Goal: Check status: Check status

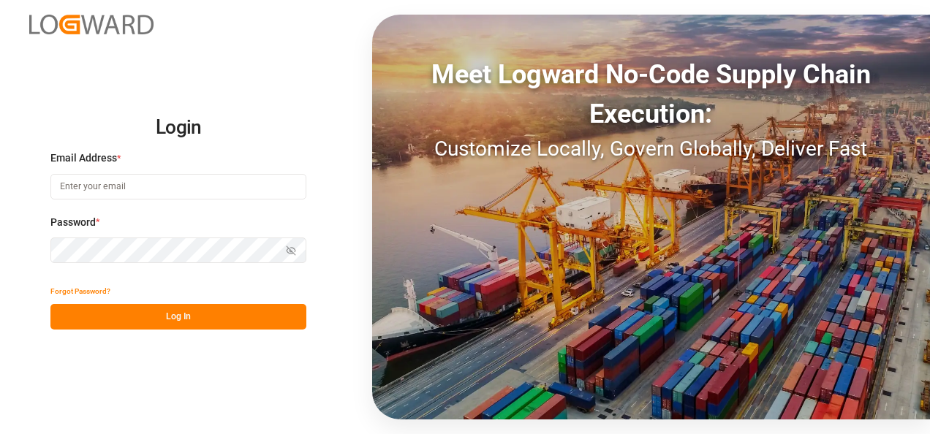
type input "[EMAIL_ADDRESS][DOMAIN_NAME]"
click at [182, 313] on button "Log In" at bounding box center [178, 317] width 256 height 26
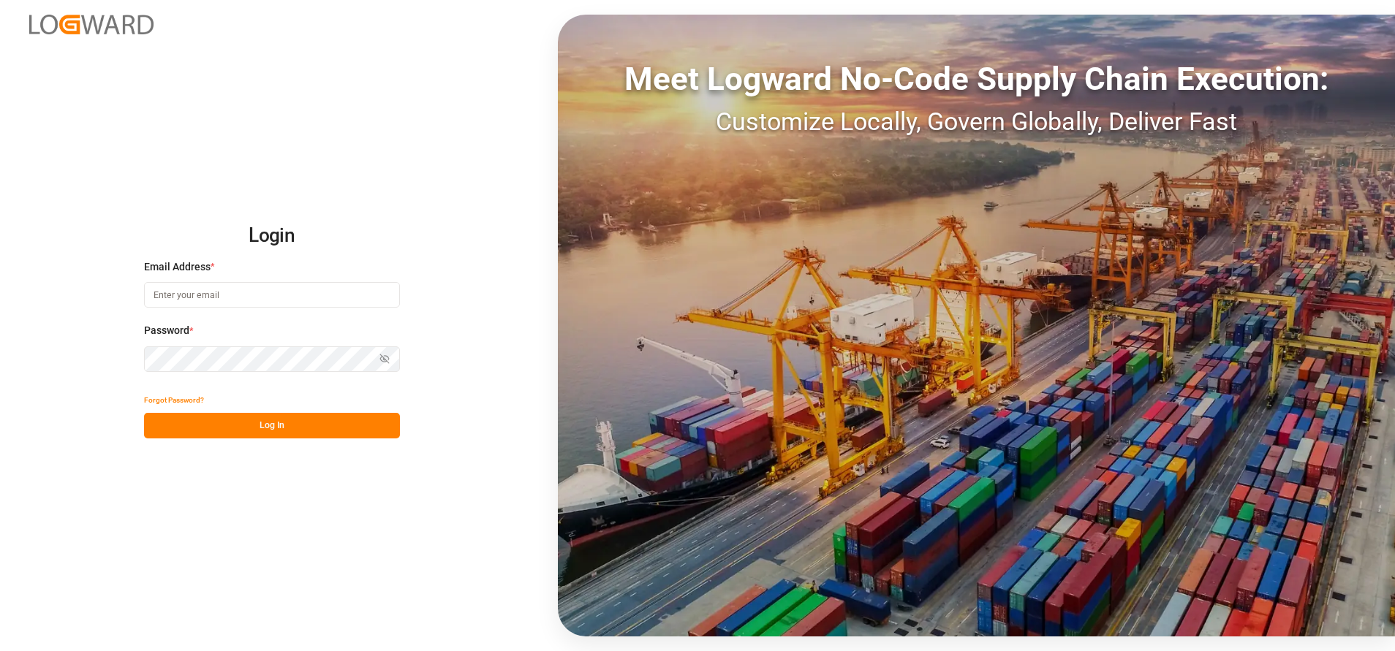
type input "[EMAIL_ADDRESS][DOMAIN_NAME]"
click at [265, 428] on button "Log In" at bounding box center [272, 426] width 256 height 26
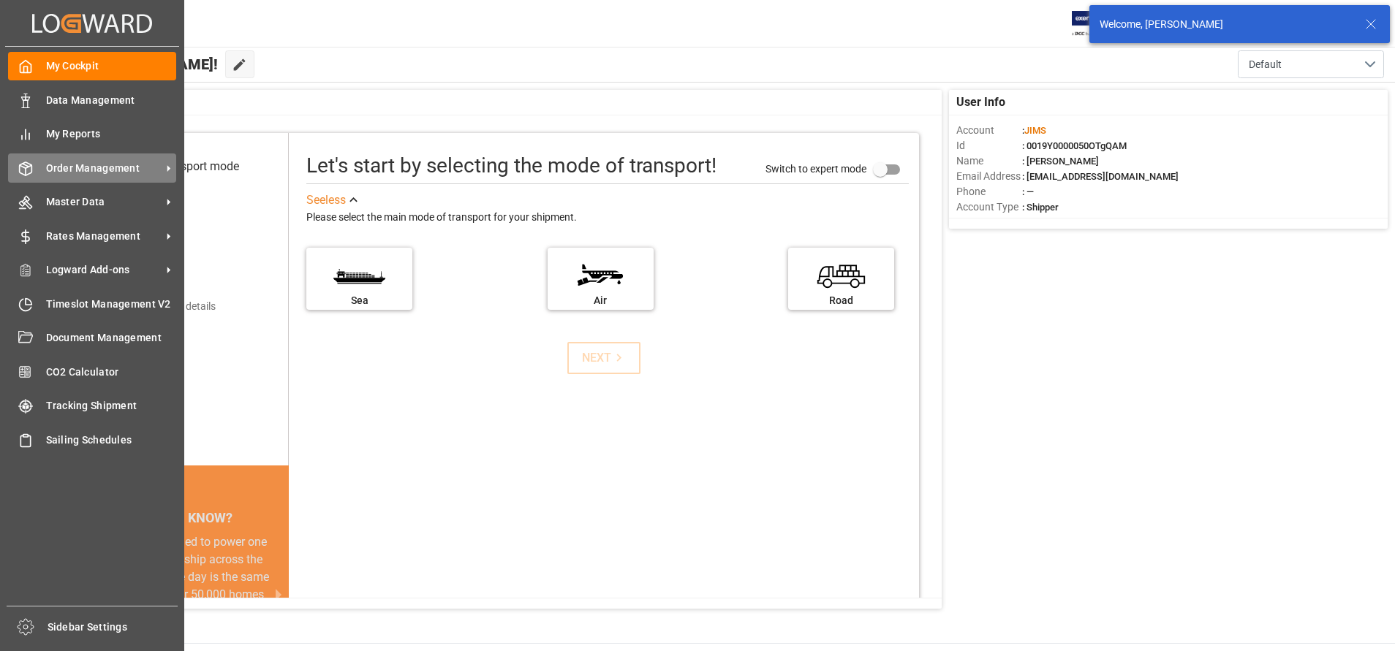
click at [108, 165] on span "Order Management" at bounding box center [104, 168] width 116 height 15
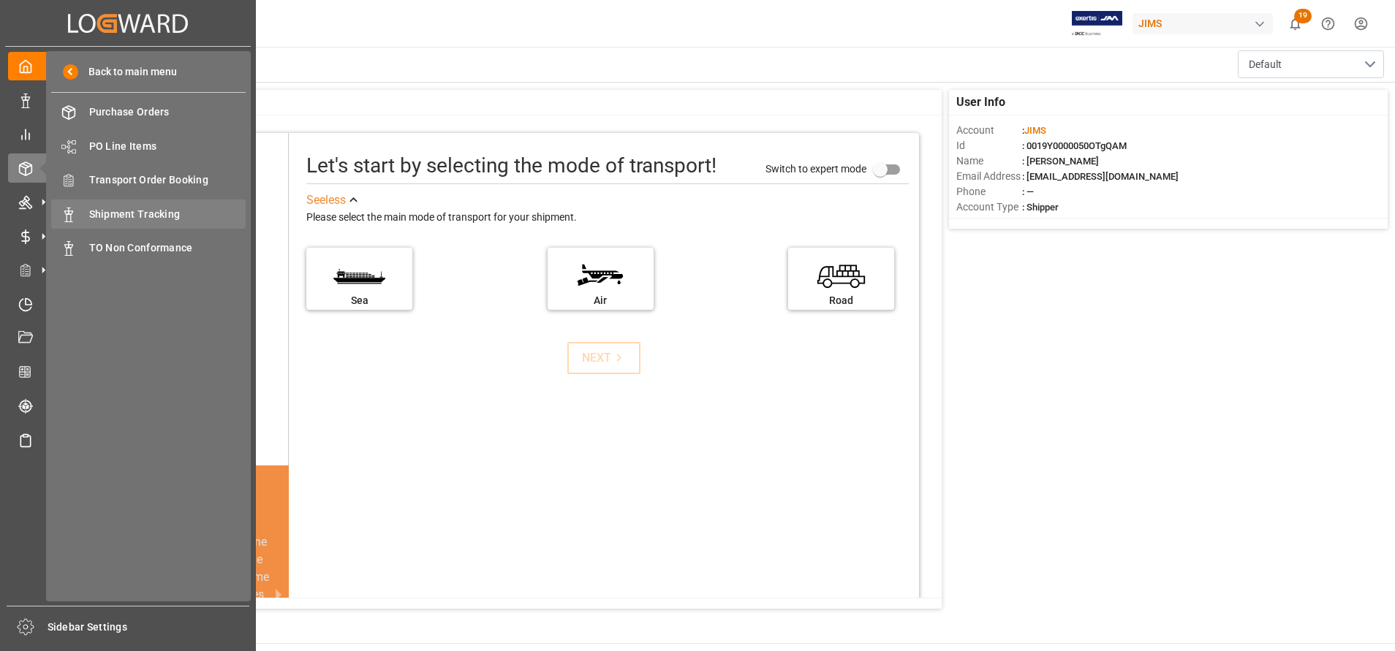
click at [183, 211] on span "Shipment Tracking" at bounding box center [167, 214] width 157 height 15
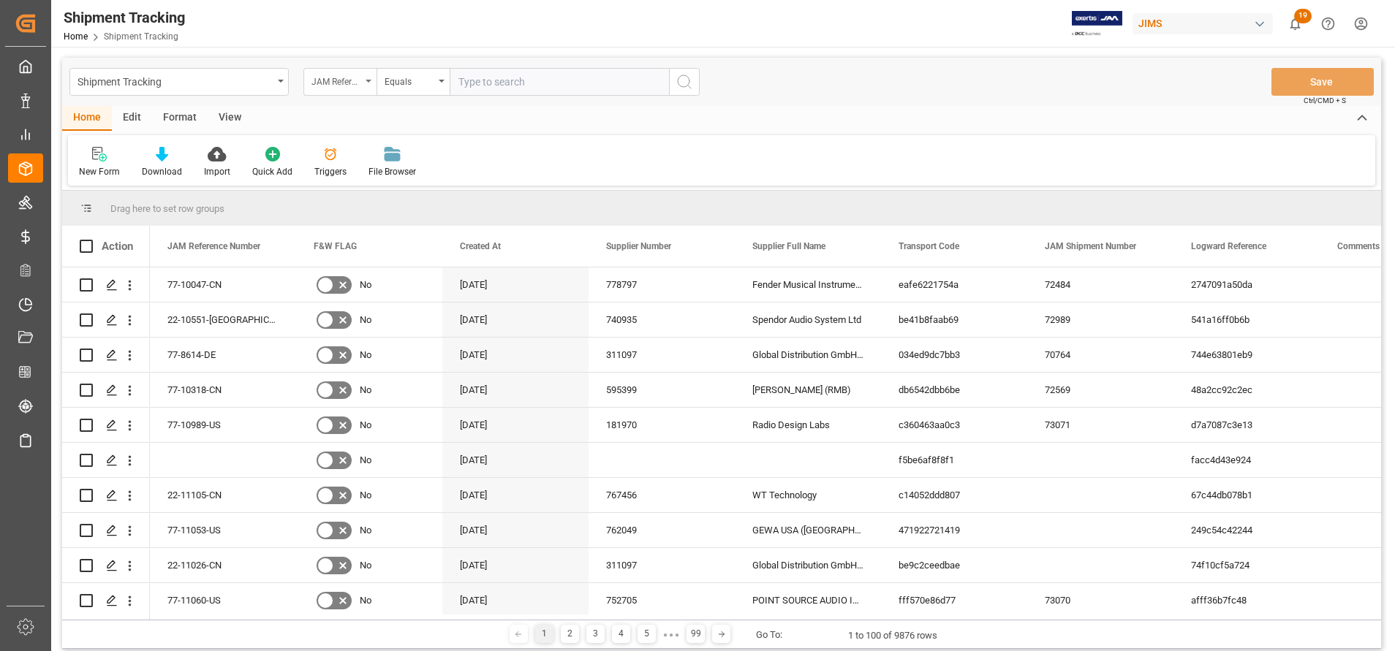
click at [330, 89] on div "JAM Reference Number" at bounding box center [339, 82] width 73 height 28
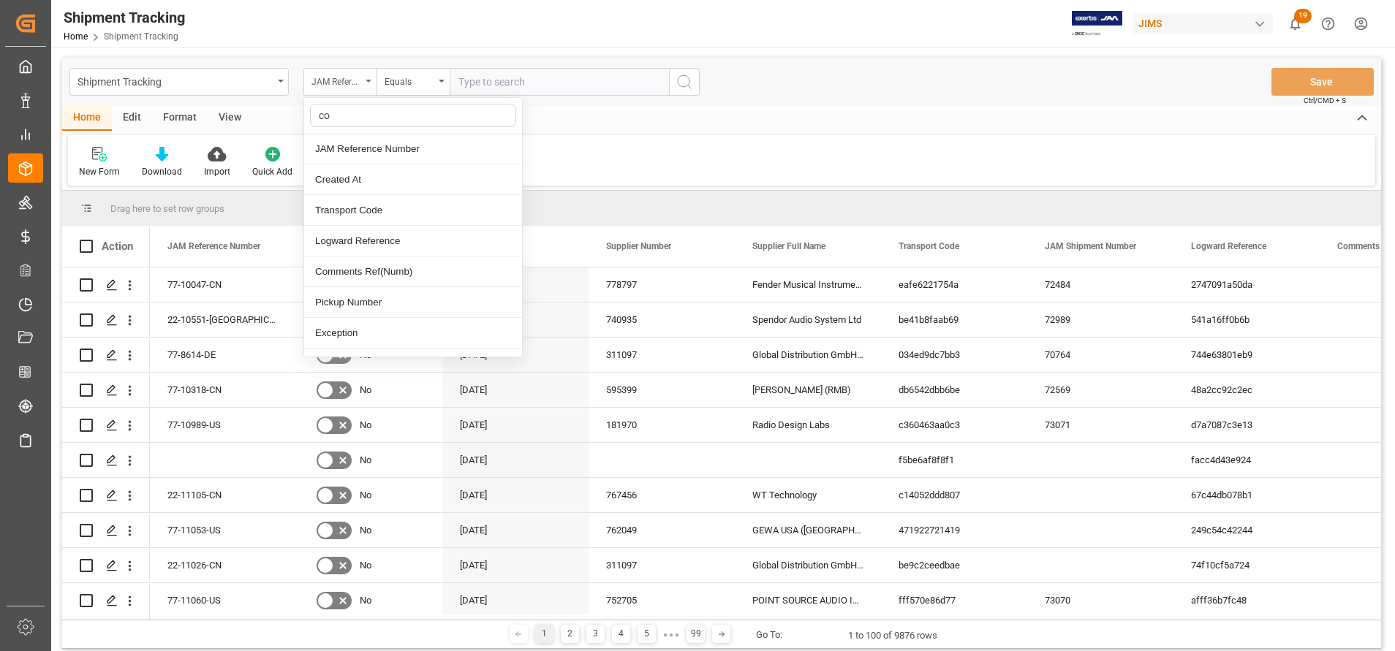
type input "con"
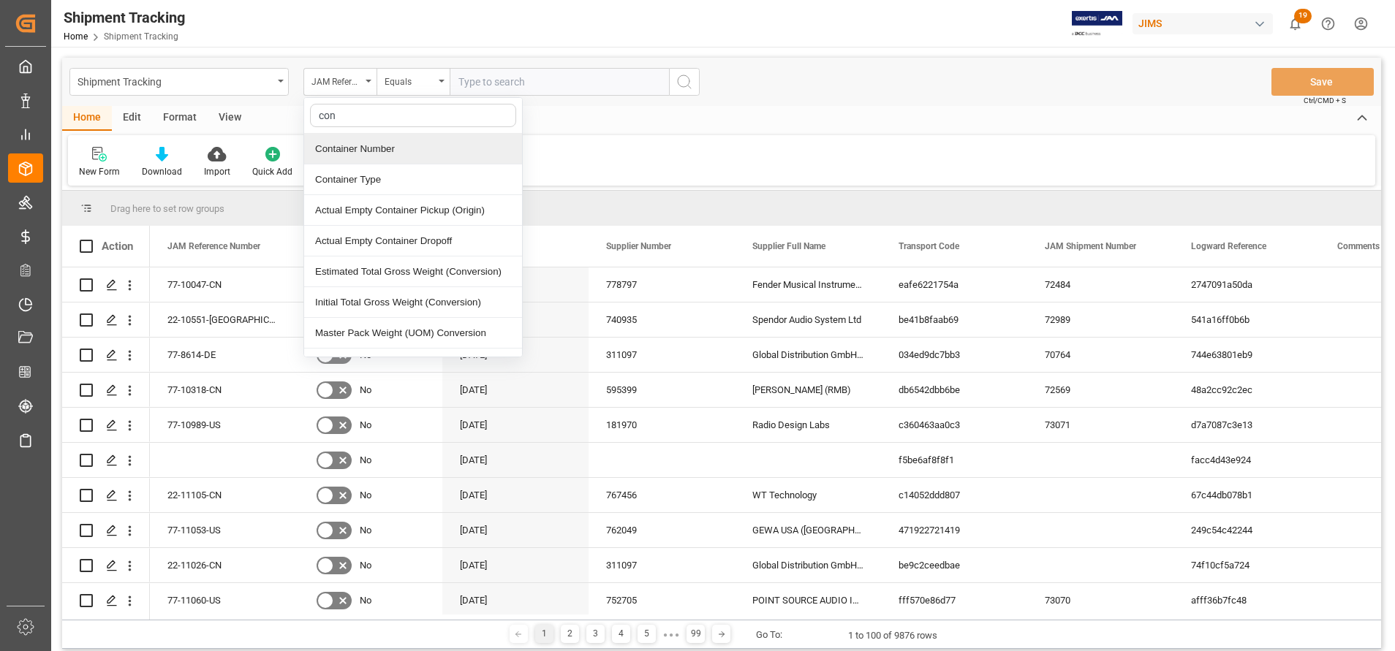
click at [352, 148] on div "Container Number" at bounding box center [413, 149] width 218 height 31
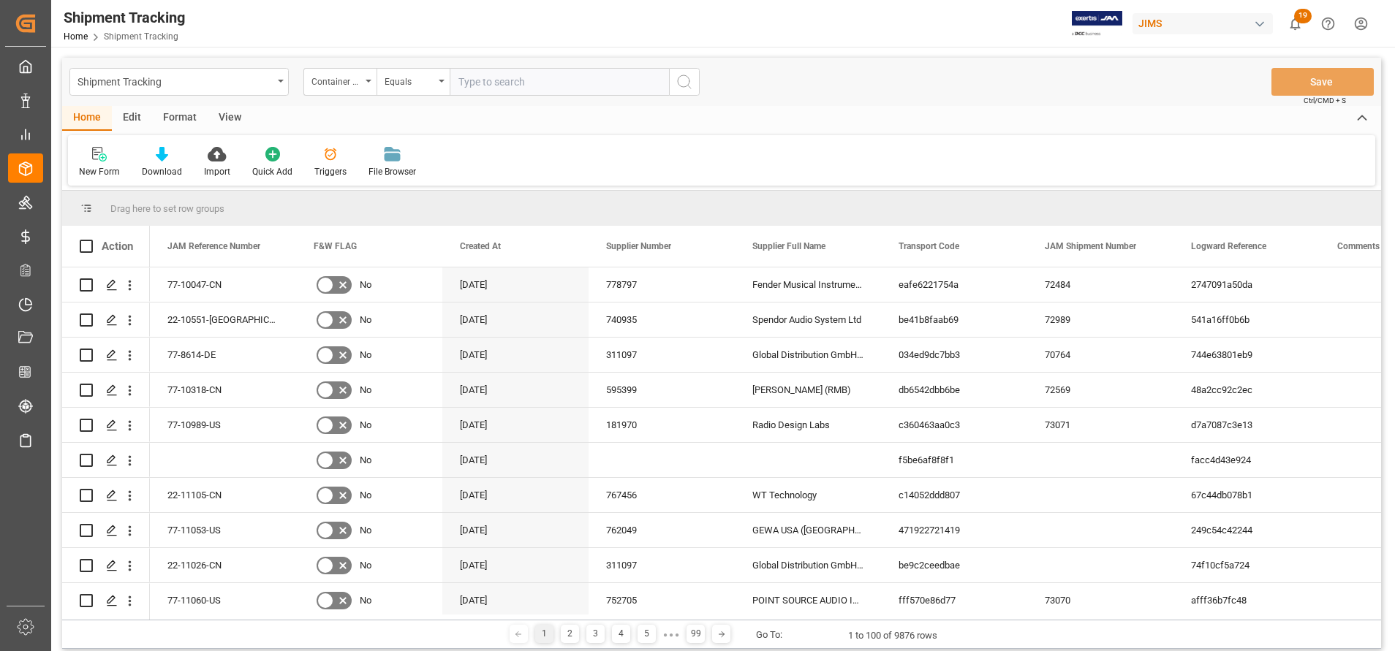
click at [551, 67] on div "Shipment Tracking Container Number Equals Save Ctrl/CMD + S" at bounding box center [721, 82] width 1319 height 48
click at [581, 76] on input "text" at bounding box center [559, 82] width 219 height 28
paste input "EMCU8913791"
type input "EMCU8913791"
click at [689, 87] on icon "search button" at bounding box center [685, 82] width 18 height 18
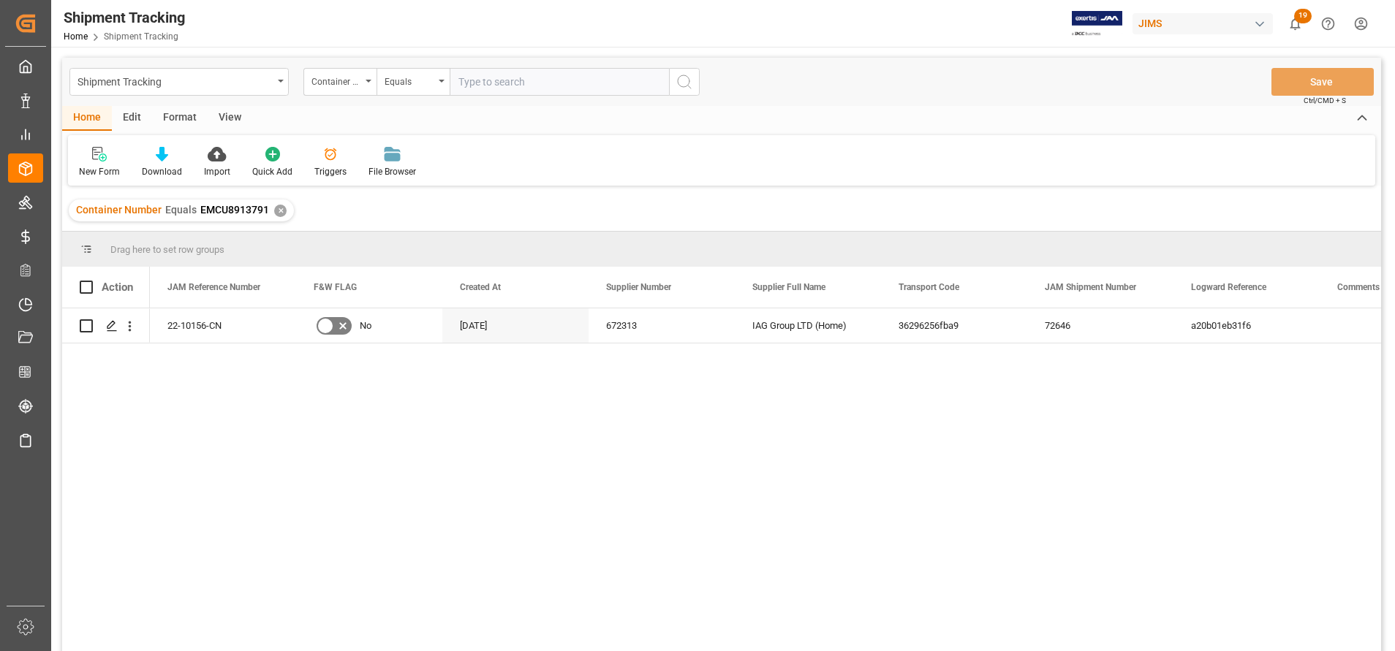
click at [594, 88] on input "text" at bounding box center [559, 82] width 219 height 28
paste input "TCNU1655250"
type input "TCNU1655250"
click at [687, 88] on icon "search button" at bounding box center [685, 82] width 18 height 18
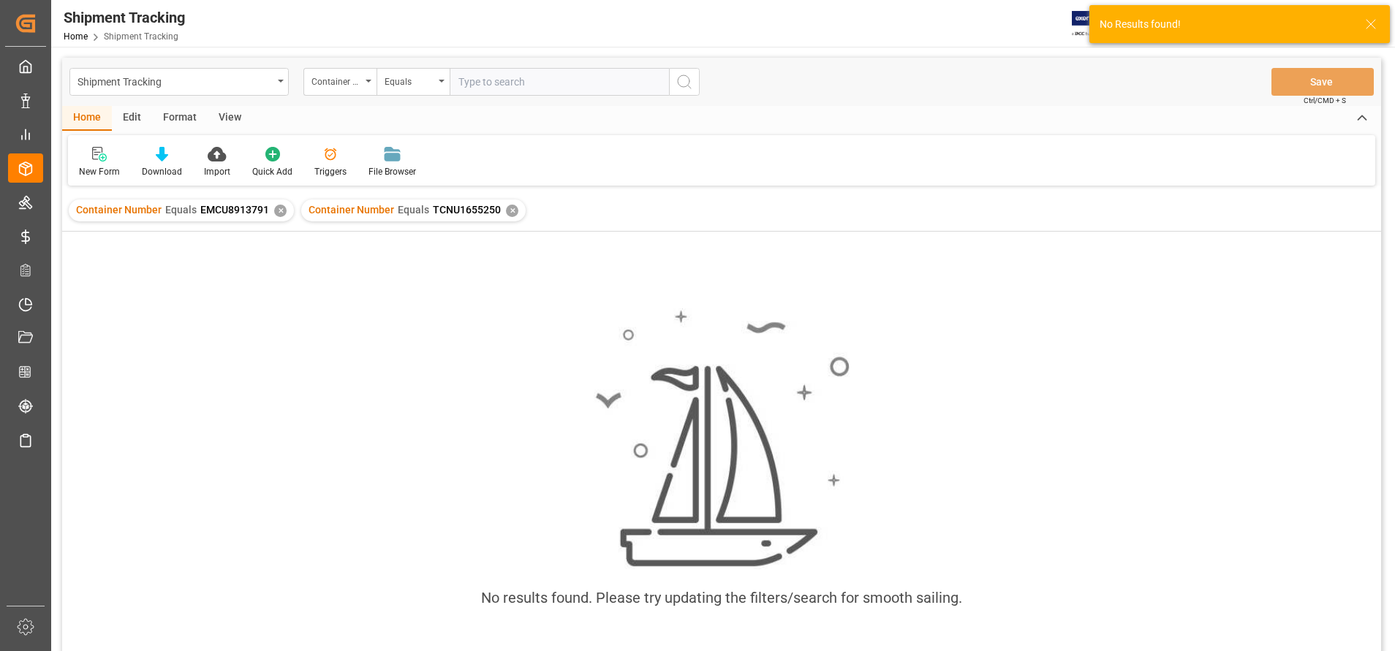
click at [275, 210] on div "✕" at bounding box center [280, 211] width 12 height 12
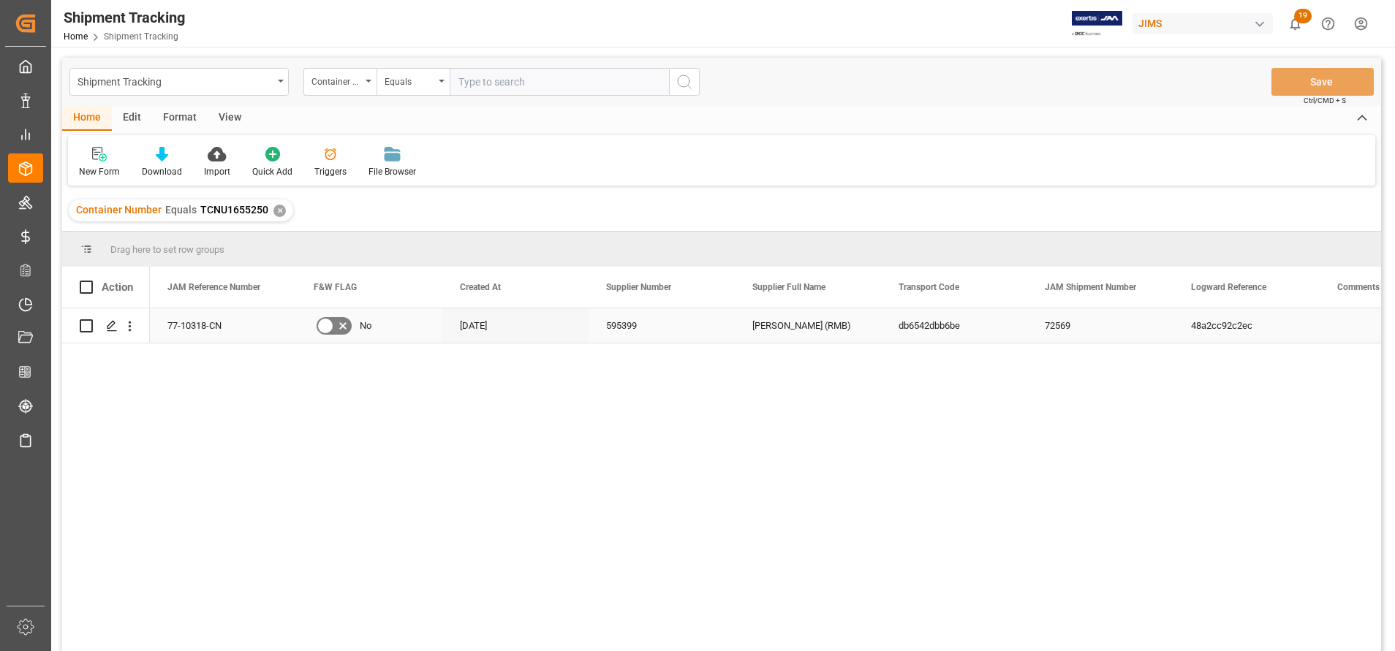
click at [885, 324] on div "db6542dbb6be" at bounding box center [954, 326] width 146 height 34
click at [227, 119] on div "View" at bounding box center [230, 118] width 45 height 25
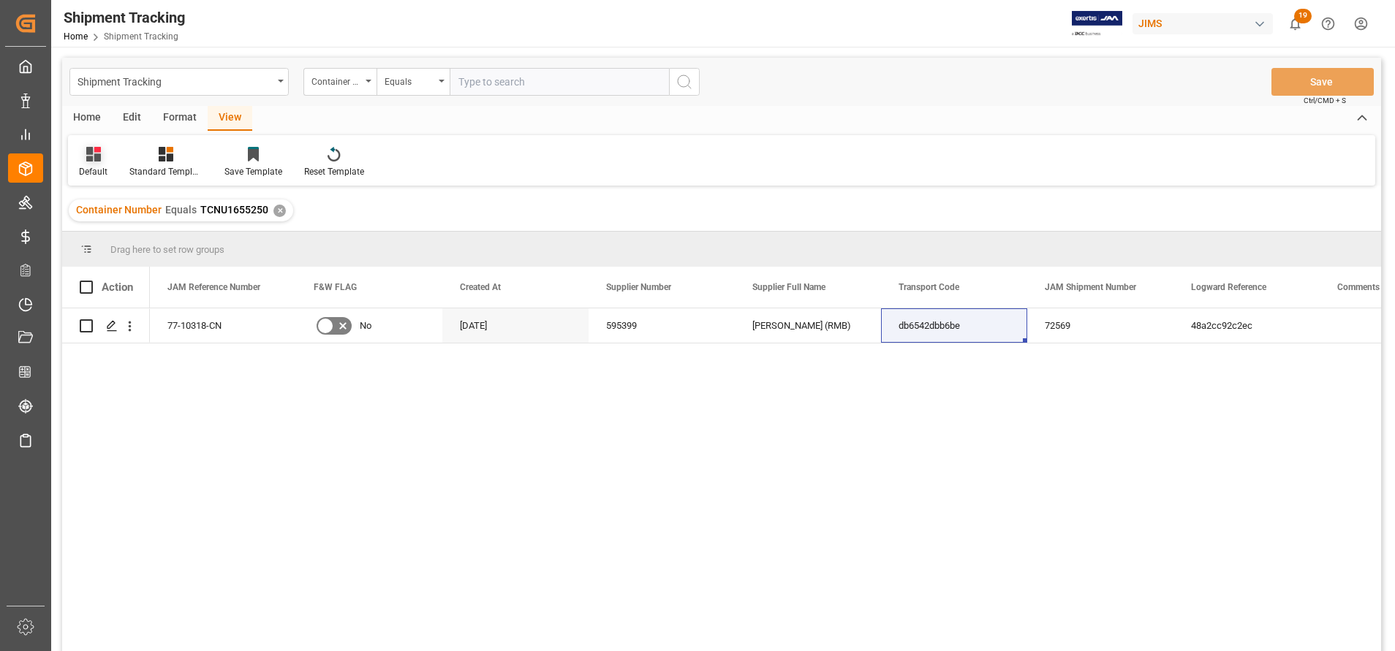
click at [90, 155] on icon at bounding box center [93, 154] width 15 height 15
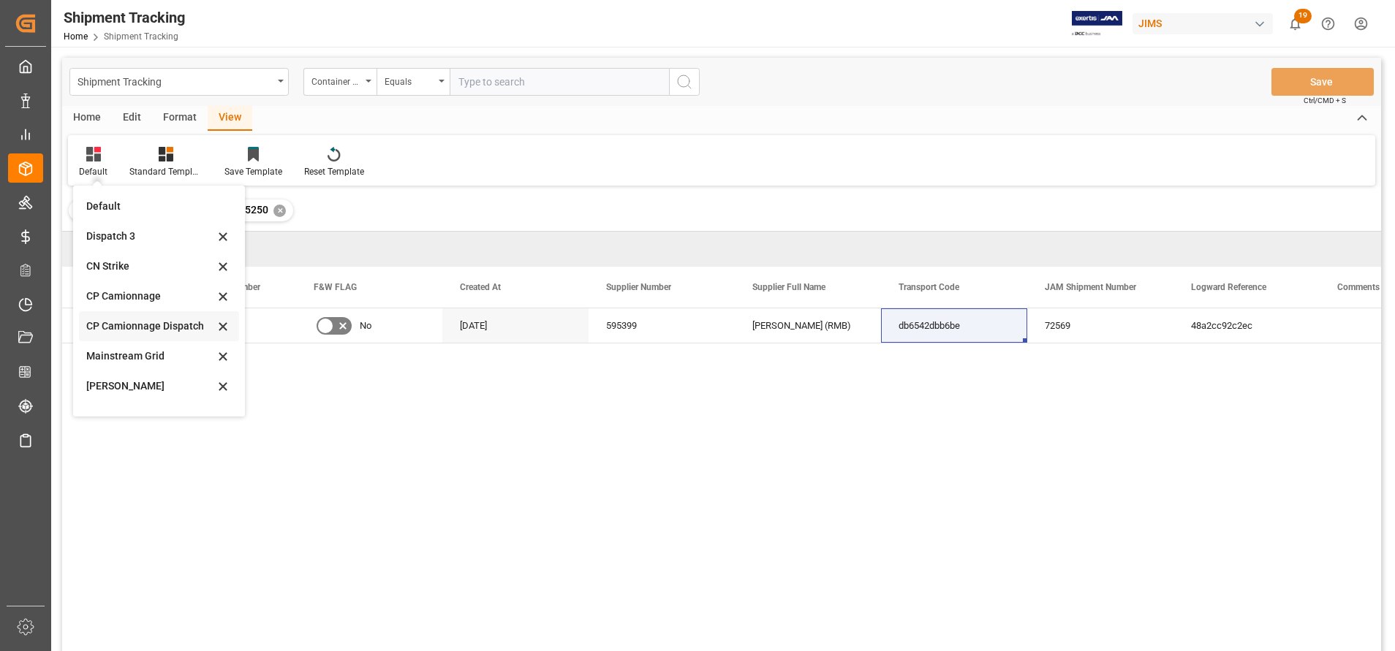
click at [138, 331] on div "CP Camionnage Dispatch" at bounding box center [150, 326] width 128 height 15
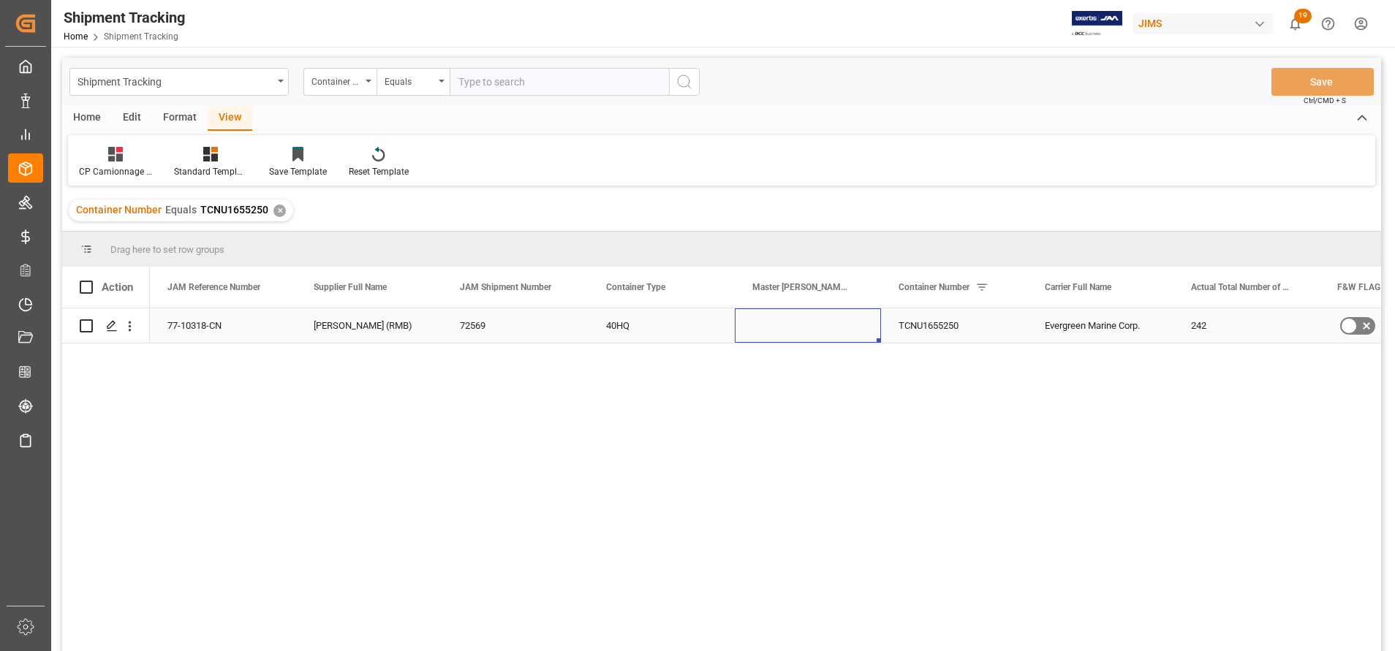
click at [778, 329] on div "Press SPACE to select this row." at bounding box center [808, 326] width 146 height 34
click at [796, 320] on div "Press SPACE to select this row." at bounding box center [808, 326] width 146 height 34
click at [796, 320] on input "Press SPACE to select this row." at bounding box center [808, 334] width 123 height 28
type input "EGLV081500176695"
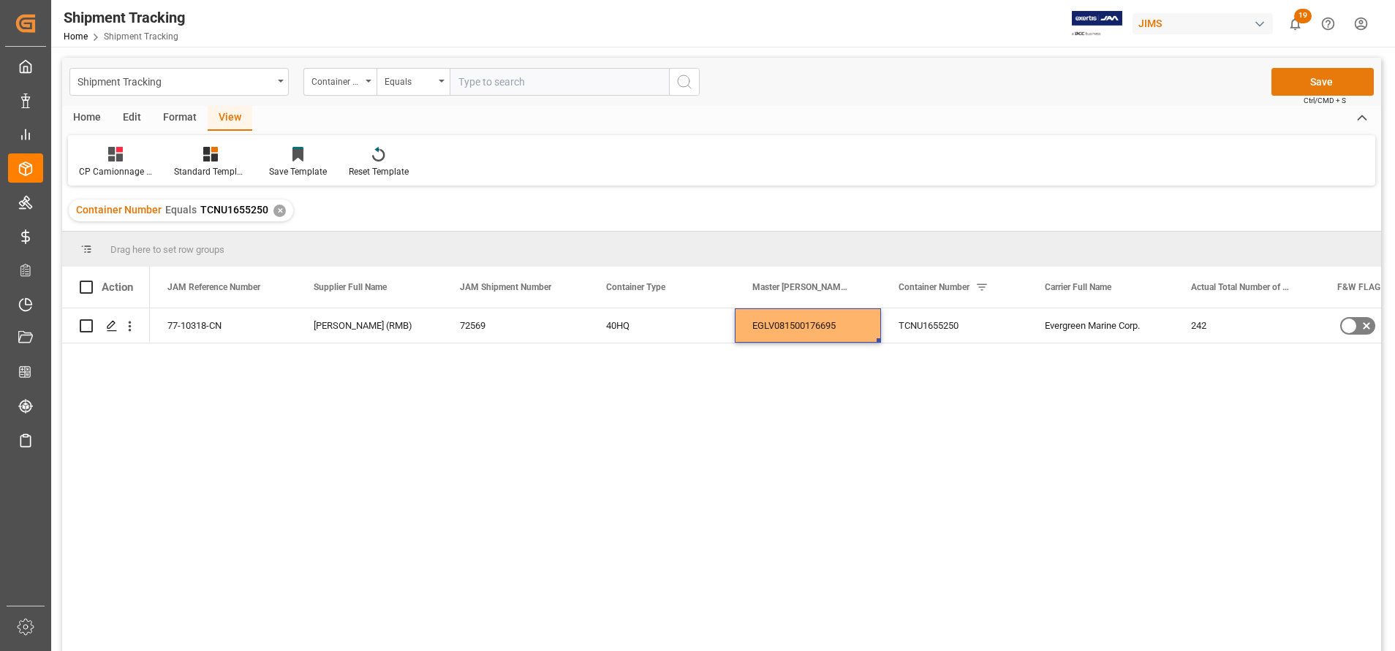
click at [1326, 83] on button "Save" at bounding box center [1323, 82] width 102 height 28
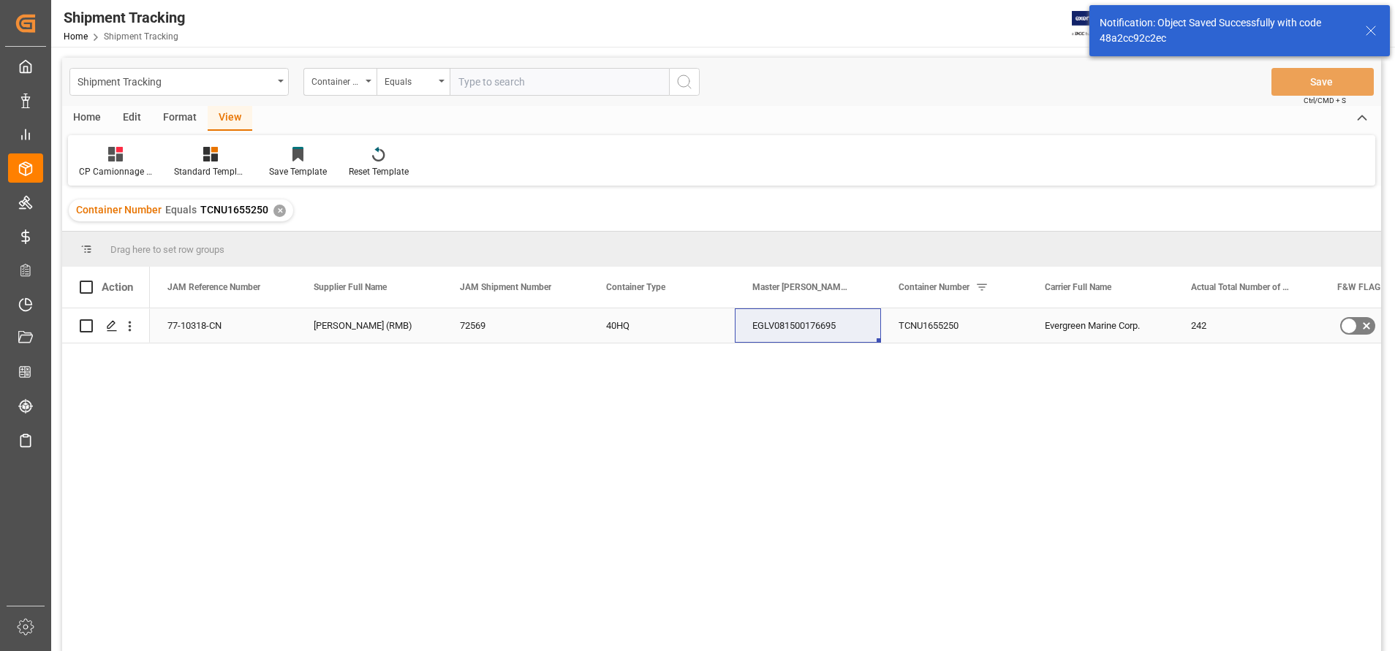
click at [1119, 325] on div "Evergreen Marine Corp." at bounding box center [1100, 326] width 146 height 34
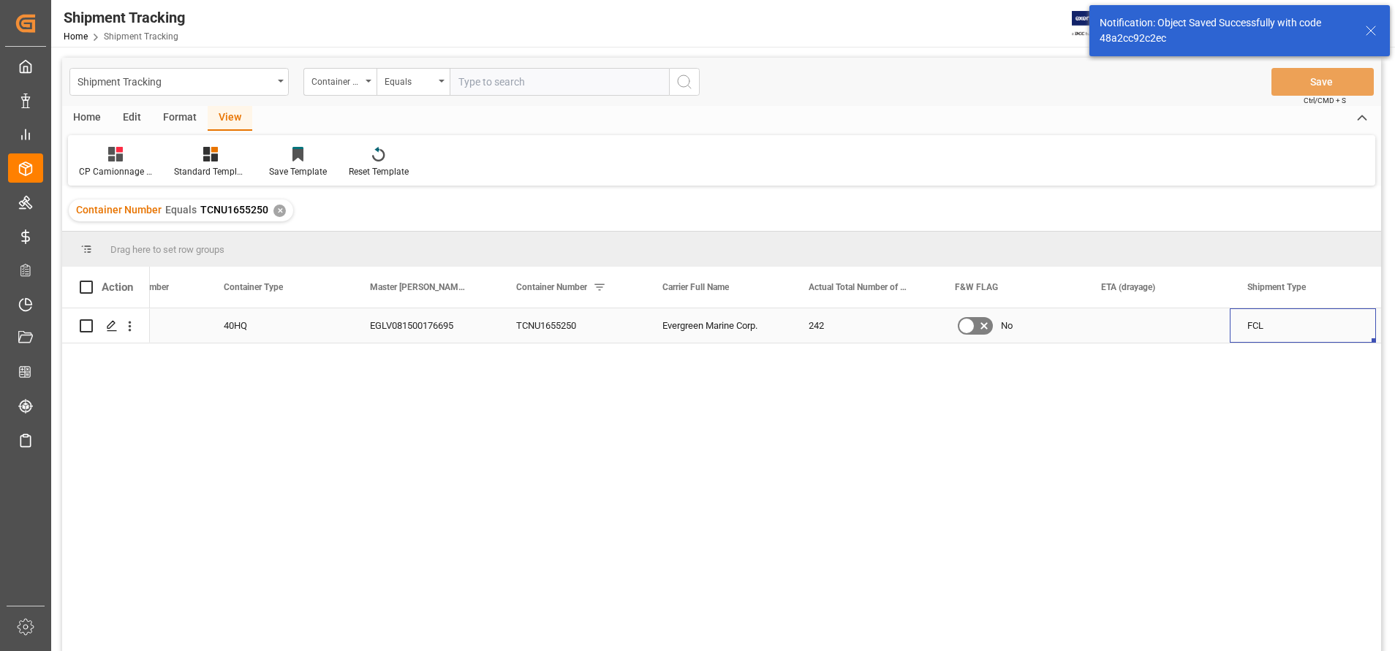
scroll to position [0, 524]
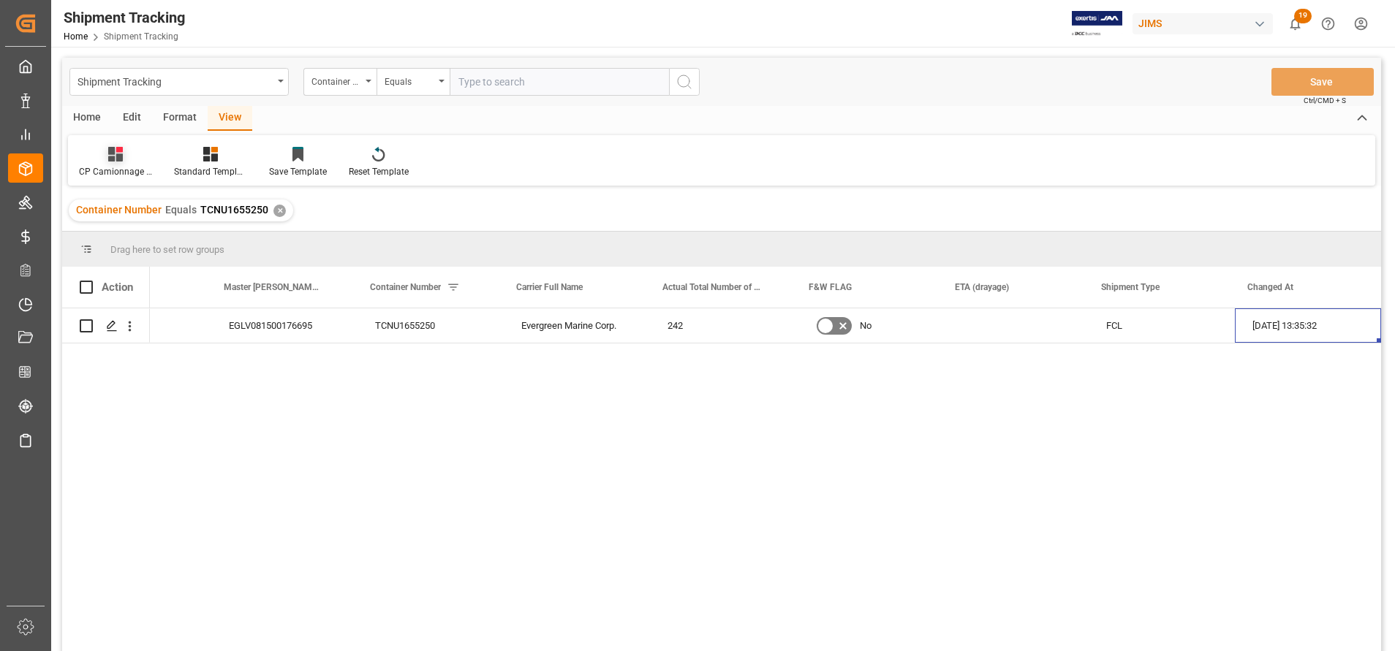
click at [94, 156] on div at bounding box center [115, 153] width 73 height 15
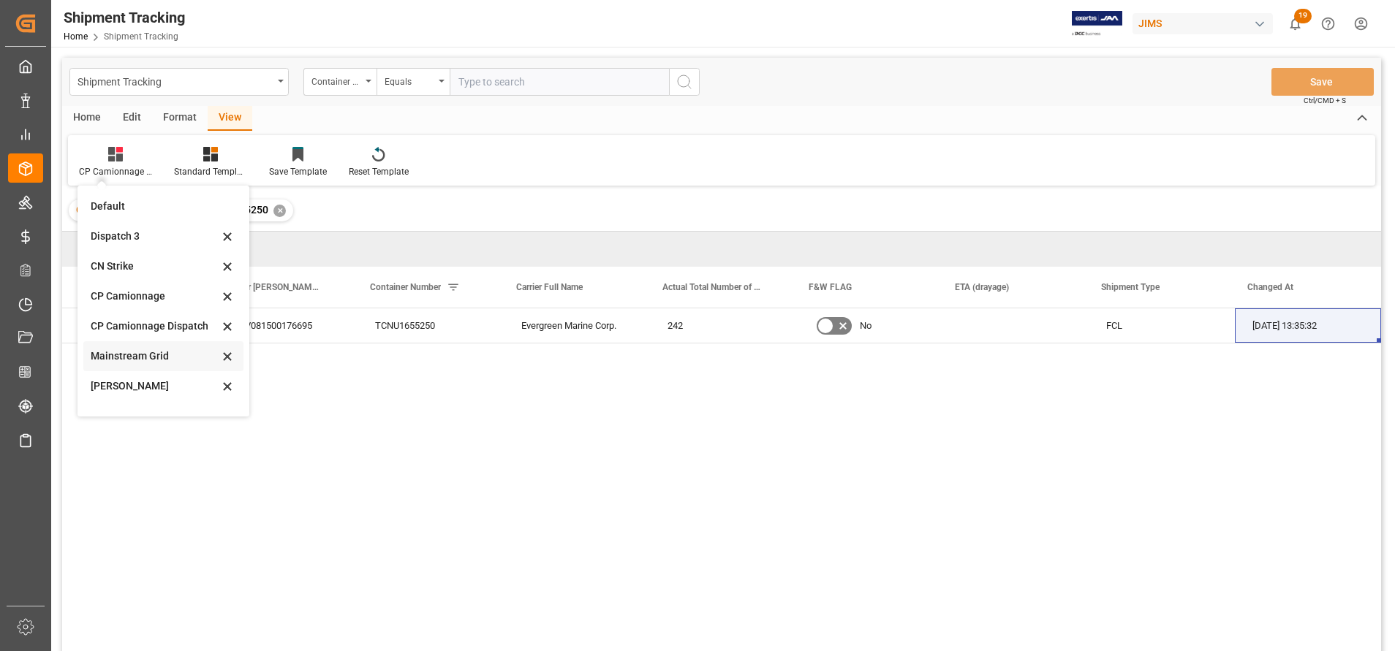
click at [159, 355] on div "Mainstream Grid" at bounding box center [155, 356] width 128 height 15
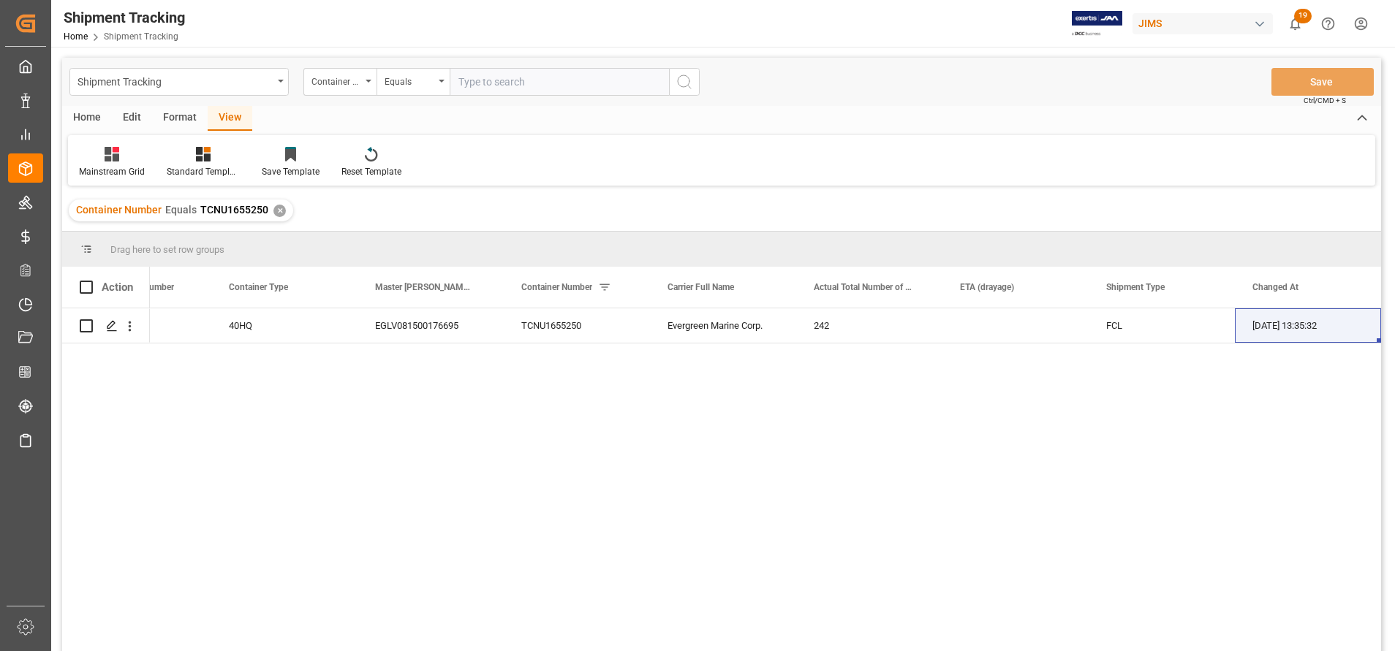
scroll to position [0, 377]
click at [959, 321] on div "Press SPACE to select this row." at bounding box center [1015, 326] width 146 height 34
click at [227, 121] on div "View" at bounding box center [230, 118] width 45 height 25
click at [113, 157] on icon at bounding box center [112, 154] width 15 height 15
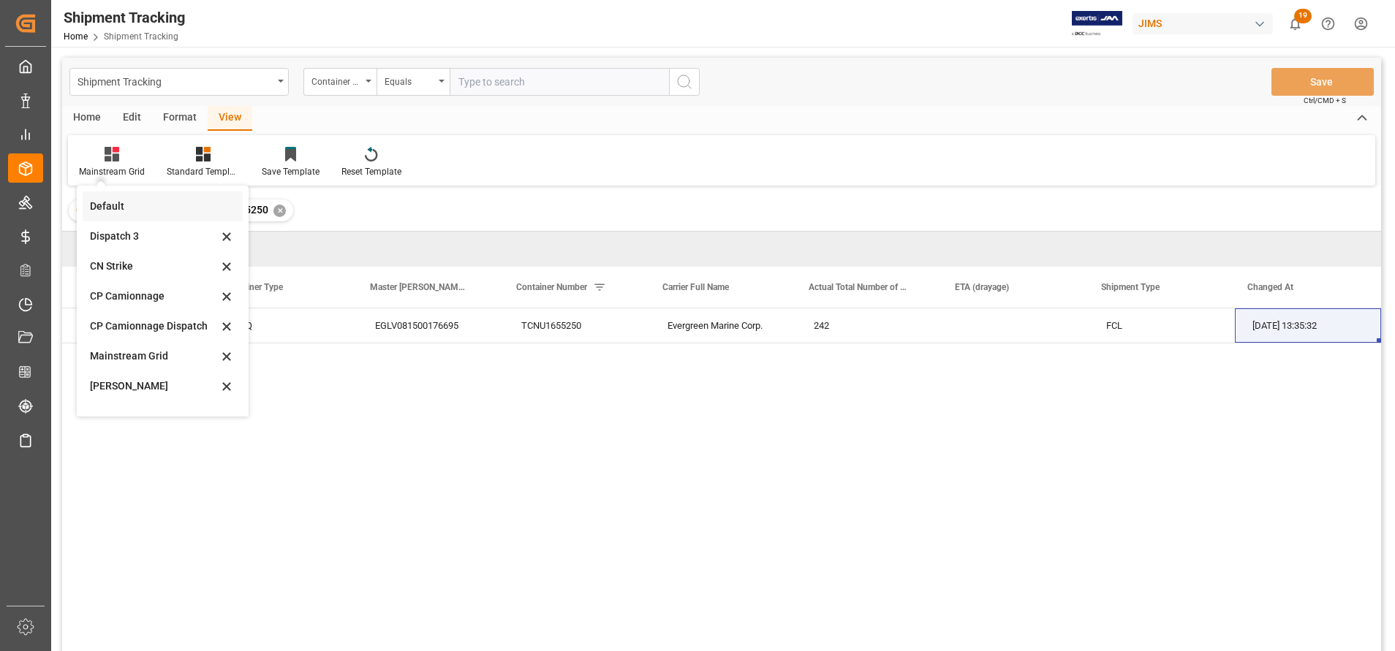
click at [165, 213] on div "Default" at bounding box center [154, 206] width 128 height 15
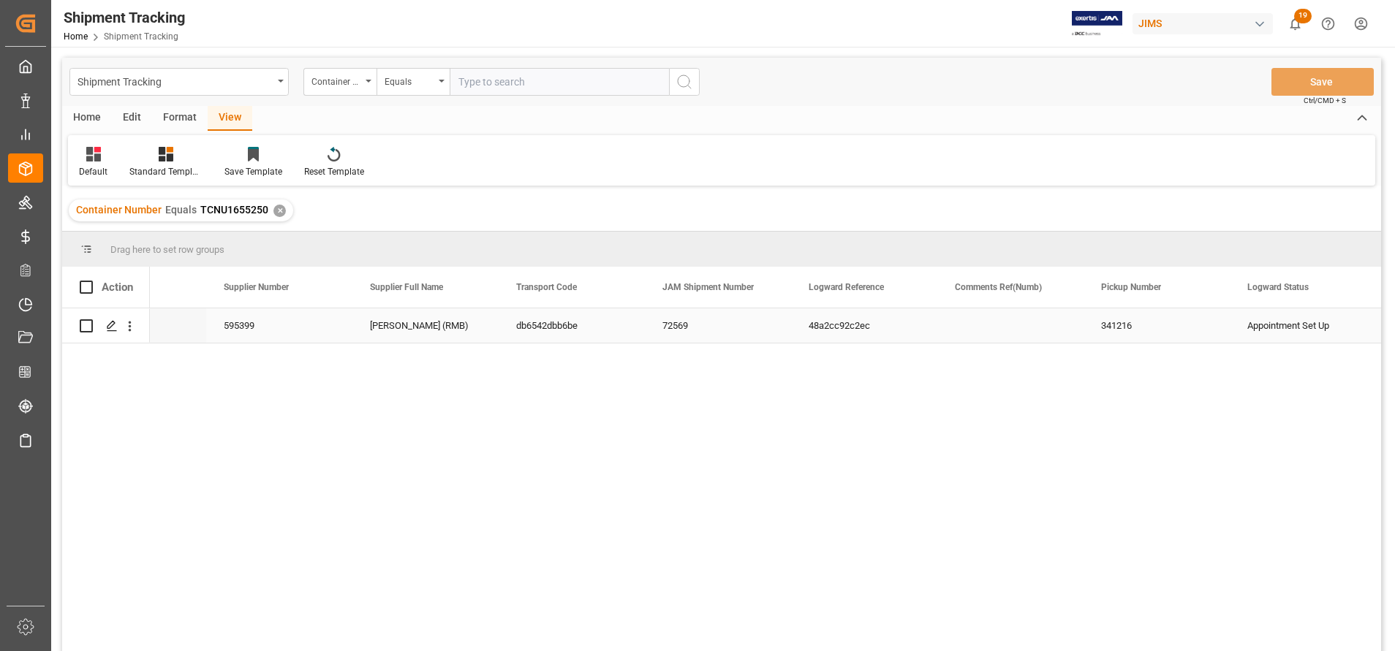
click at [425, 339] on div "[PERSON_NAME] (RMB)" at bounding box center [425, 326] width 146 height 34
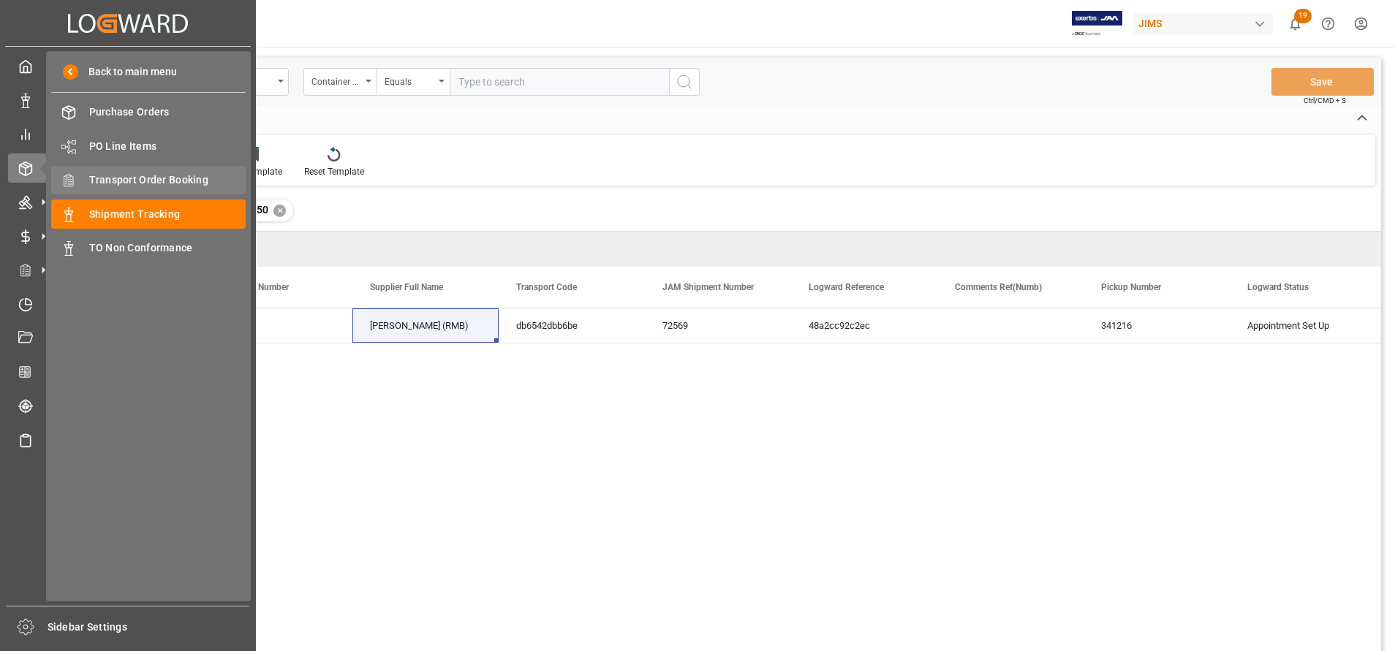
click at [139, 180] on span "Transport Order Booking" at bounding box center [167, 180] width 157 height 15
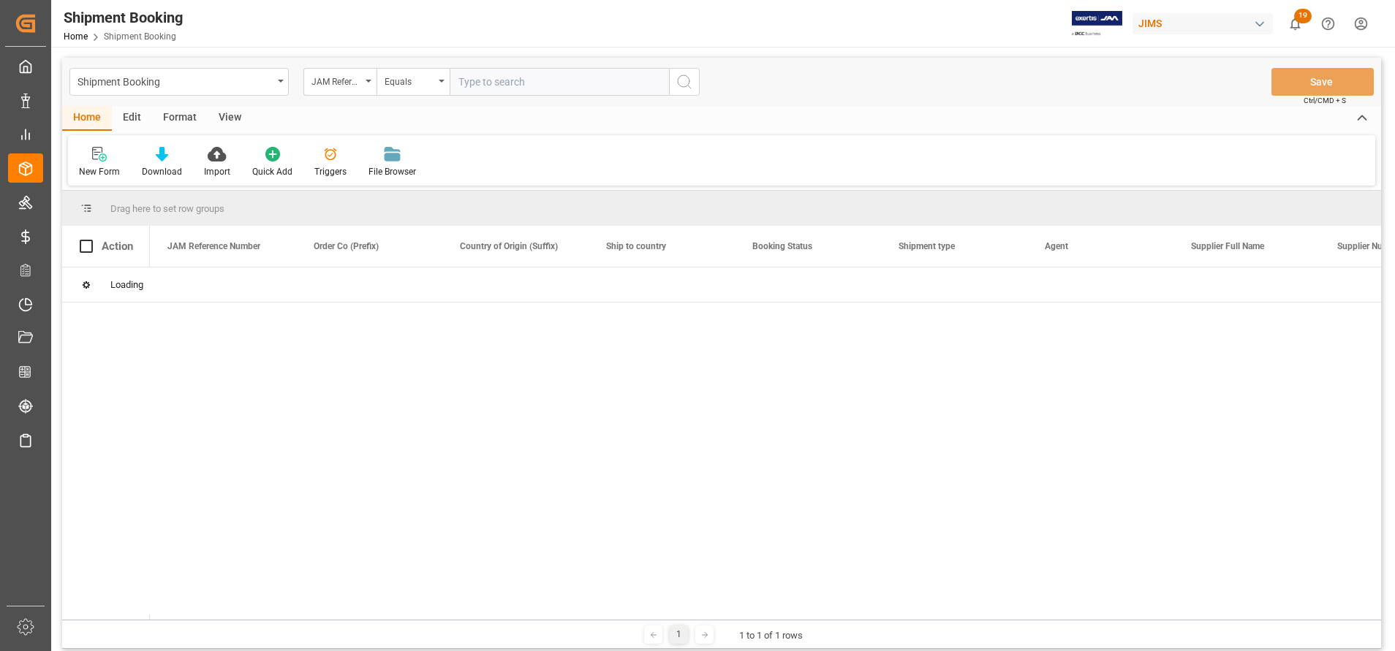
click at [573, 82] on input "text" at bounding box center [559, 82] width 219 height 28
paste input "22-9575-CN"
type input "22-9575-CN"
click at [678, 80] on circle "search button" at bounding box center [684, 81] width 12 height 12
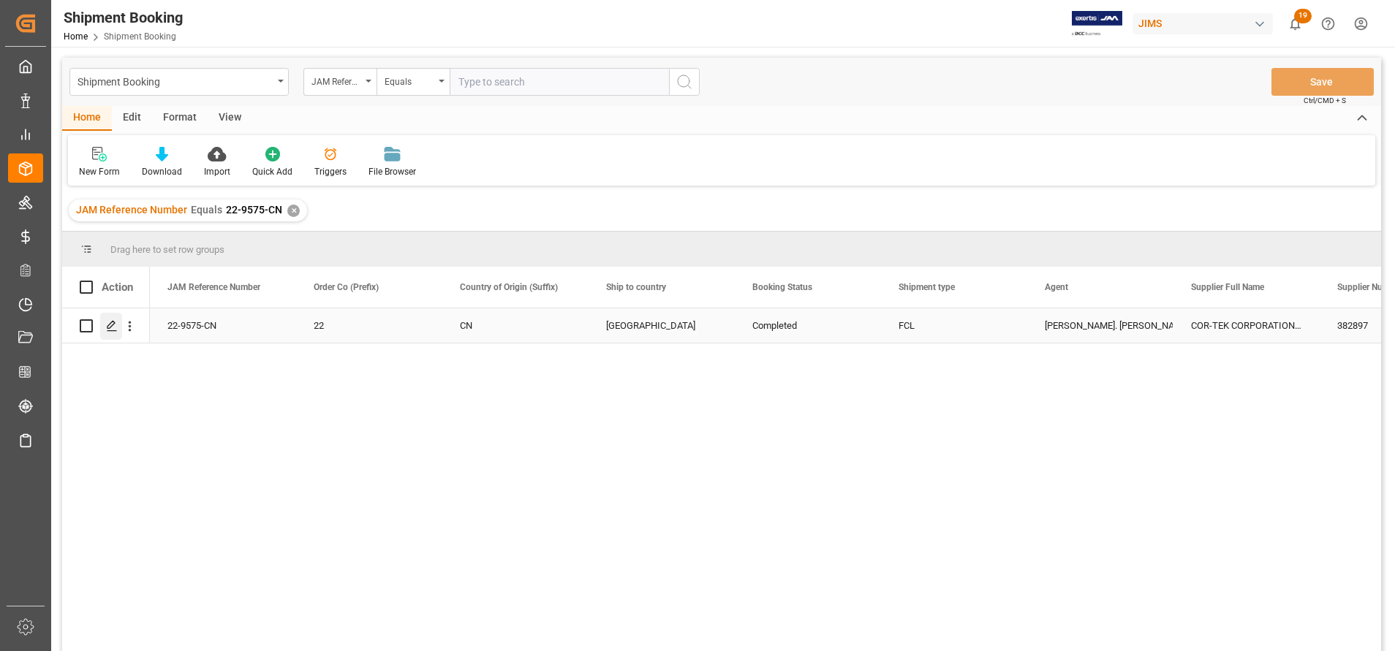
click at [107, 322] on icon "Press SPACE to select this row." at bounding box center [112, 326] width 12 height 12
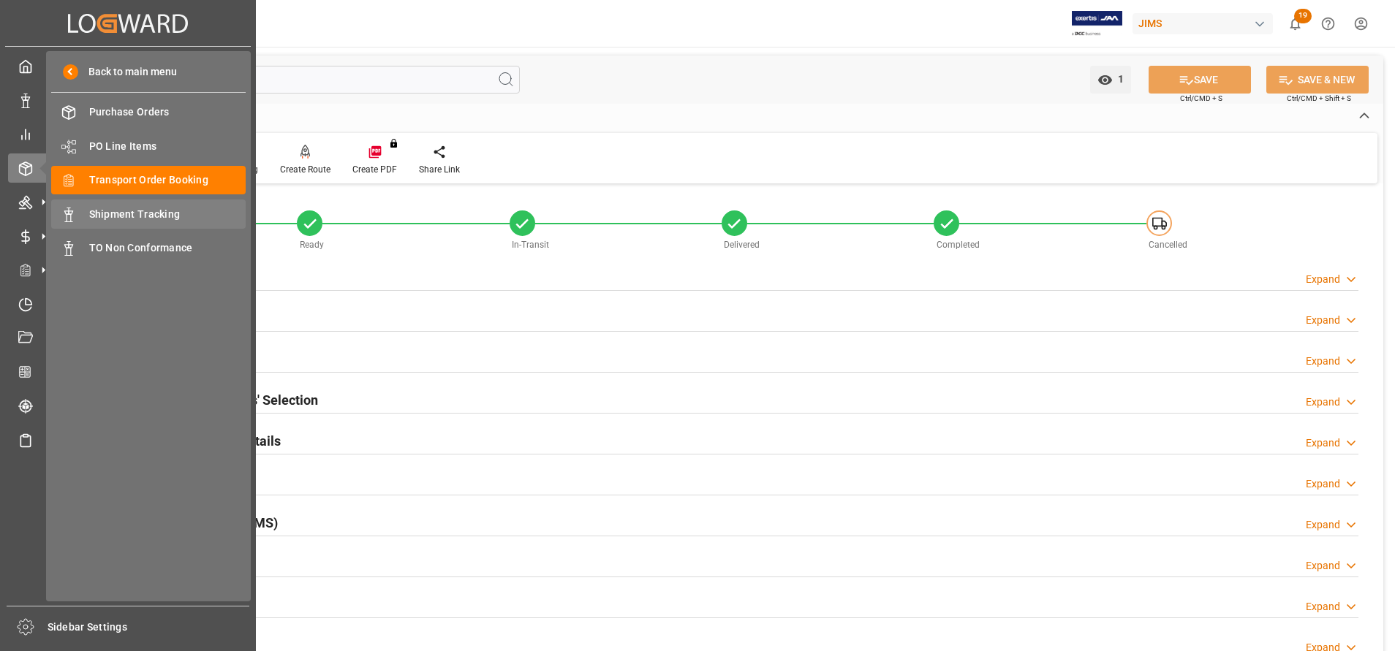
click at [112, 217] on span "Shipment Tracking" at bounding box center [167, 214] width 157 height 15
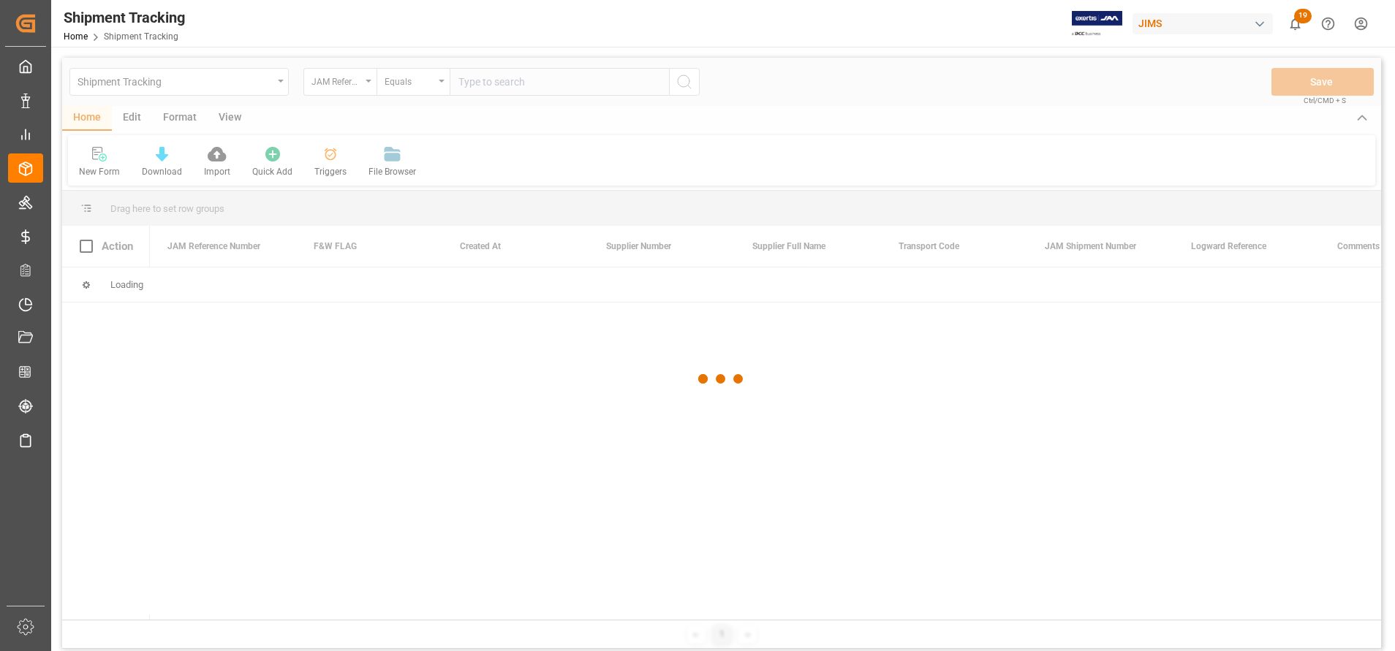
click at [575, 76] on div at bounding box center [721, 379] width 1319 height 643
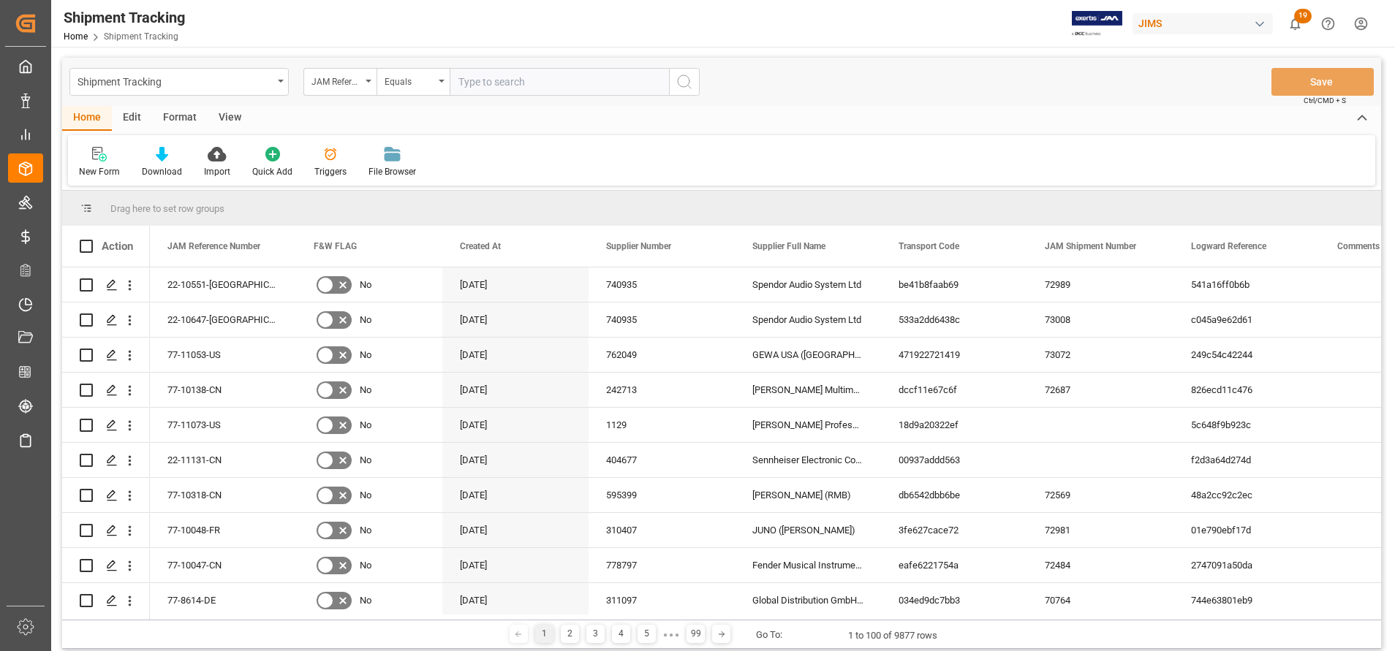
click at [587, 85] on input "text" at bounding box center [559, 82] width 219 height 28
paste input "22-9575-CN"
type input "22-9575-CN"
click at [692, 88] on icon "search button" at bounding box center [685, 82] width 18 height 18
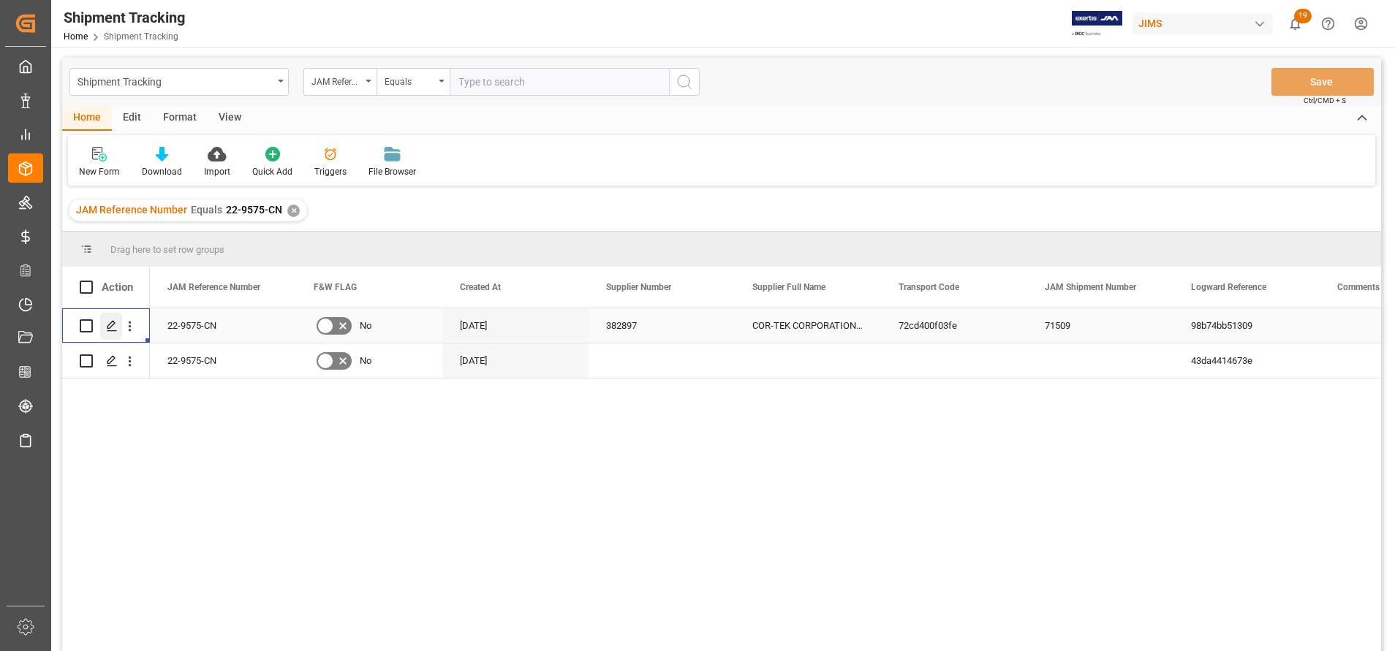
click at [104, 327] on div "Press SPACE to select this row." at bounding box center [111, 326] width 22 height 27
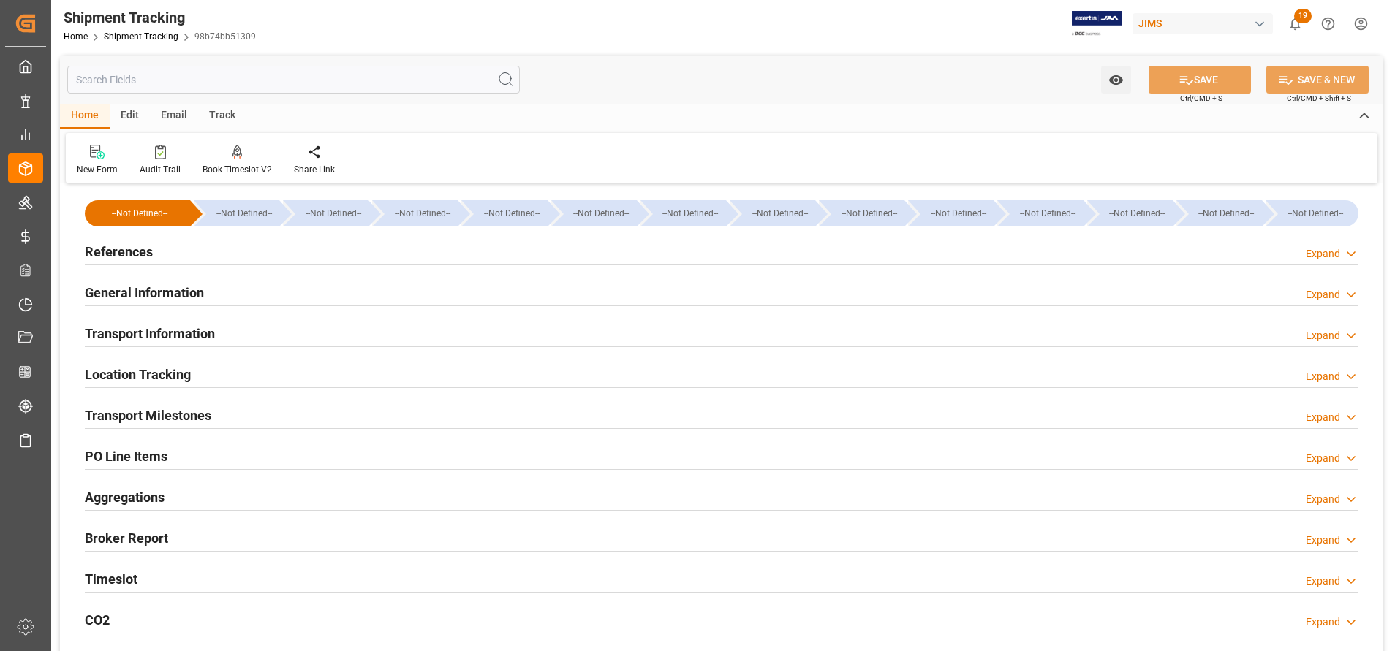
scroll to position [110, 0]
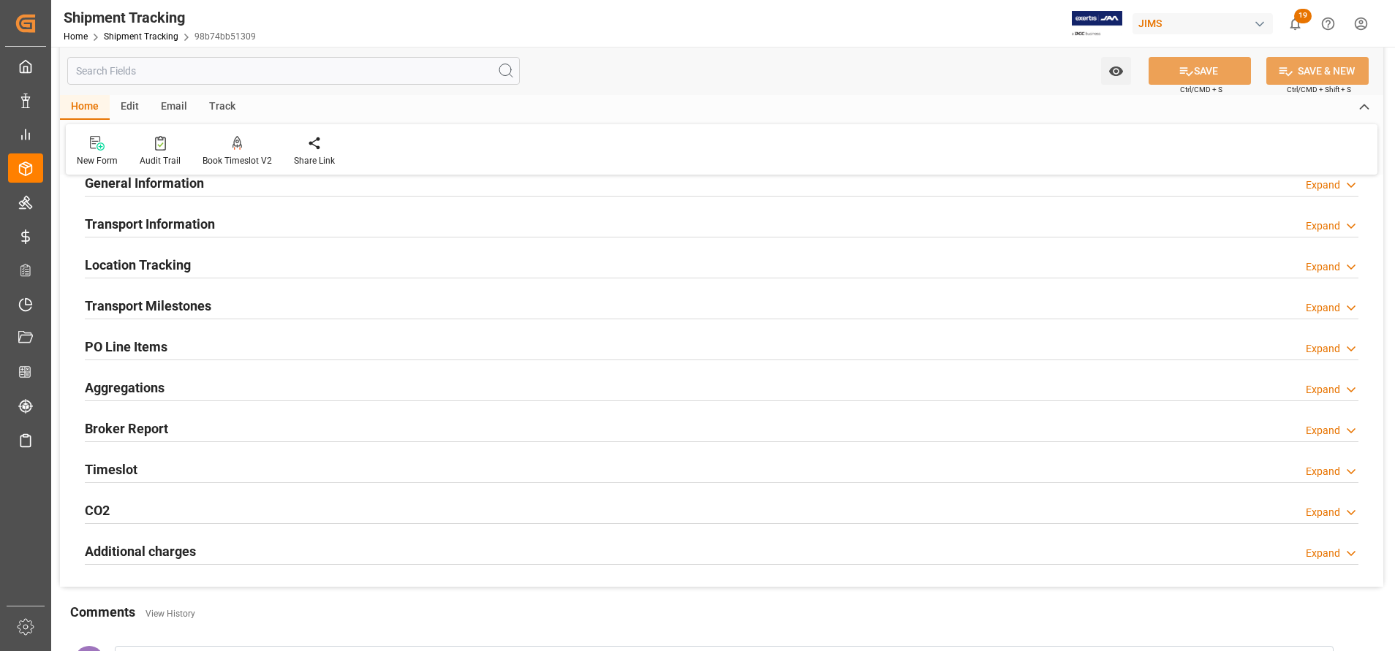
click at [186, 303] on h2 "Transport Milestones" at bounding box center [148, 306] width 126 height 20
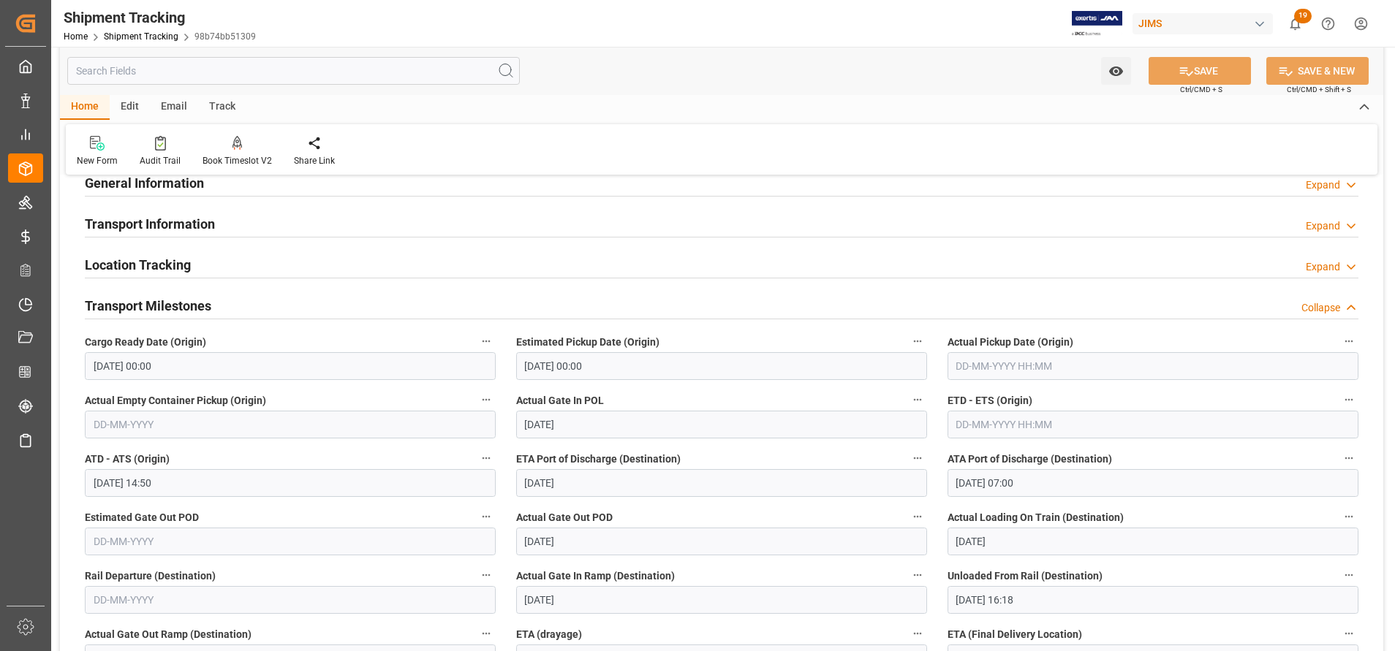
click at [186, 303] on h2 "Transport Milestones" at bounding box center [148, 306] width 126 height 20
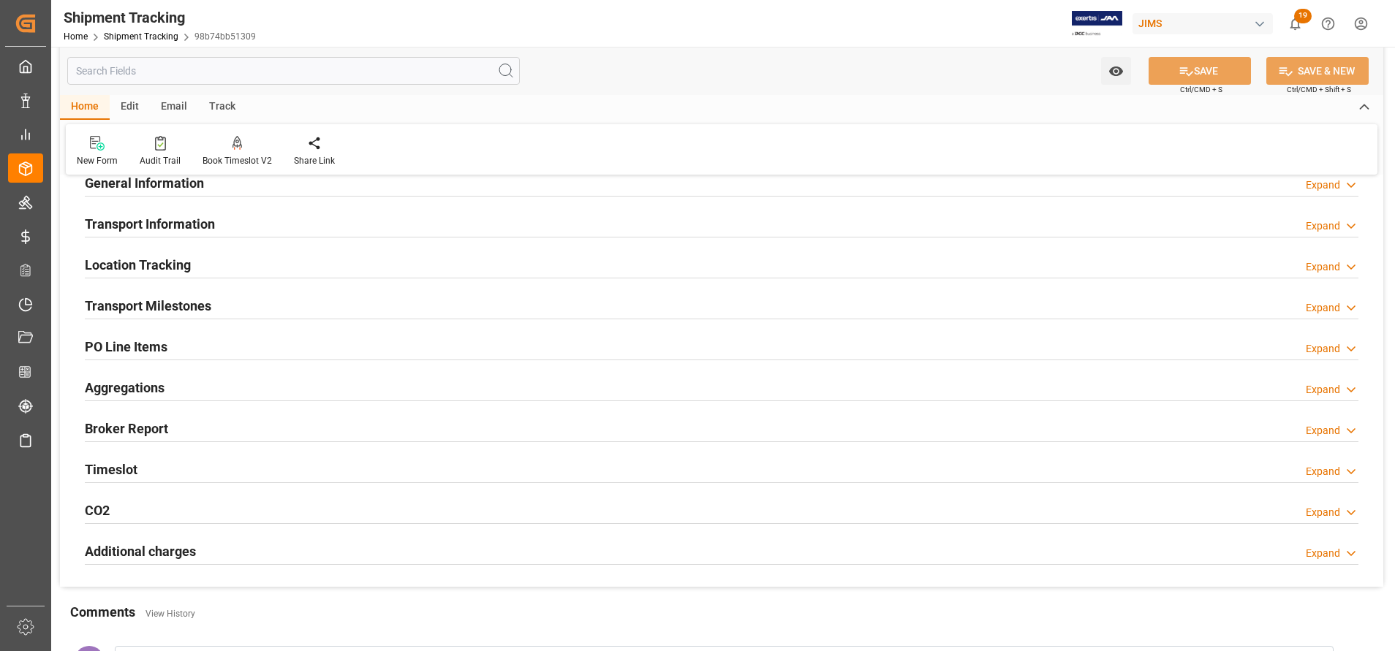
scroll to position [219, 0]
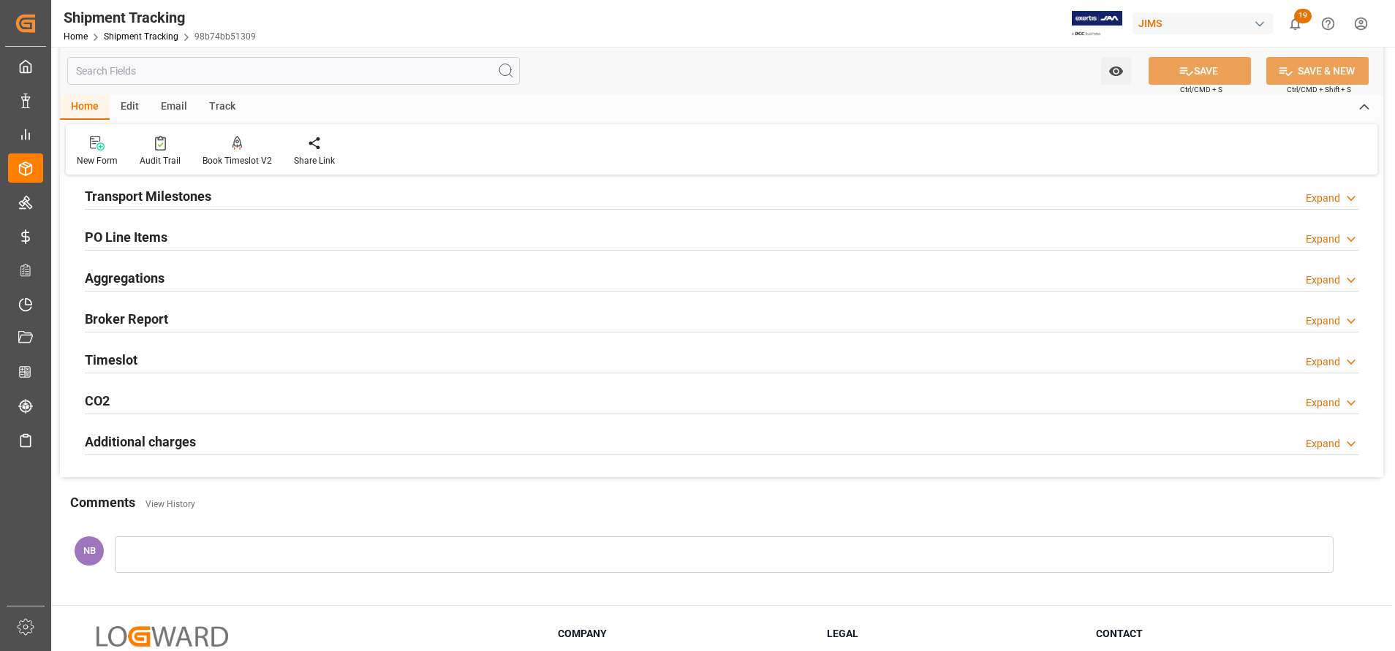
click at [172, 437] on h2 "Additional charges" at bounding box center [140, 442] width 111 height 20
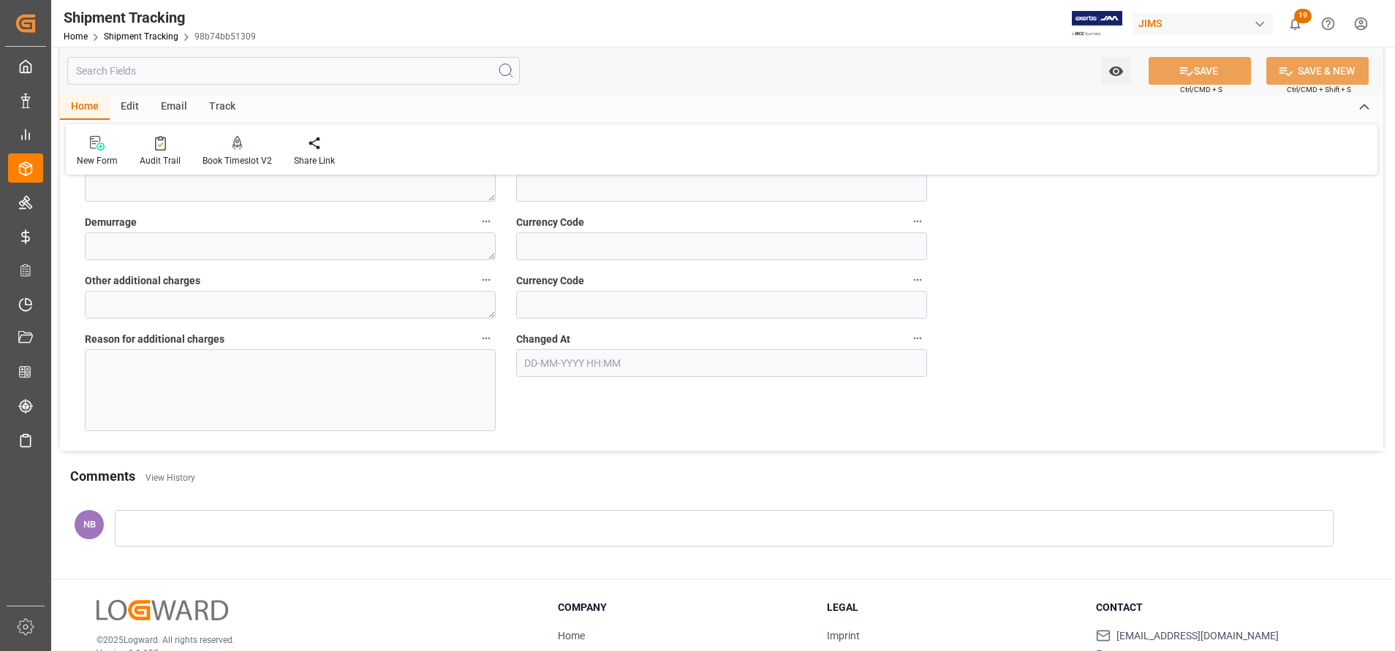
scroll to position [627, 0]
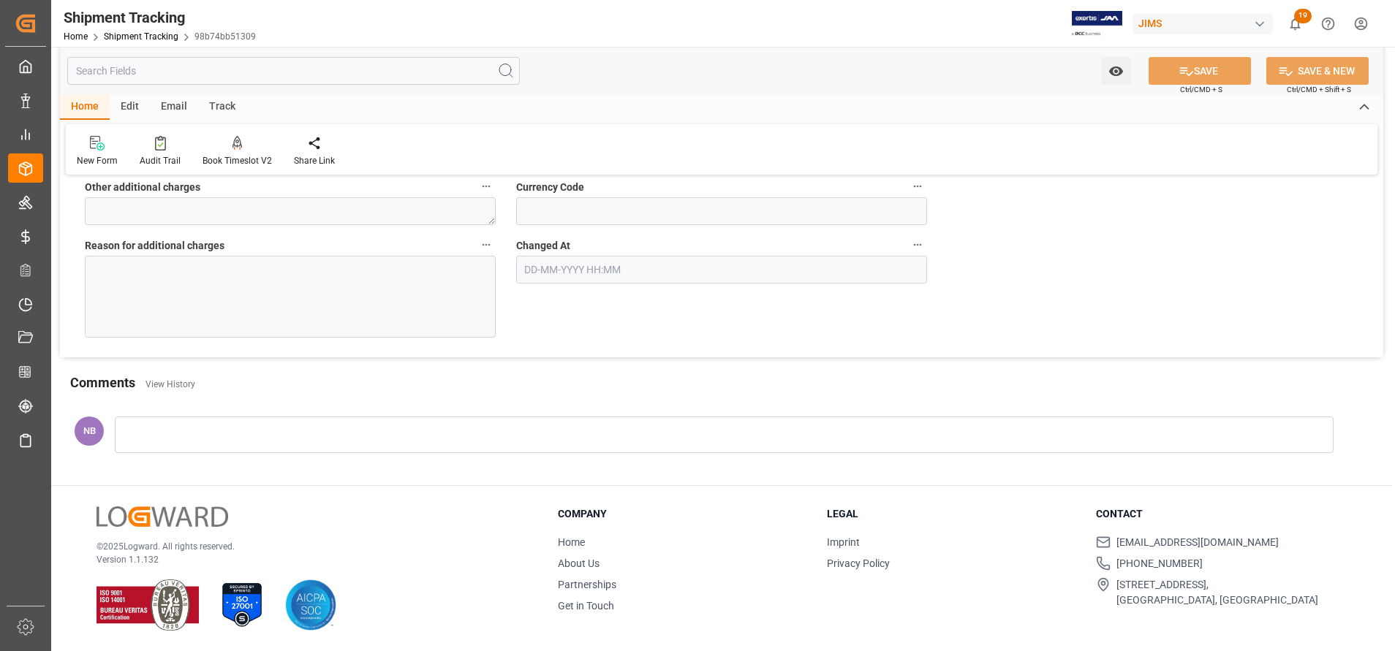
click at [319, 428] on div at bounding box center [724, 435] width 1219 height 37
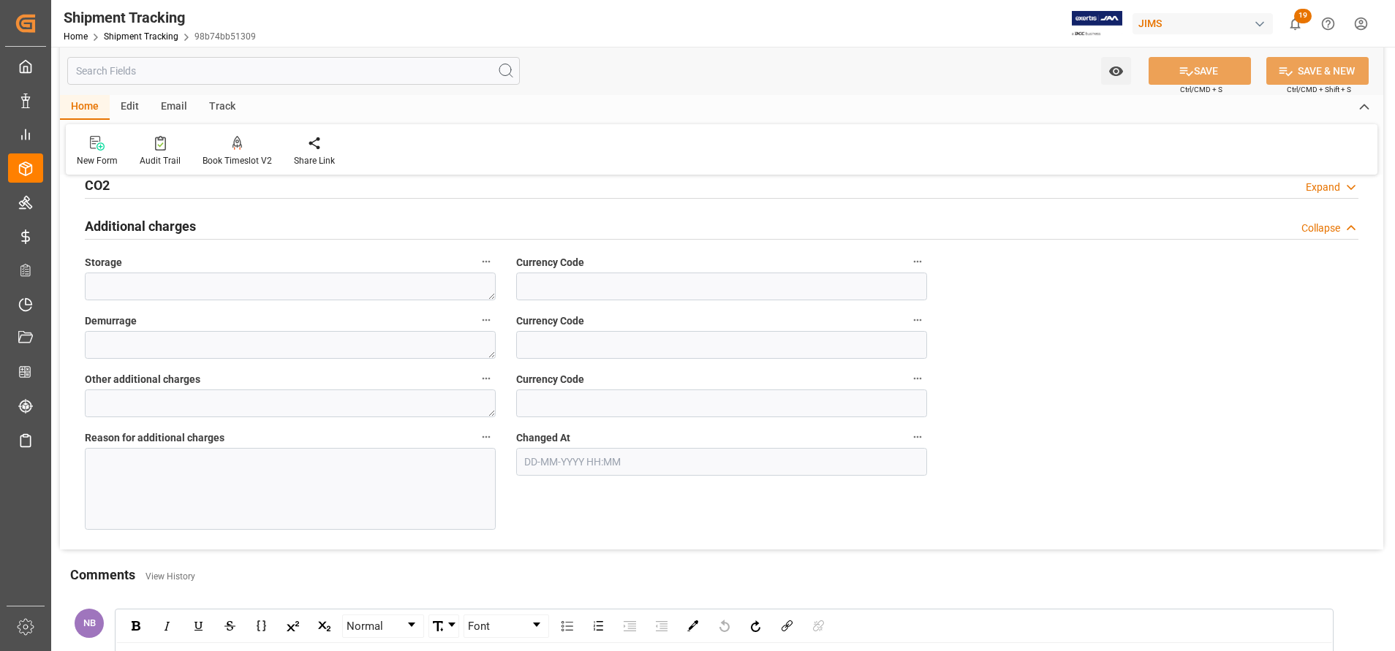
scroll to position [408, 0]
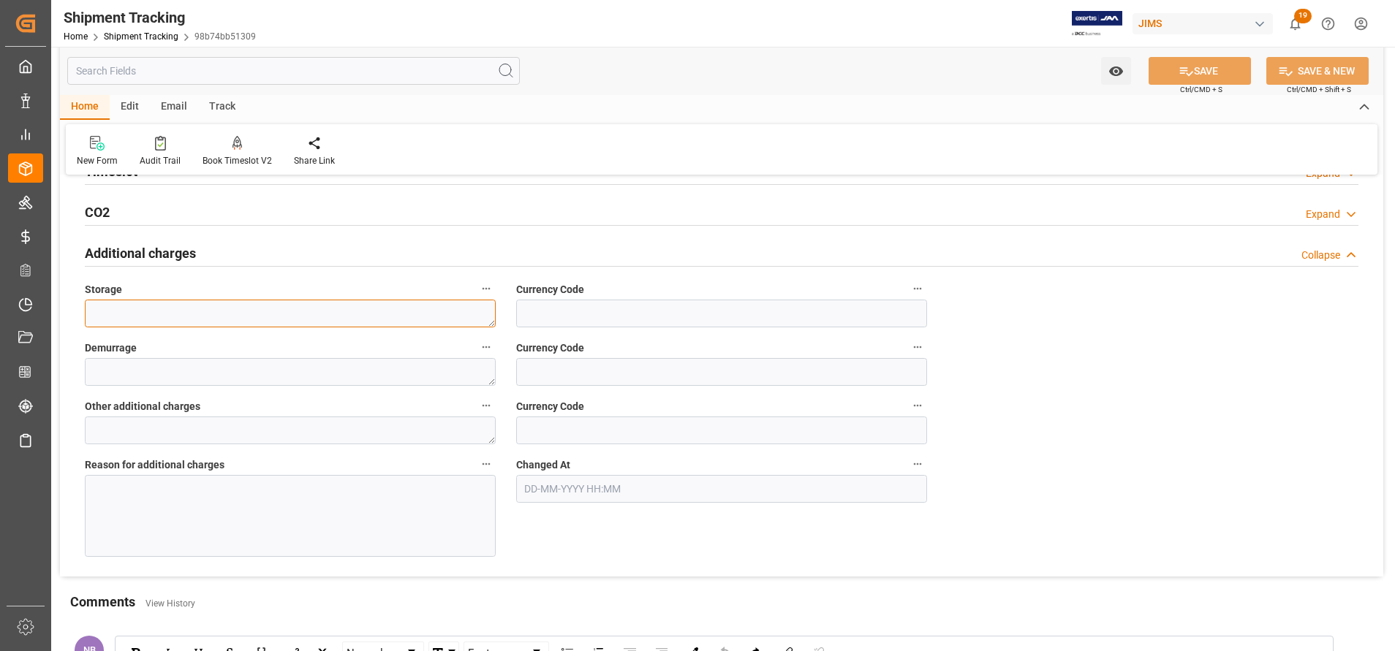
click at [227, 314] on textarea at bounding box center [290, 314] width 411 height 28
type textarea "1100"
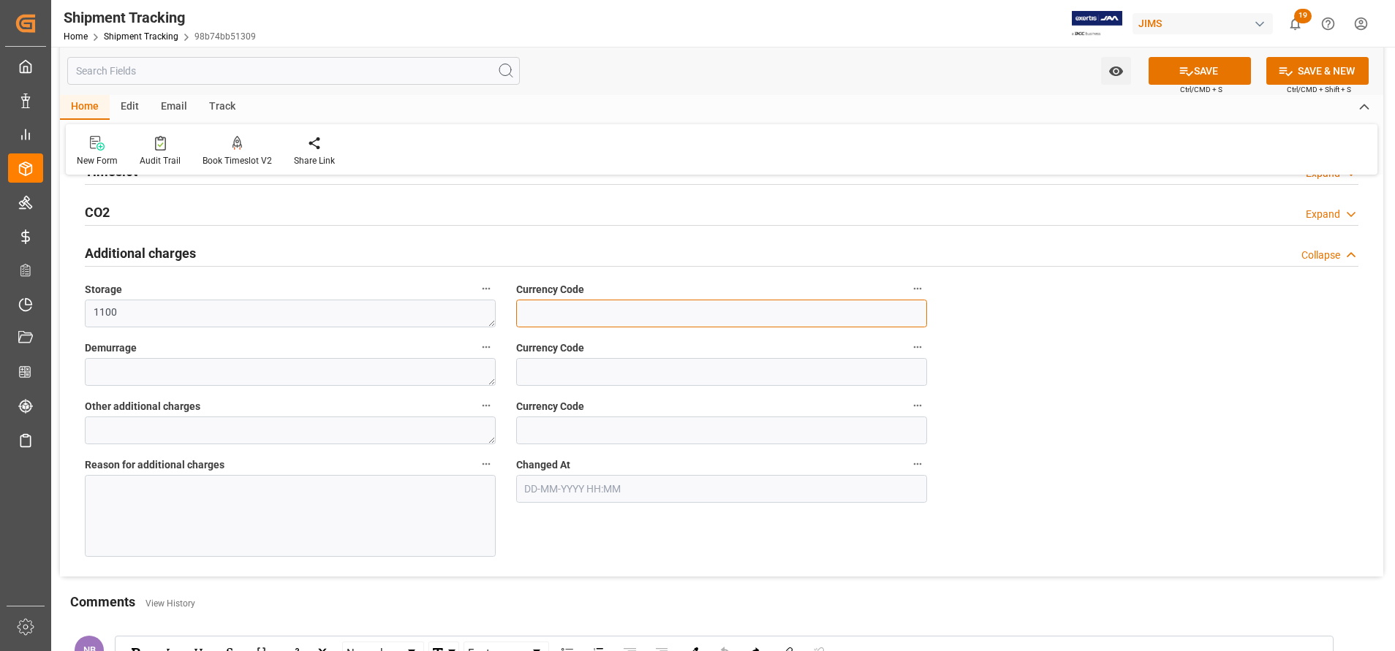
click at [621, 314] on input at bounding box center [721, 314] width 411 height 28
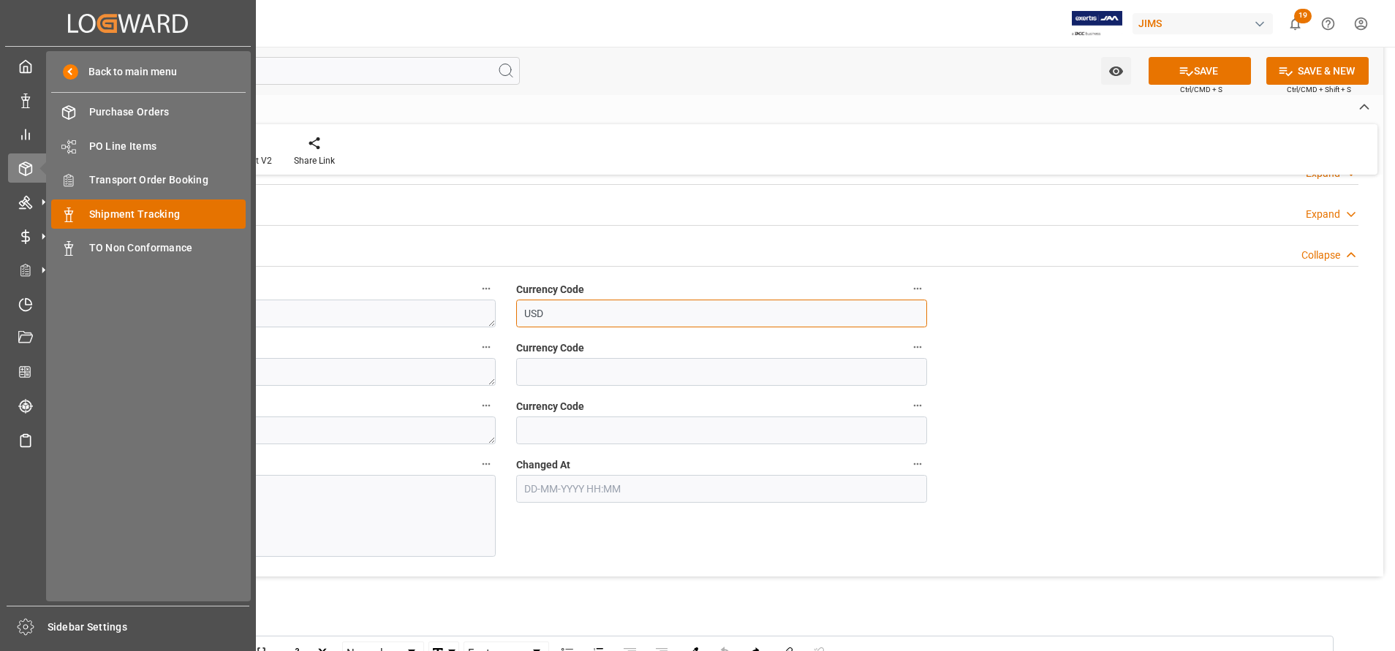
type input "USD"
click at [143, 217] on span "Shipment Tracking" at bounding box center [167, 214] width 157 height 15
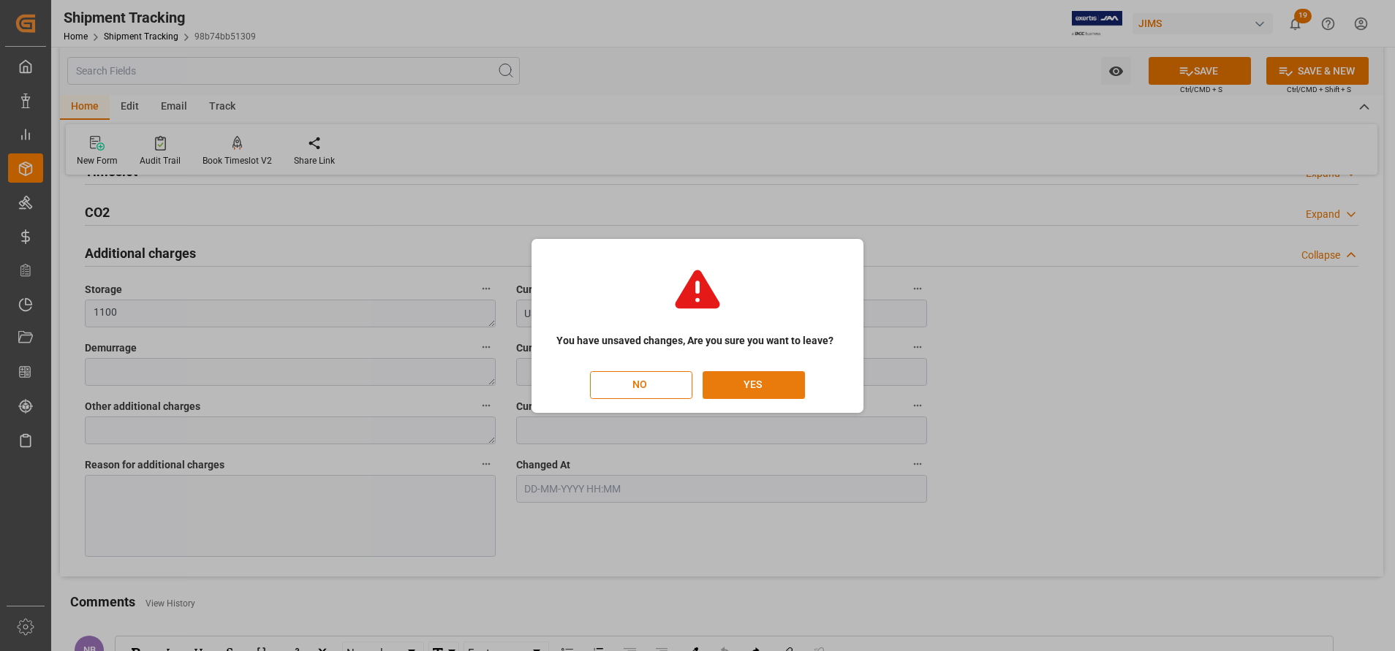
click at [730, 392] on button "YES" at bounding box center [754, 385] width 102 height 28
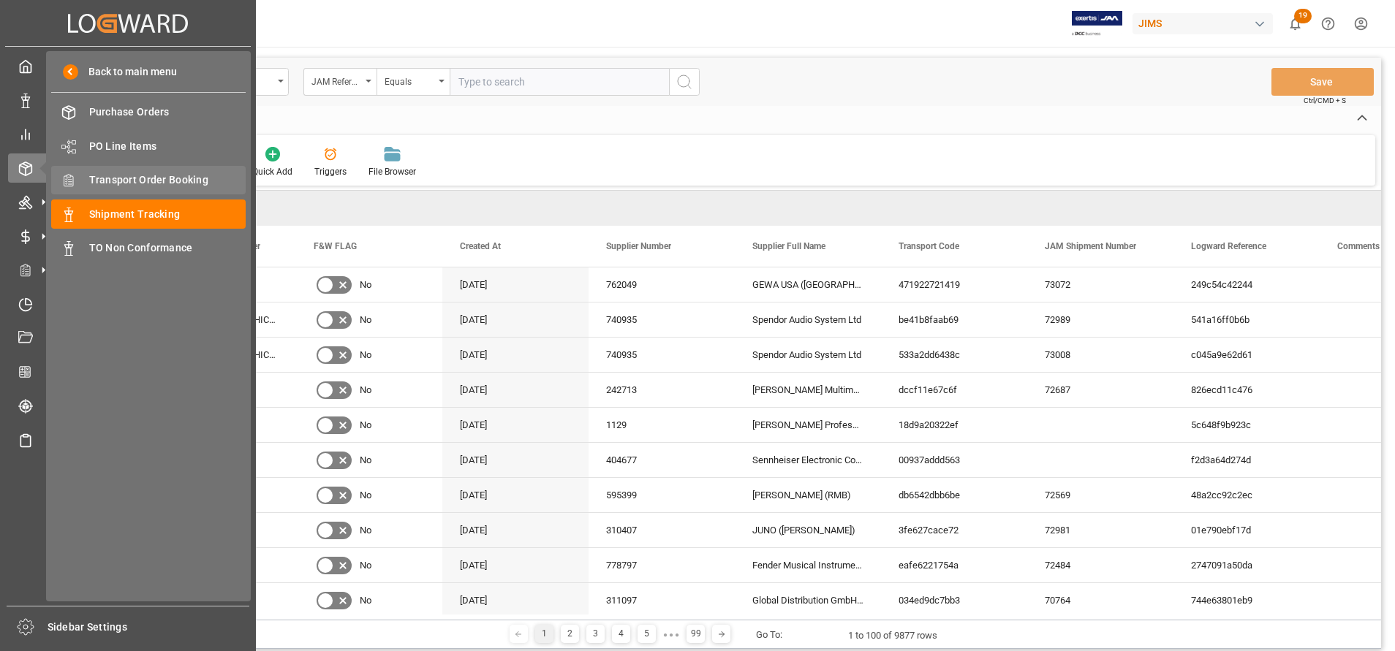
click at [155, 181] on span "Transport Order Booking" at bounding box center [167, 180] width 157 height 15
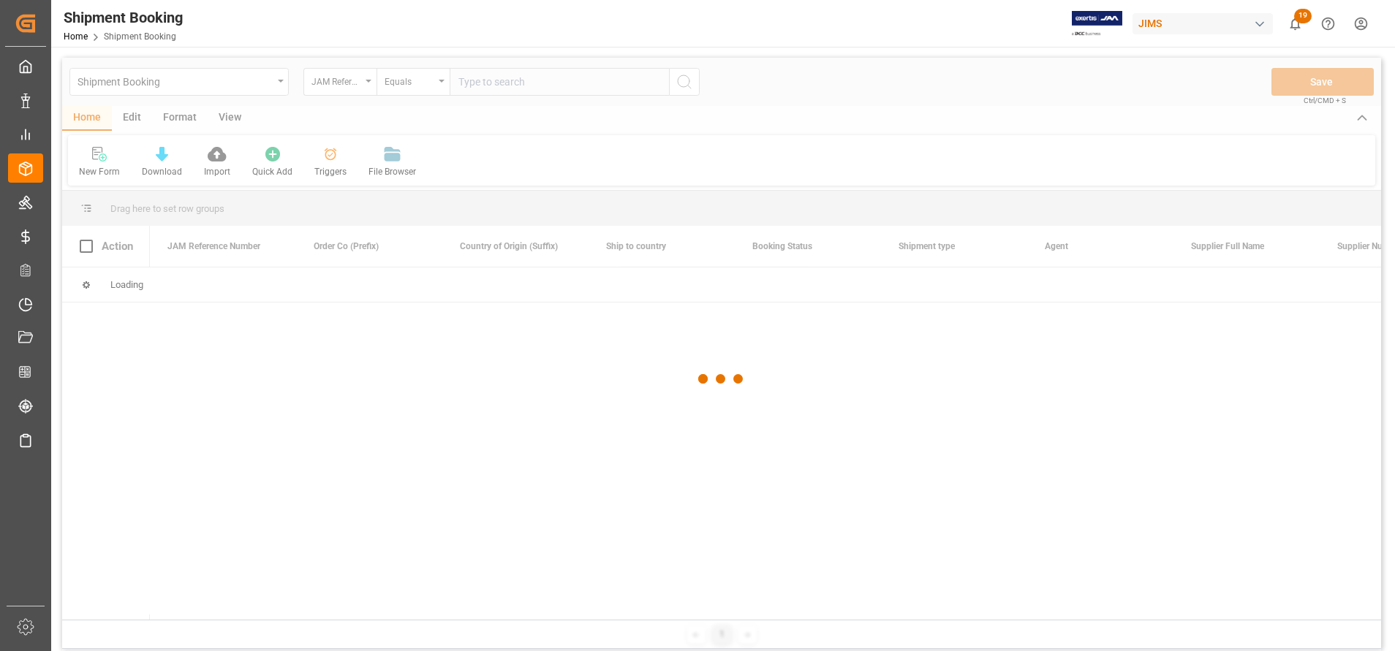
click at [631, 83] on div at bounding box center [721, 379] width 1319 height 643
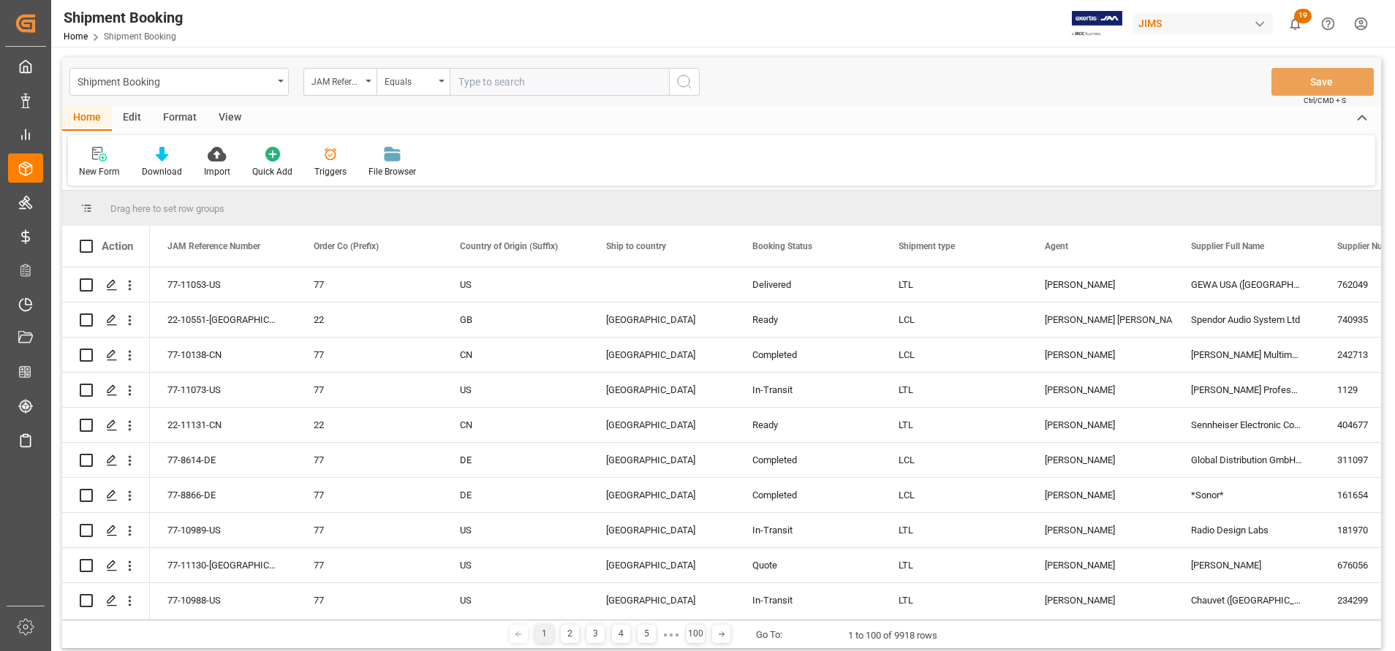
click at [631, 83] on input "text" at bounding box center [559, 82] width 219 height 28
paste input "22-10961-CN"
type input "22-10961-CN"
click at [686, 82] on icon "search button" at bounding box center [685, 82] width 18 height 18
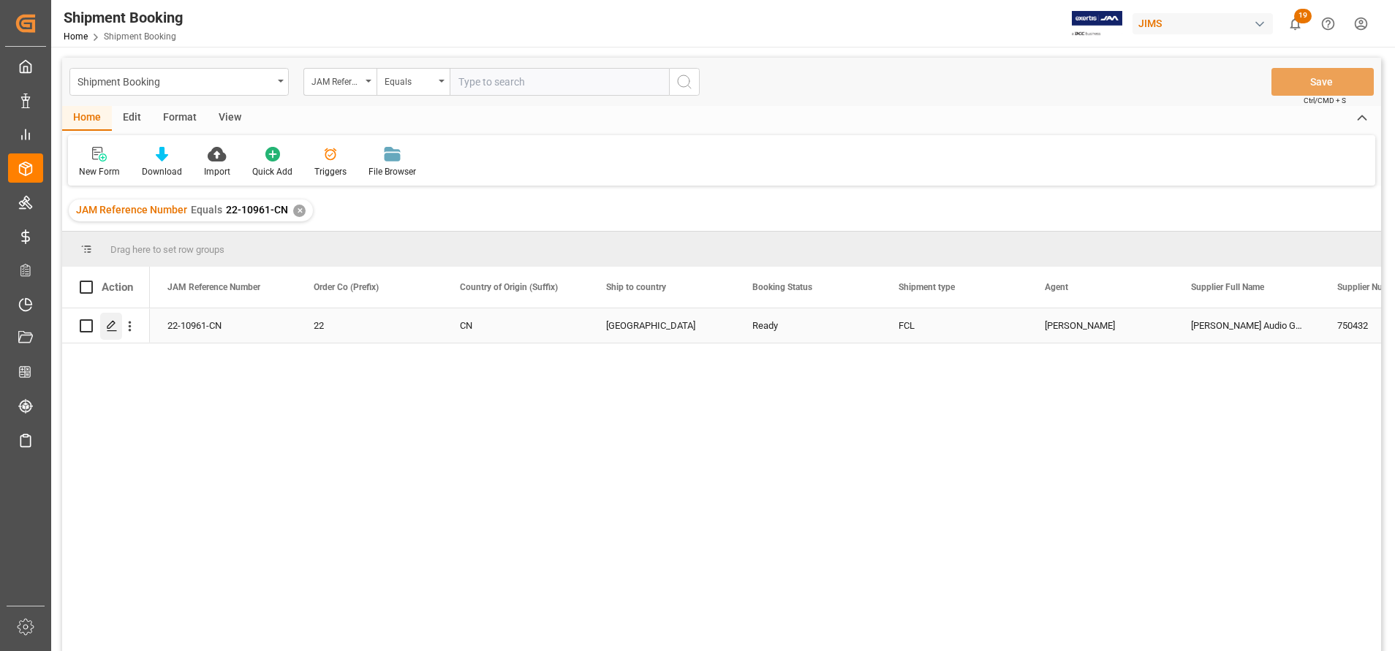
click at [116, 324] on icon "Press SPACE to select this row." at bounding box center [112, 326] width 12 height 12
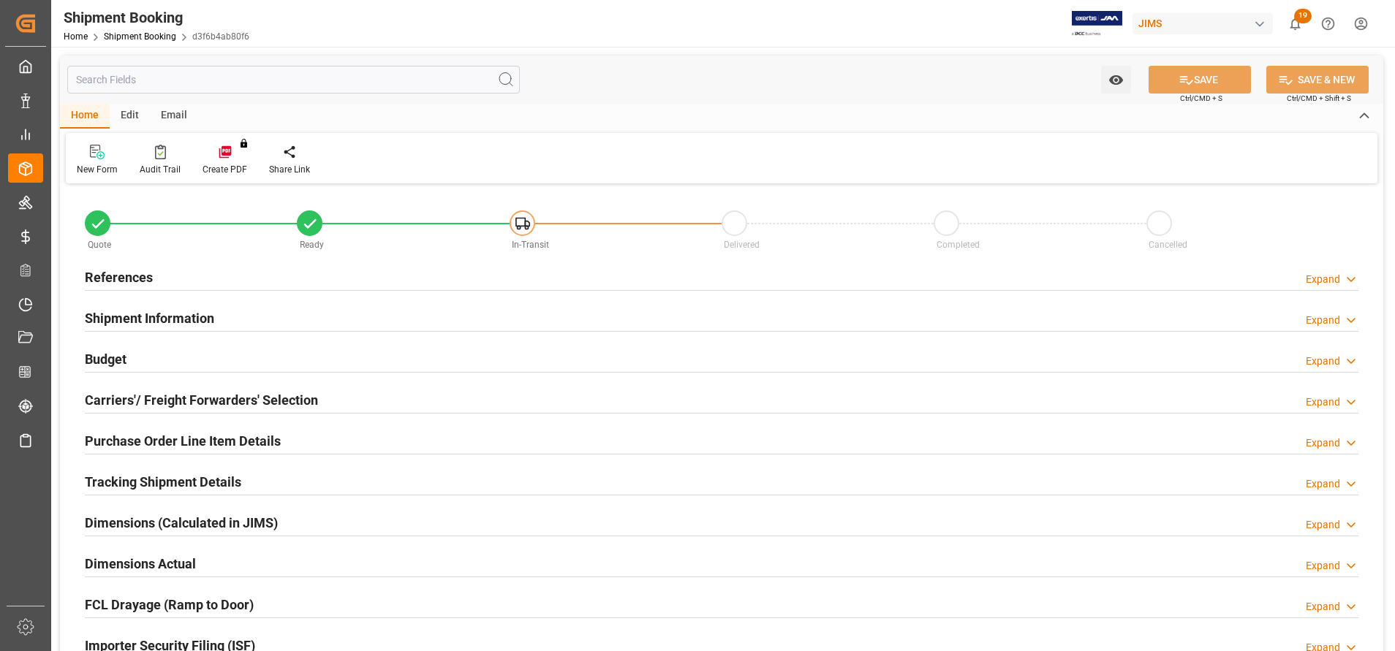
type input "30"
click at [113, 273] on h2 "References" at bounding box center [119, 278] width 68 height 20
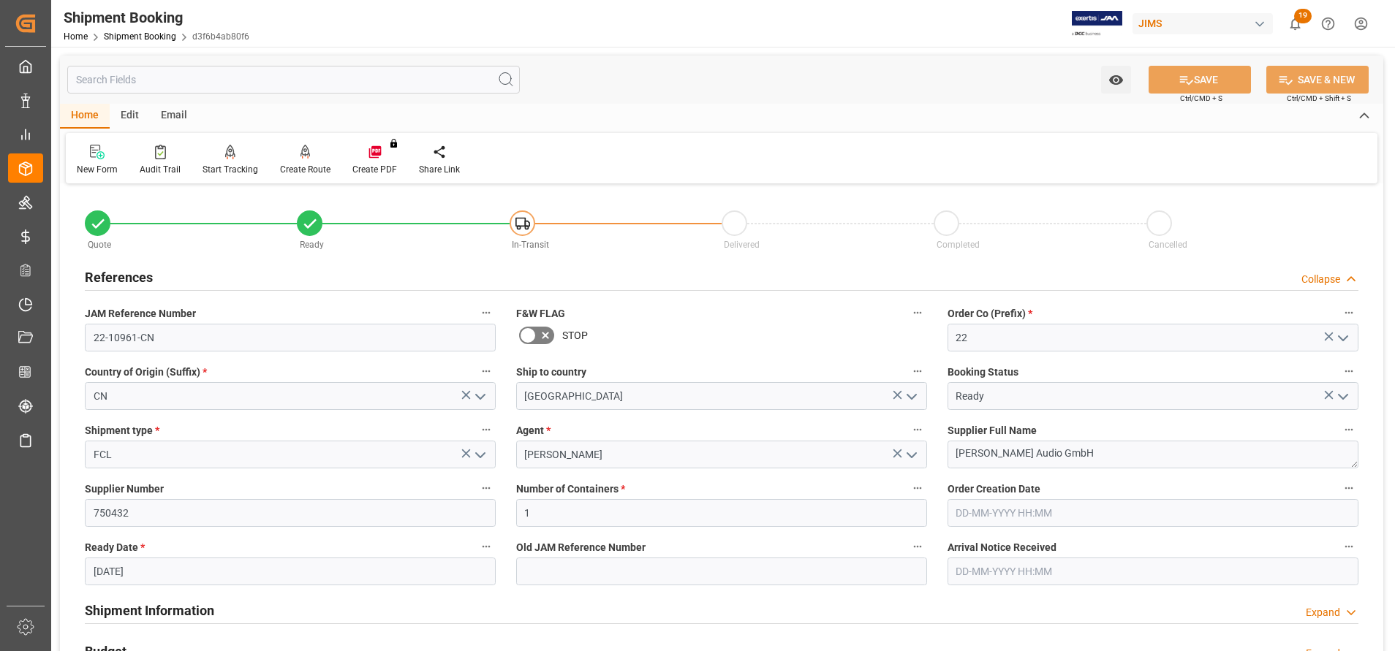
click at [135, 273] on h2 "References" at bounding box center [119, 278] width 68 height 20
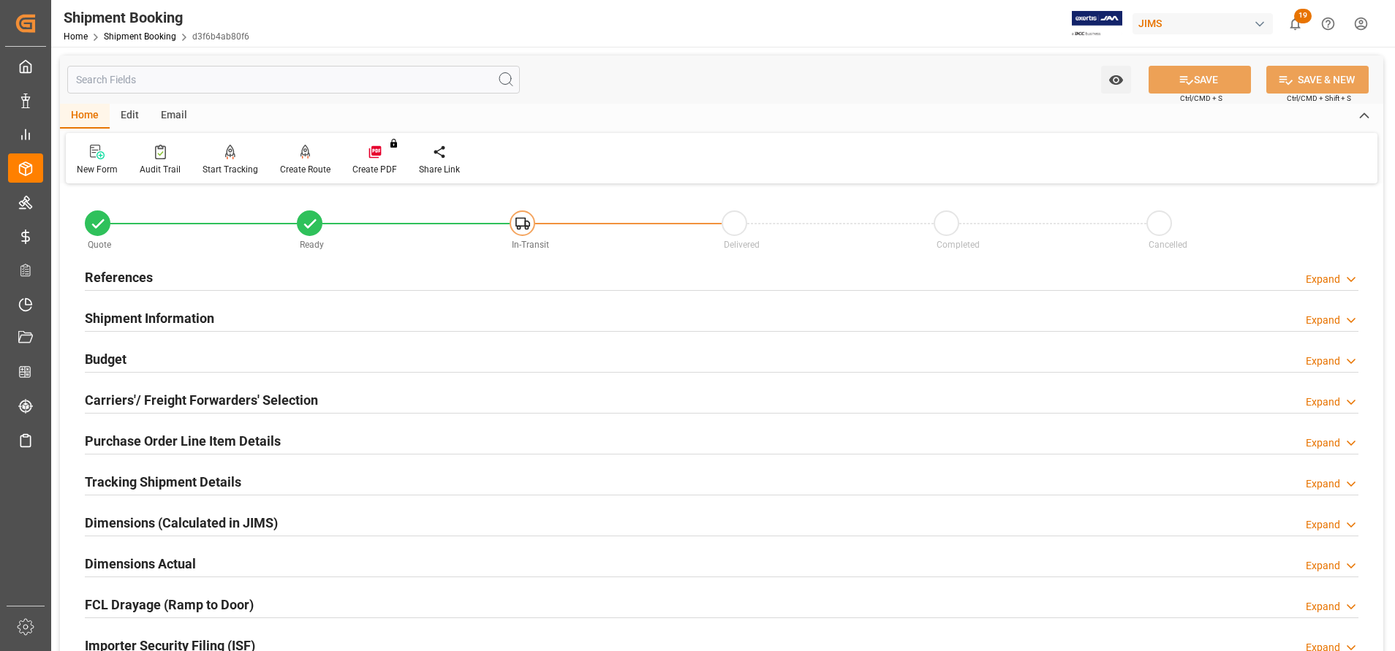
click at [155, 309] on h2 "Shipment Information" at bounding box center [149, 319] width 129 height 20
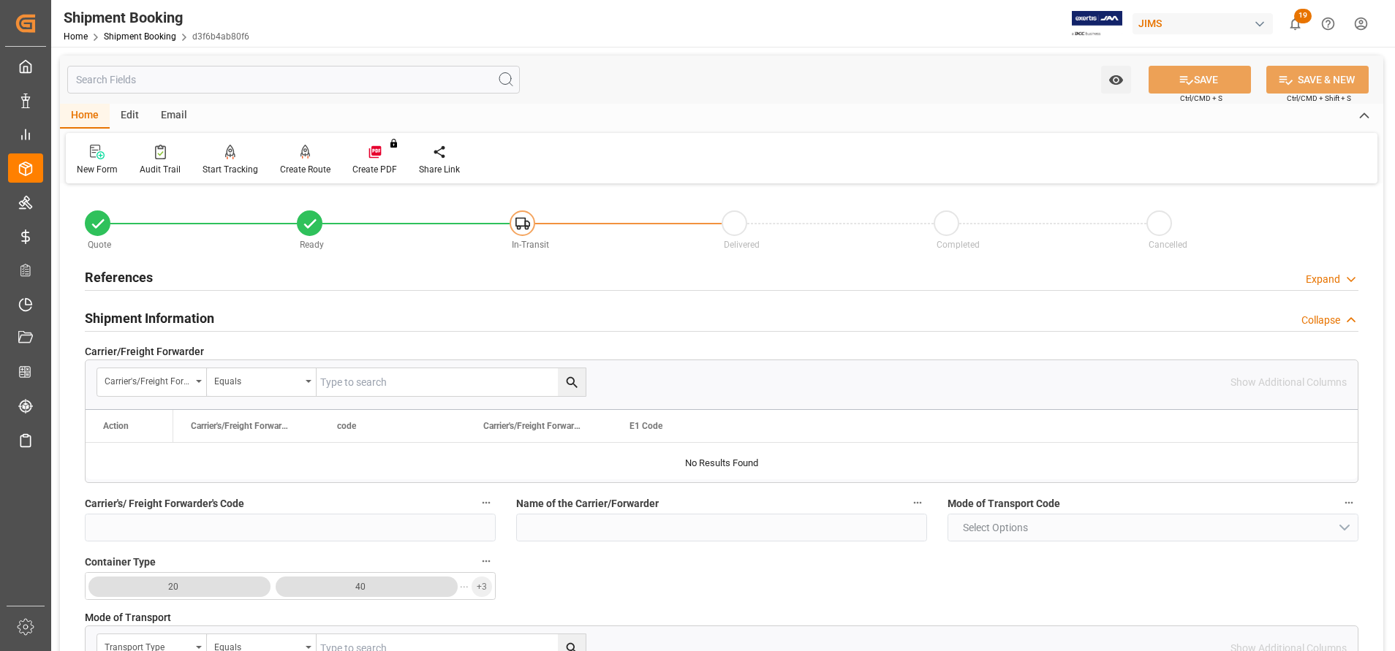
click at [135, 309] on h2 "Shipment Information" at bounding box center [149, 319] width 129 height 20
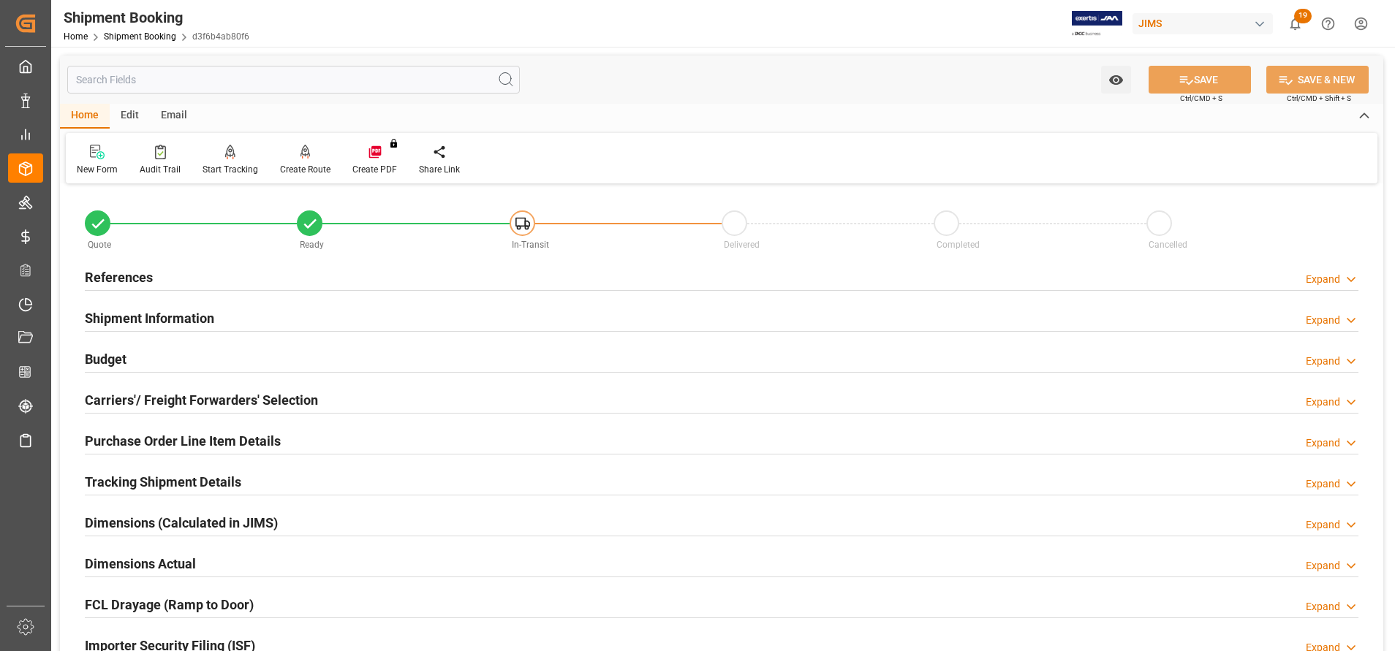
click at [247, 392] on h2 "Carriers'/ Freight Forwarders' Selection" at bounding box center [201, 400] width 233 height 20
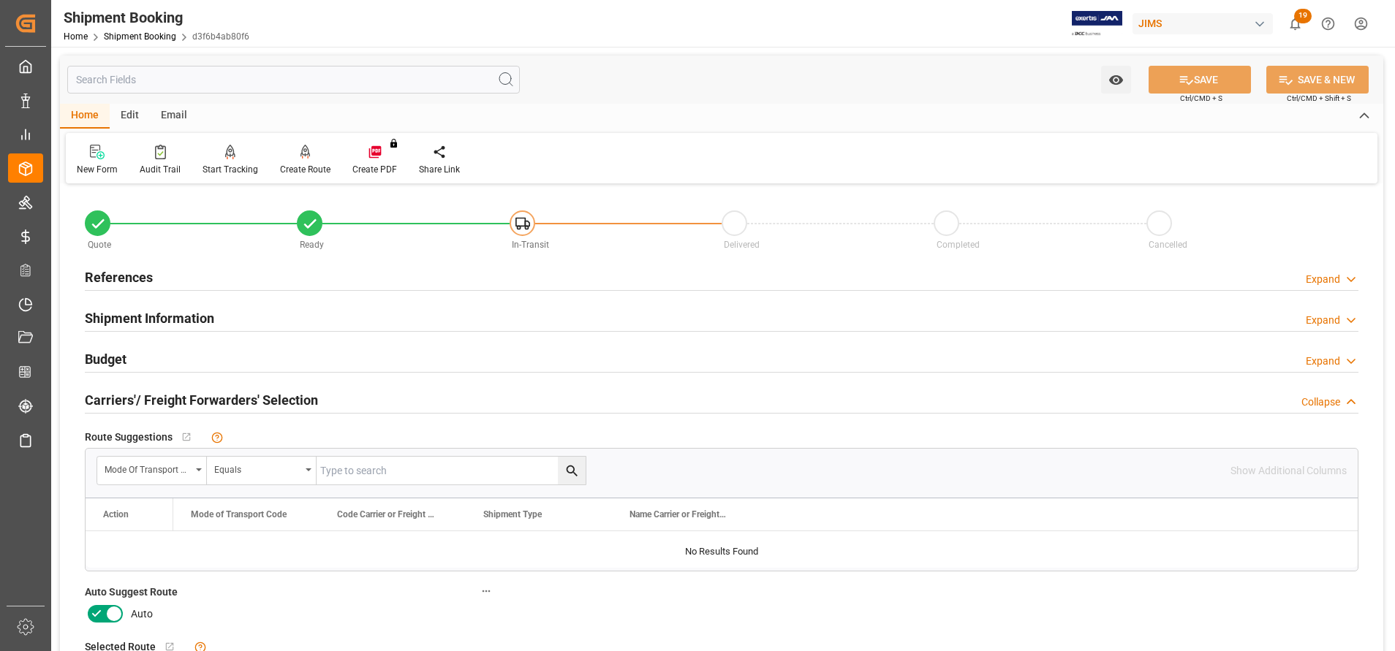
click at [247, 392] on h2 "Carriers'/ Freight Forwarders' Selection" at bounding box center [201, 400] width 233 height 20
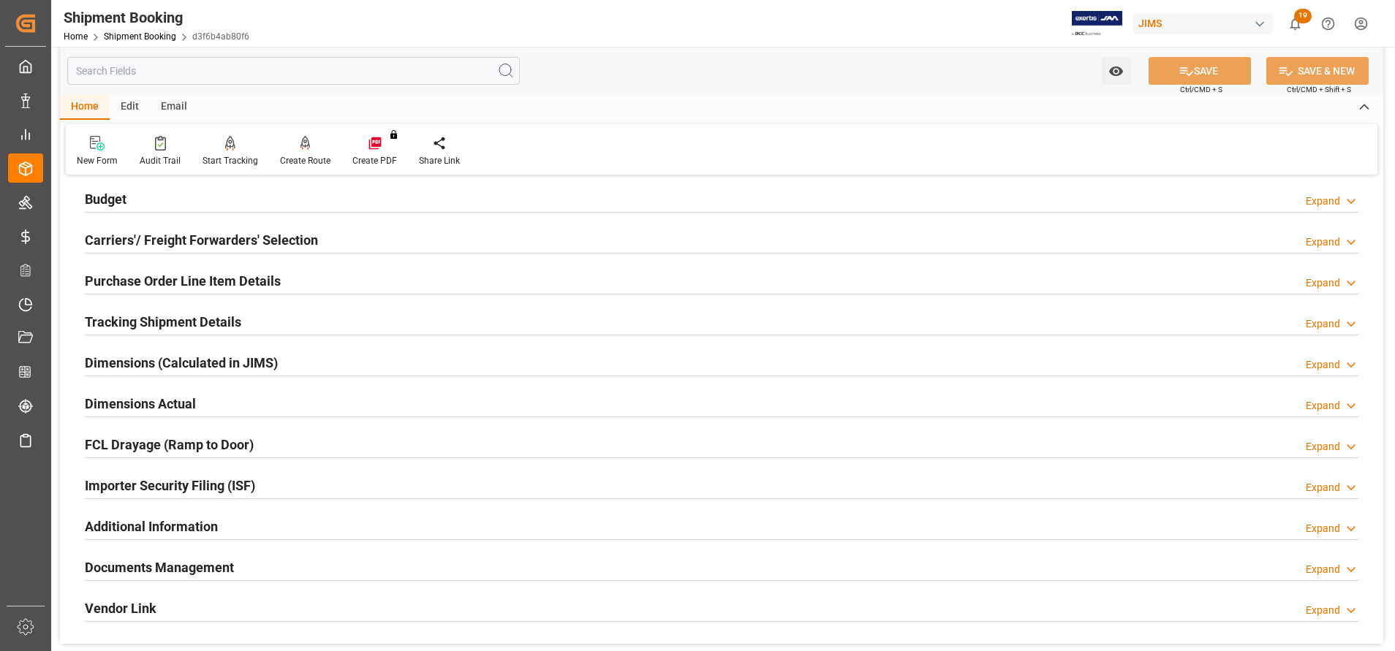
scroll to position [110, 0]
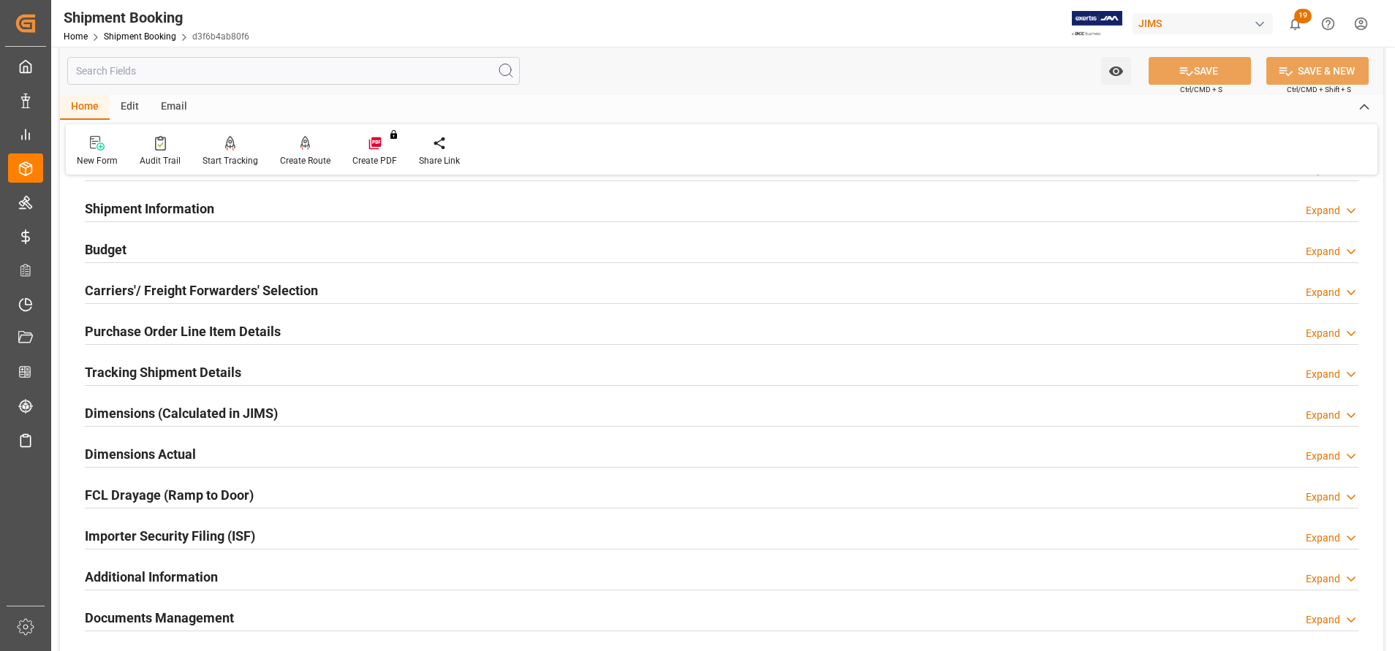
click at [154, 219] on div "Shipment Information" at bounding box center [149, 208] width 129 height 28
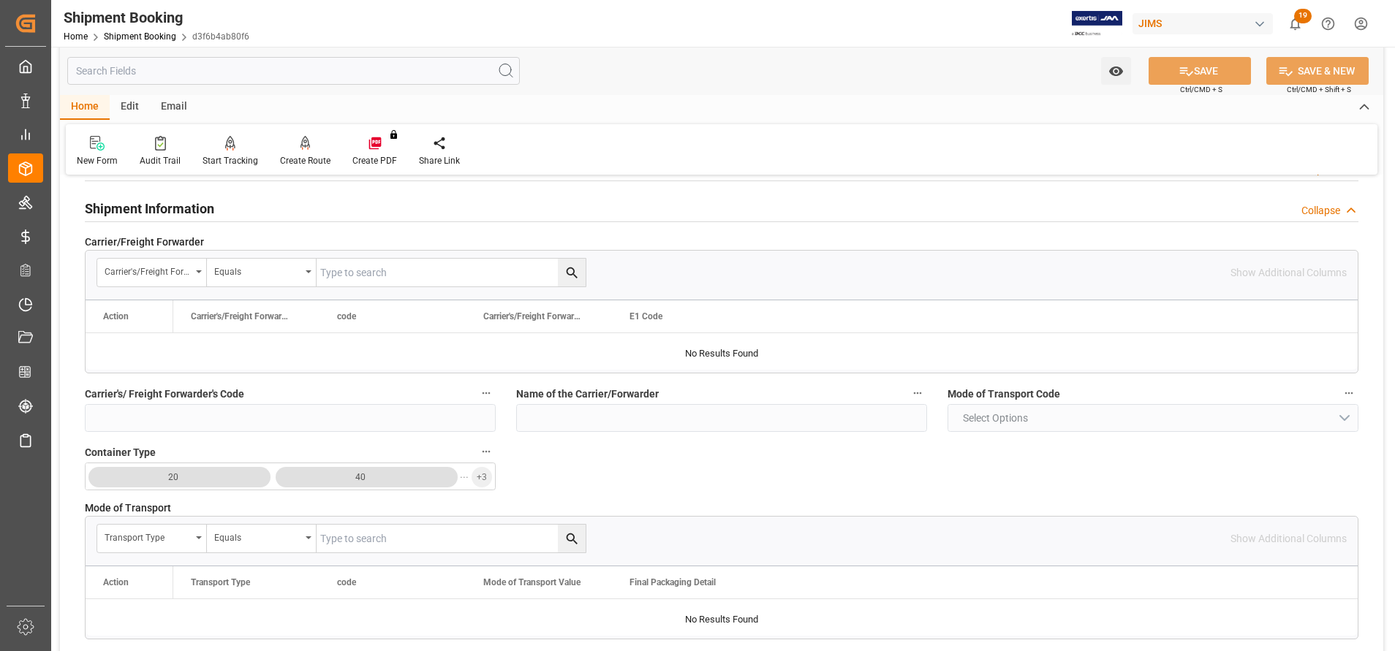
click at [154, 219] on div "Shipment Information" at bounding box center [149, 208] width 129 height 28
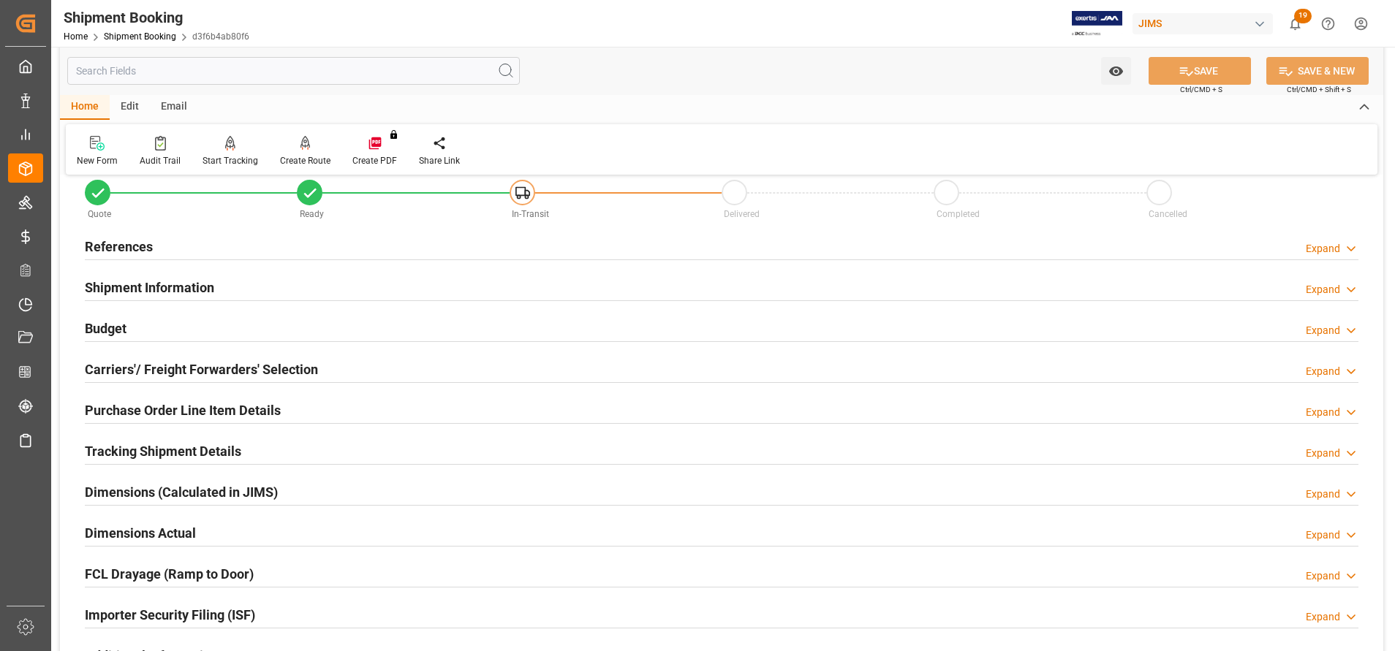
scroll to position [0, 0]
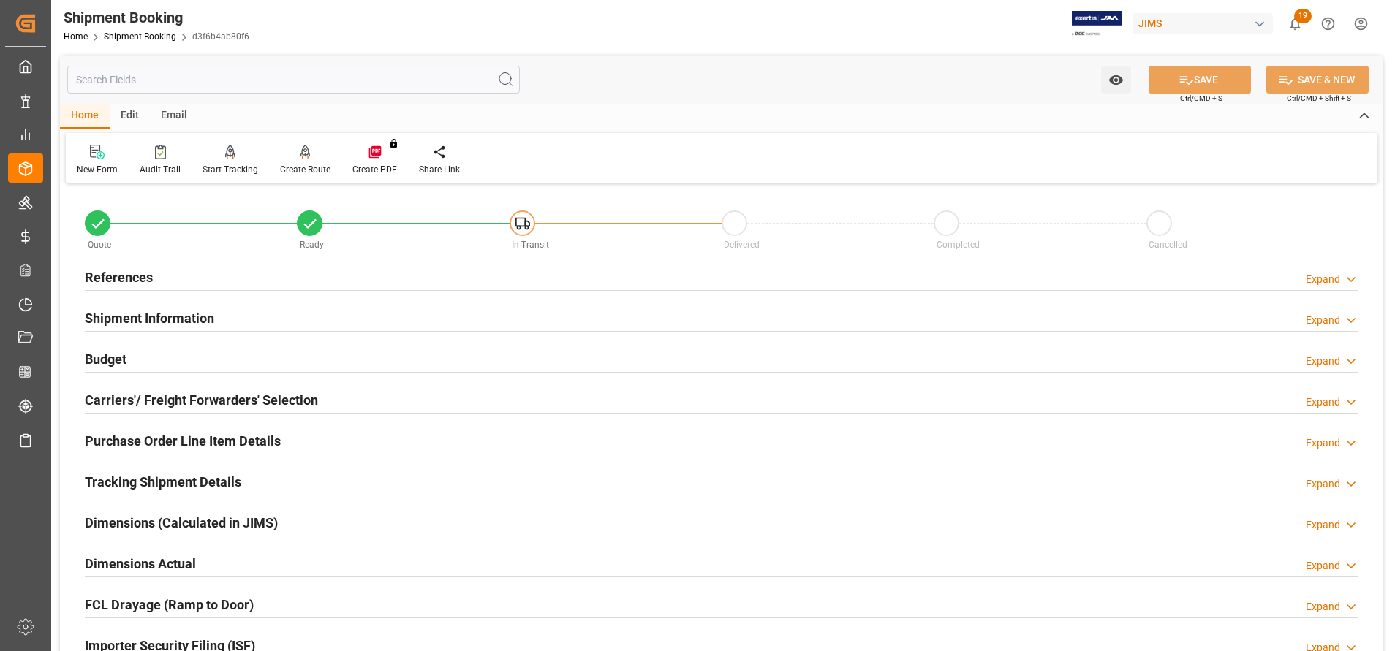
click at [135, 271] on h2 "References" at bounding box center [119, 278] width 68 height 20
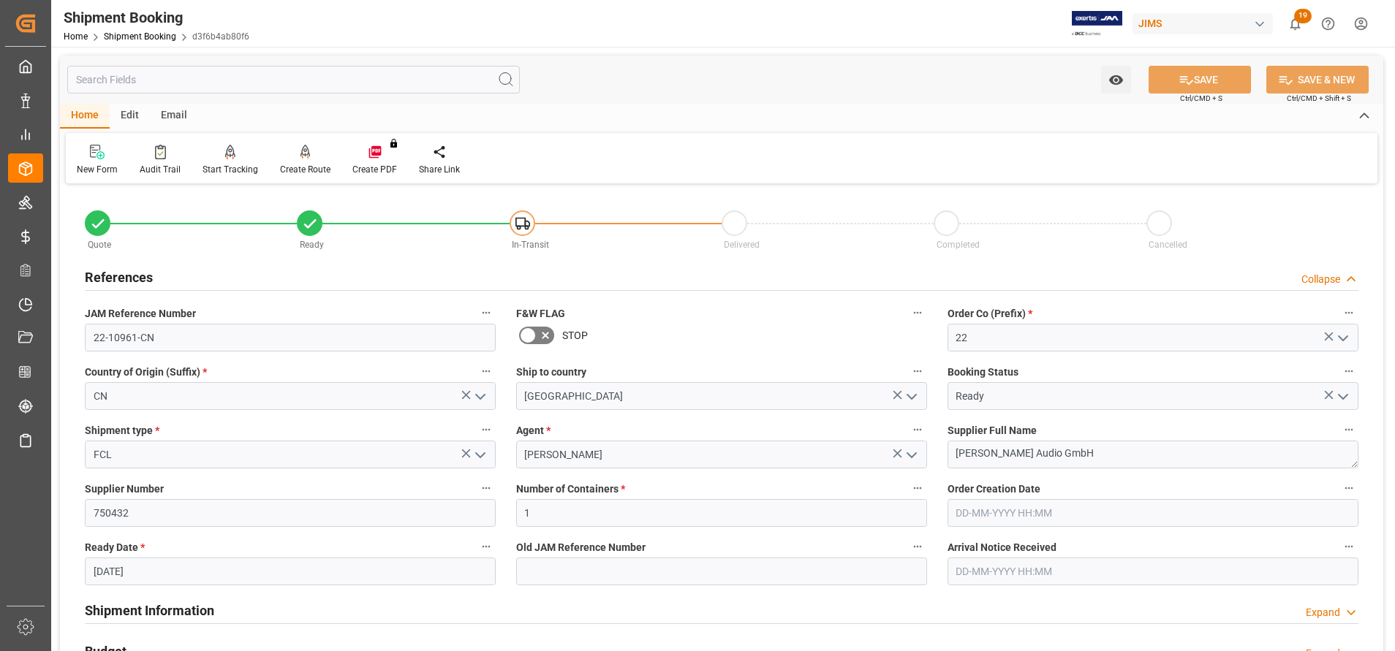
click at [135, 271] on h2 "References" at bounding box center [119, 278] width 68 height 20
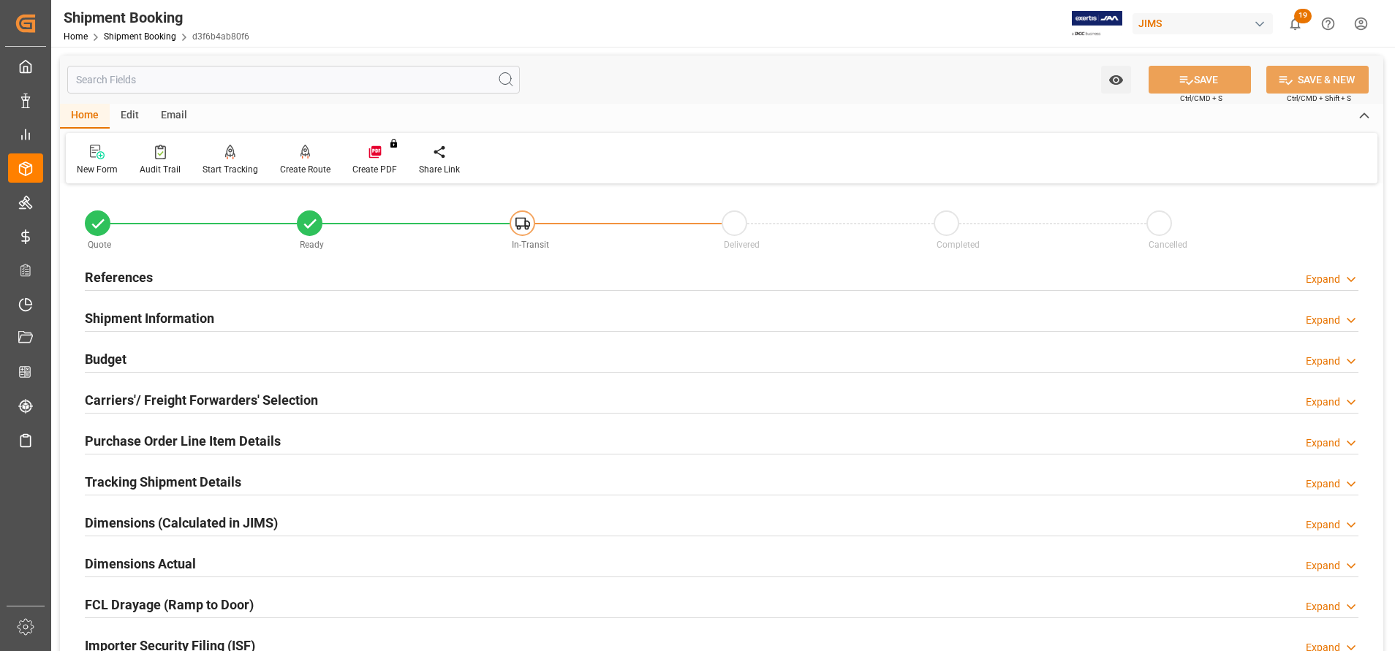
click at [149, 309] on h2 "Shipment Information" at bounding box center [149, 319] width 129 height 20
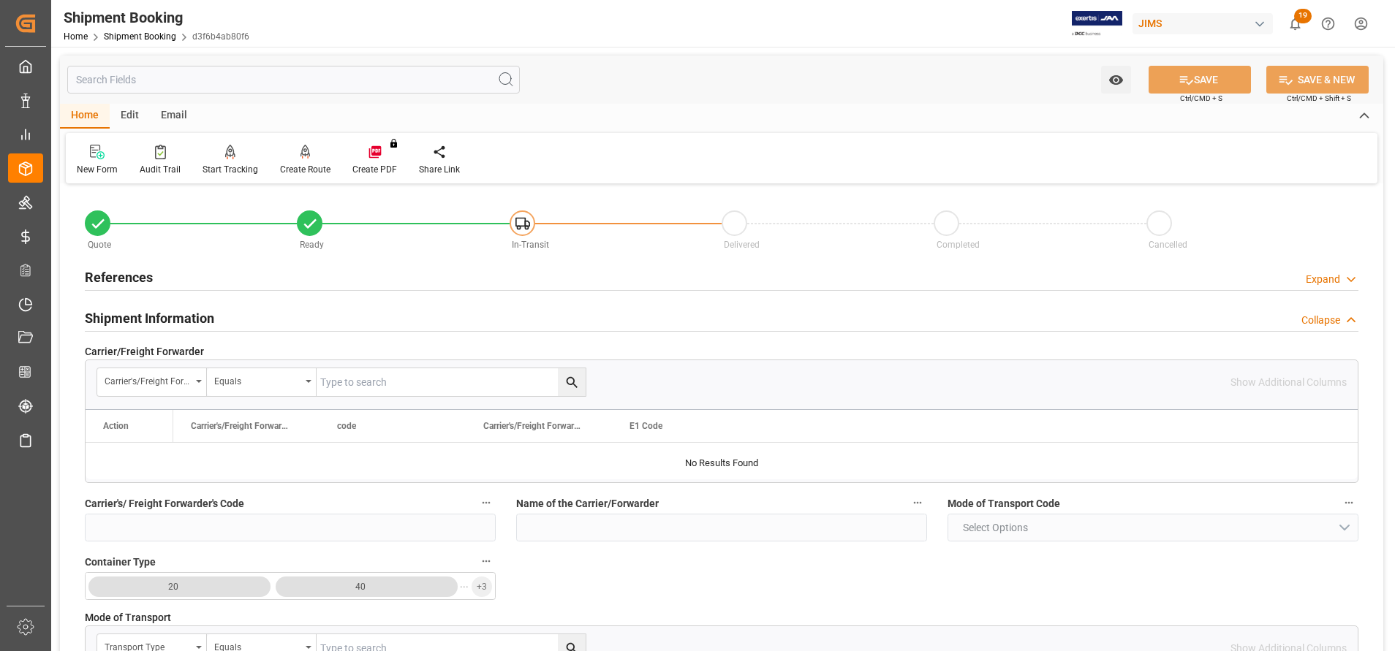
click at [149, 309] on h2 "Shipment Information" at bounding box center [149, 319] width 129 height 20
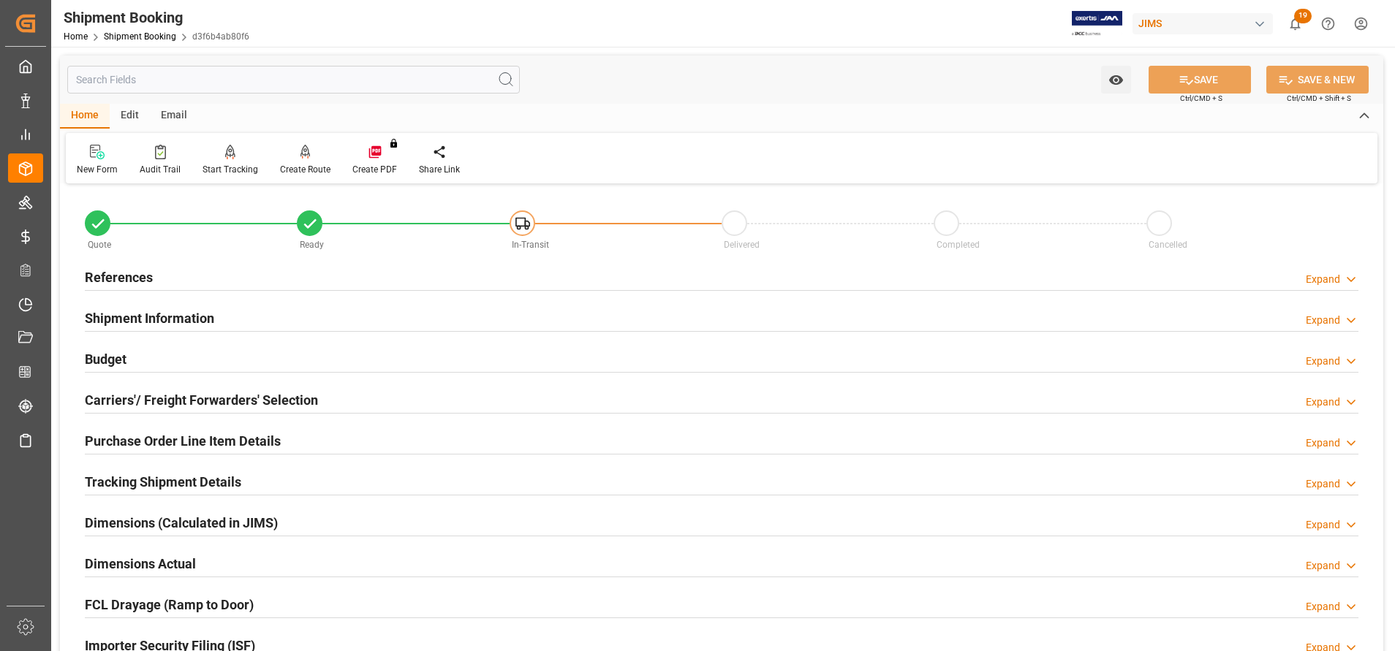
click at [124, 363] on h2 "Budget" at bounding box center [106, 360] width 42 height 20
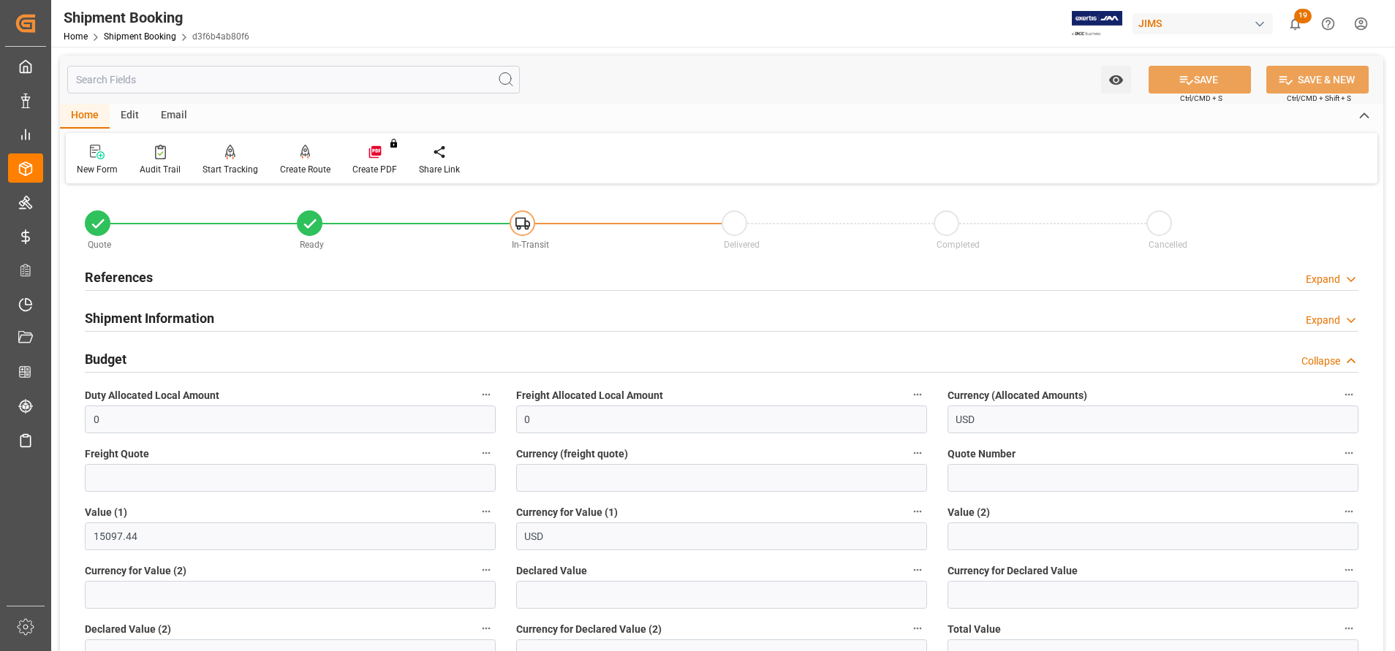
click at [110, 354] on h2 "Budget" at bounding box center [106, 360] width 42 height 20
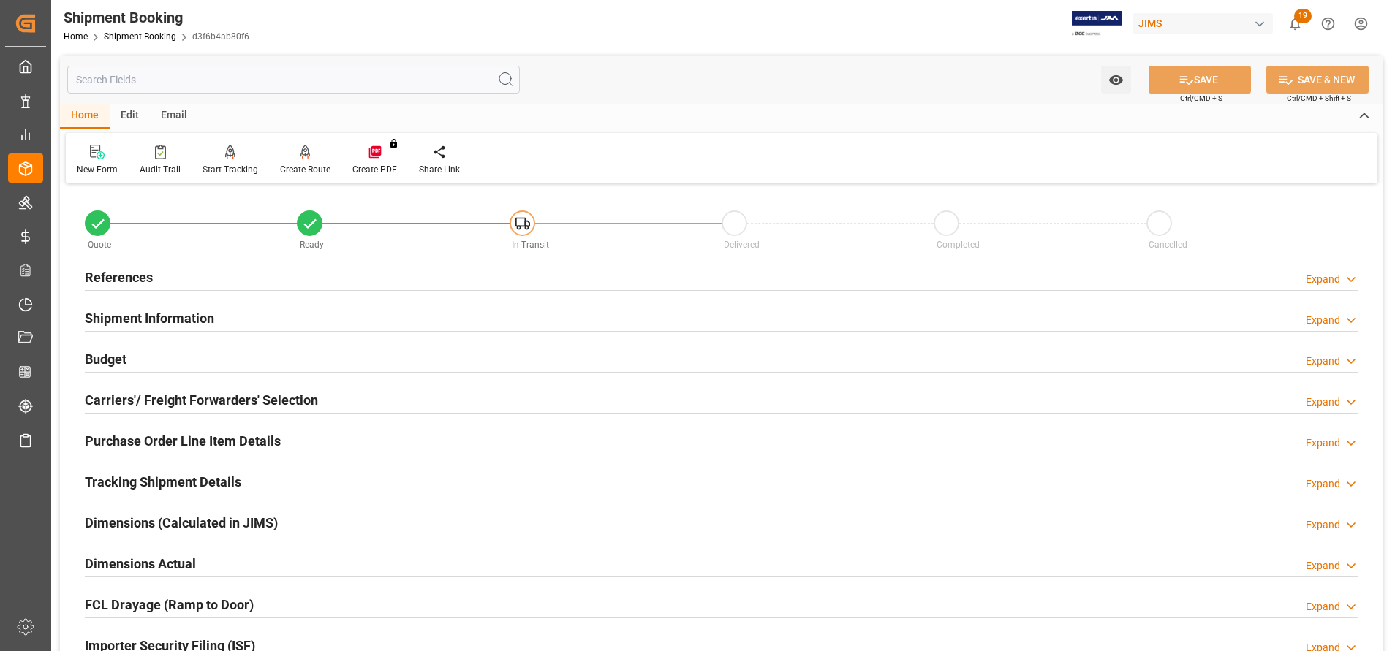
click at [140, 396] on h2 "Carriers'/ Freight Forwarders' Selection" at bounding box center [201, 400] width 233 height 20
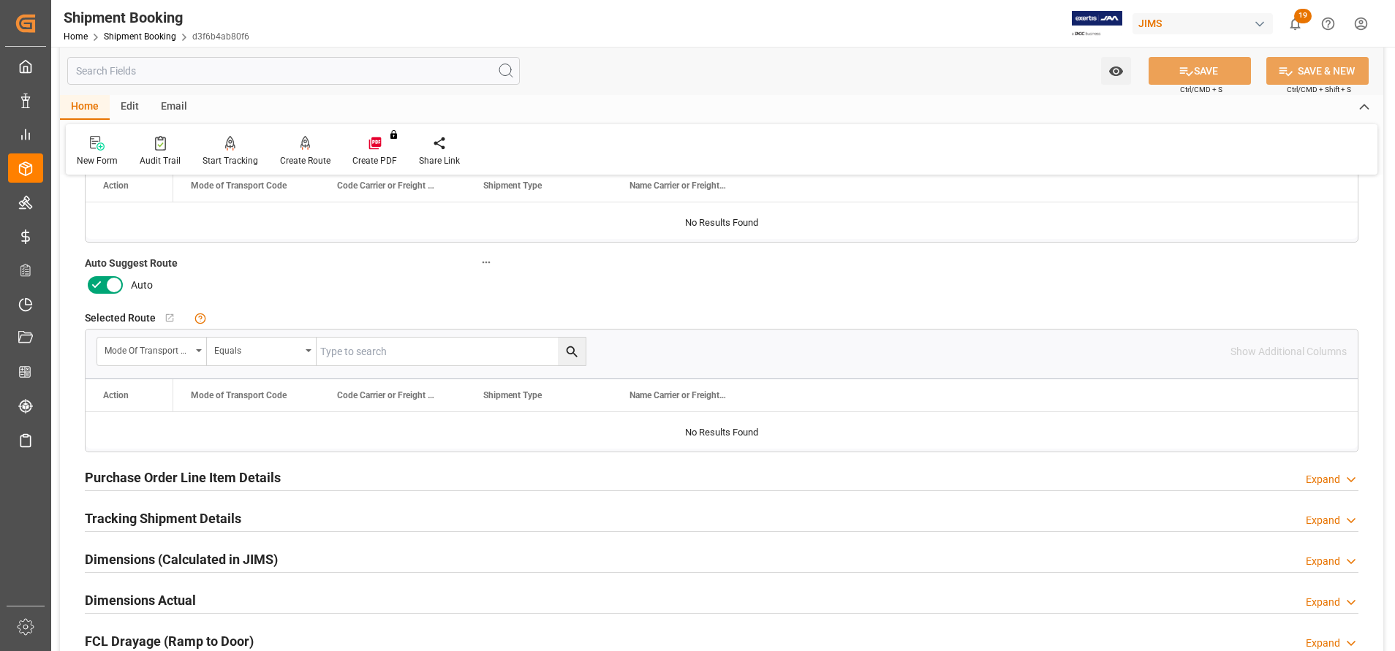
scroll to position [439, 0]
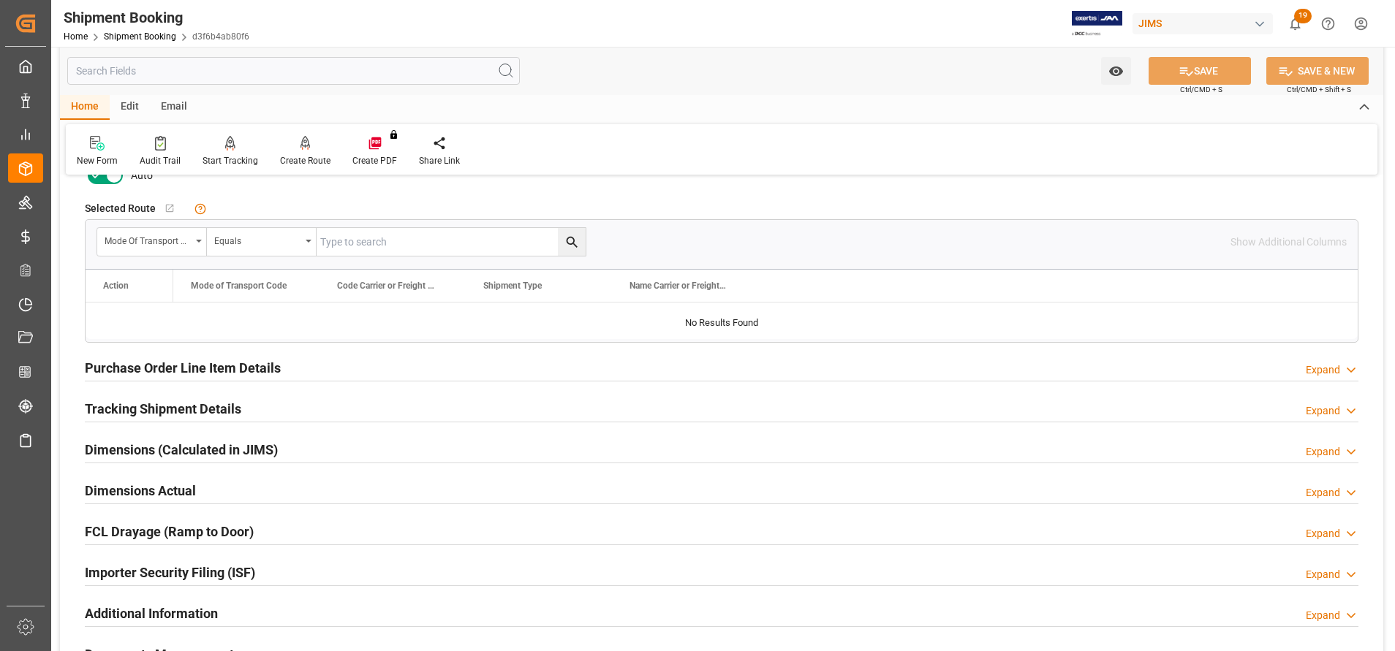
click at [175, 373] on h2 "Purchase Order Line Item Details" at bounding box center [183, 368] width 196 height 20
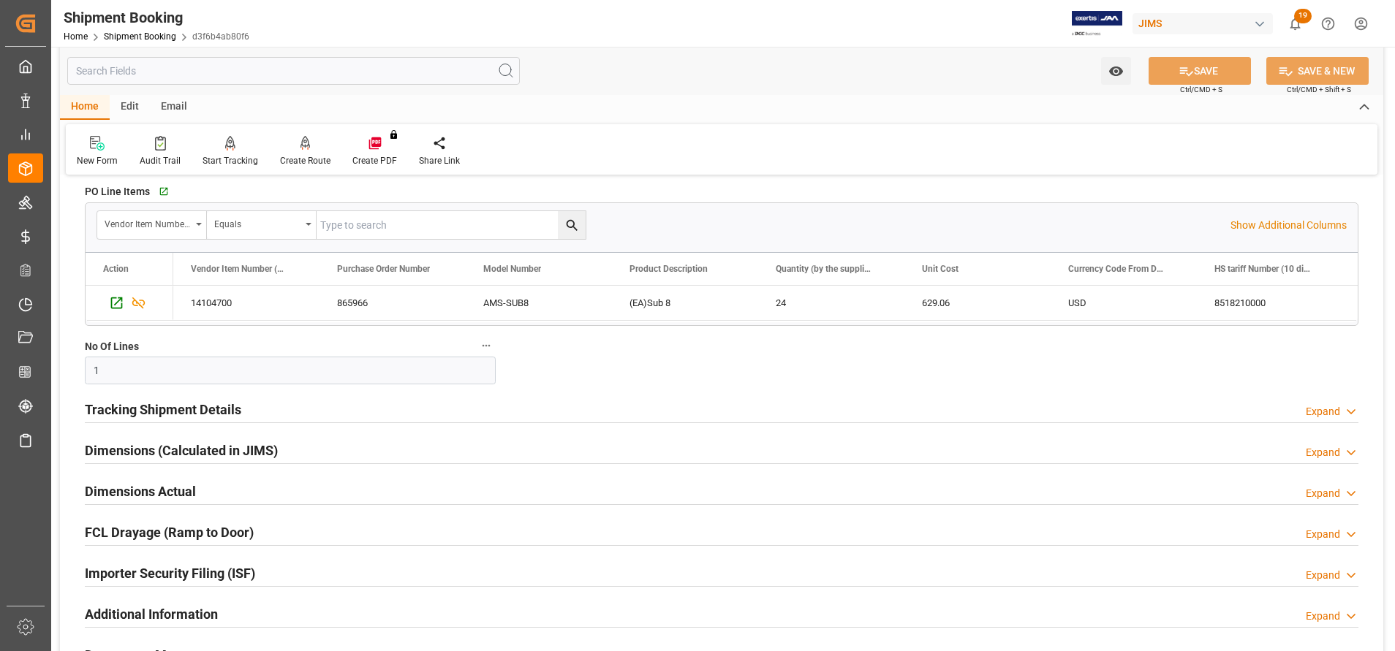
scroll to position [658, 0]
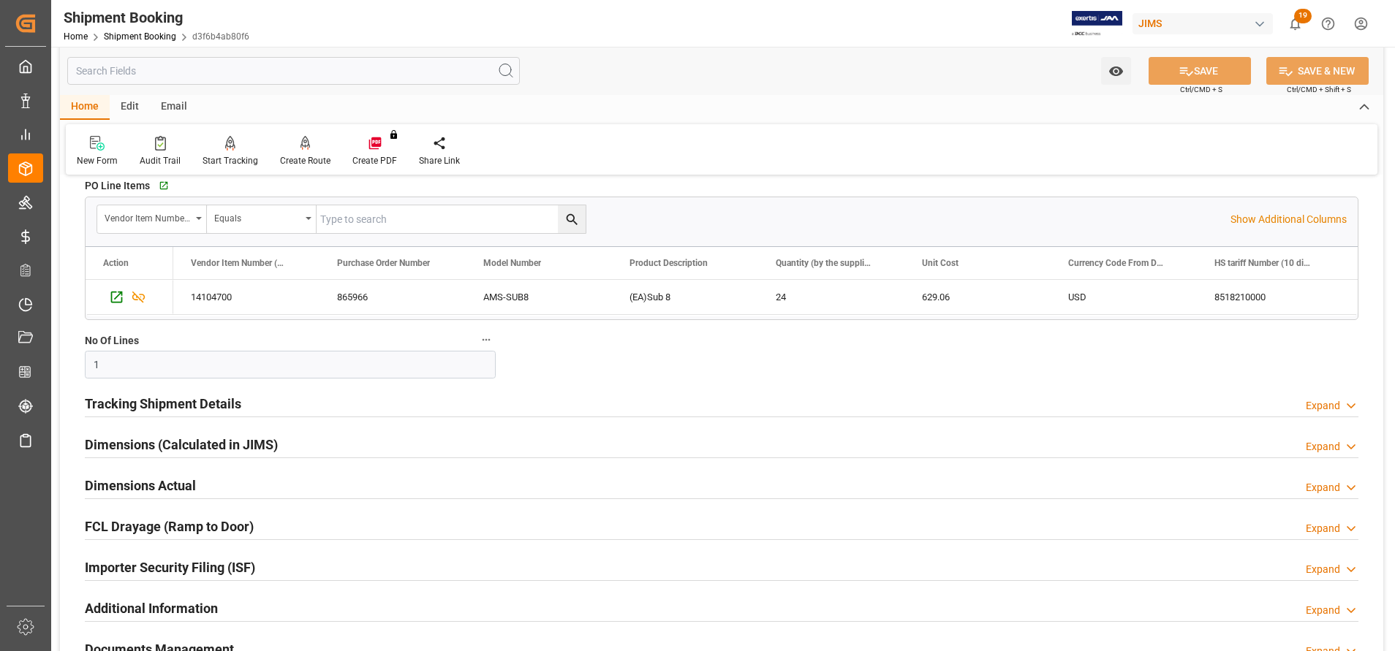
click at [200, 401] on h2 "Tracking Shipment Details" at bounding box center [163, 404] width 156 height 20
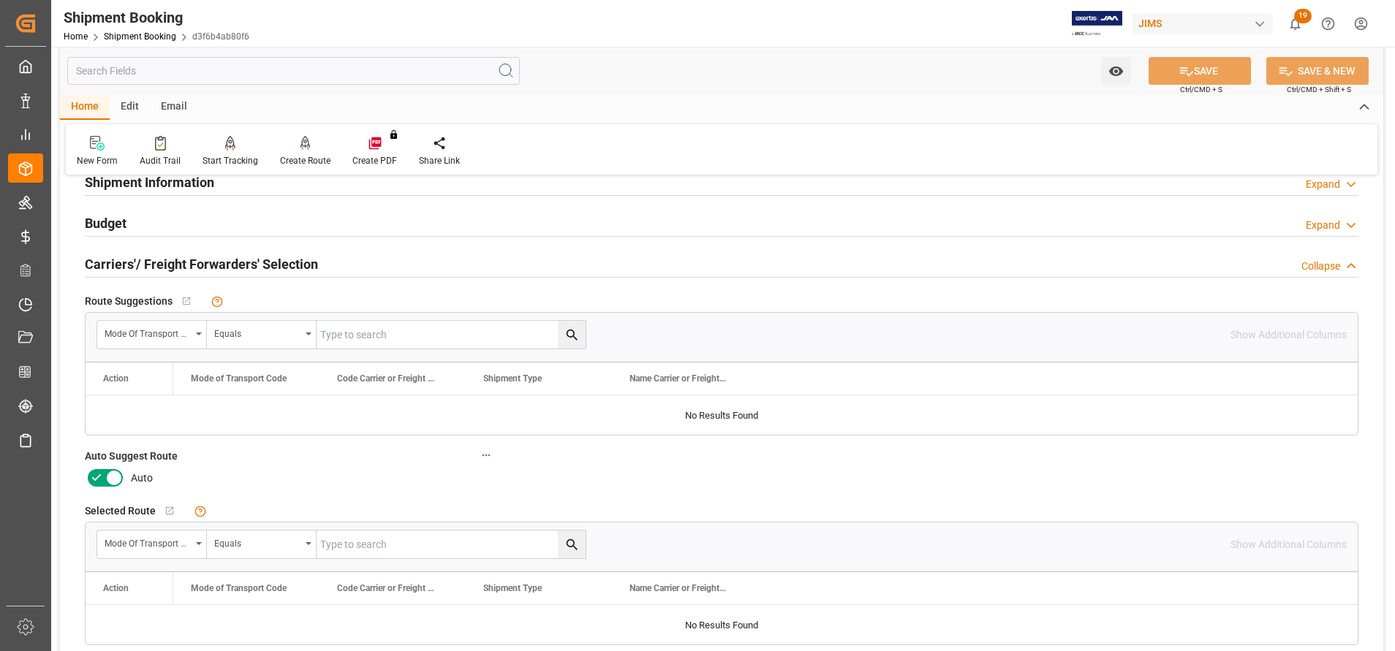
scroll to position [0, 0]
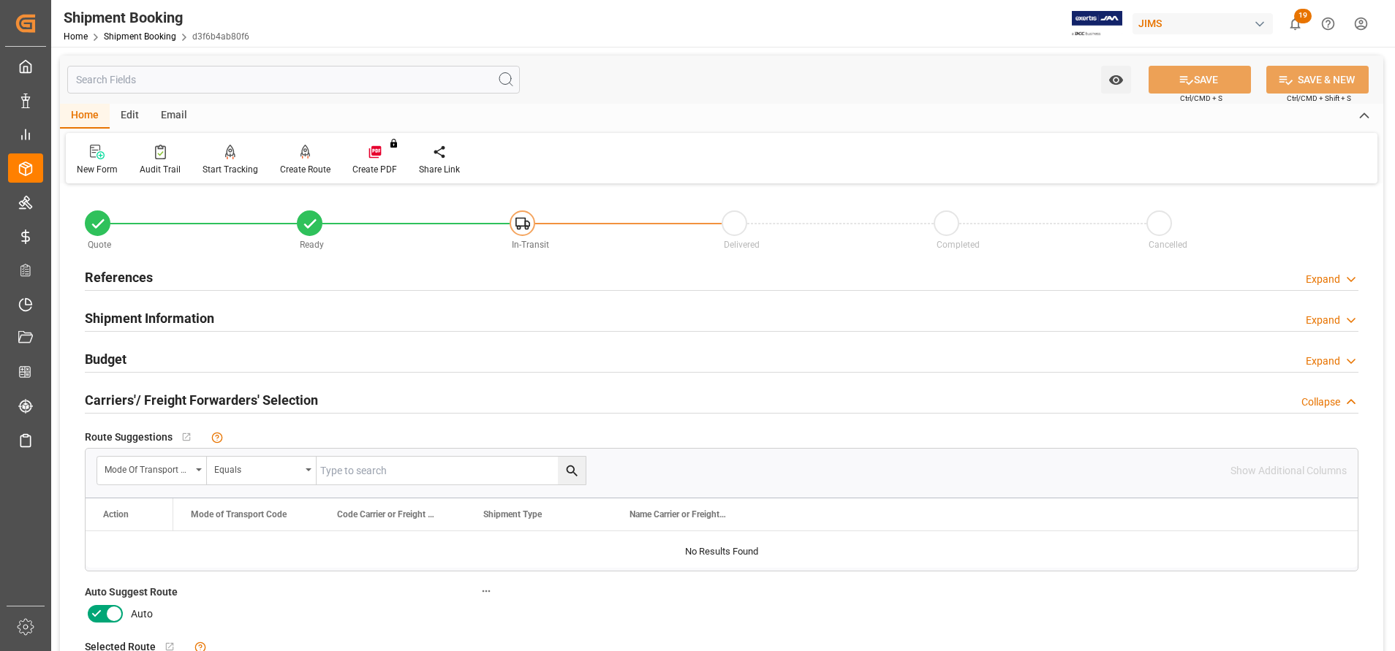
click at [132, 273] on h2 "References" at bounding box center [119, 278] width 68 height 20
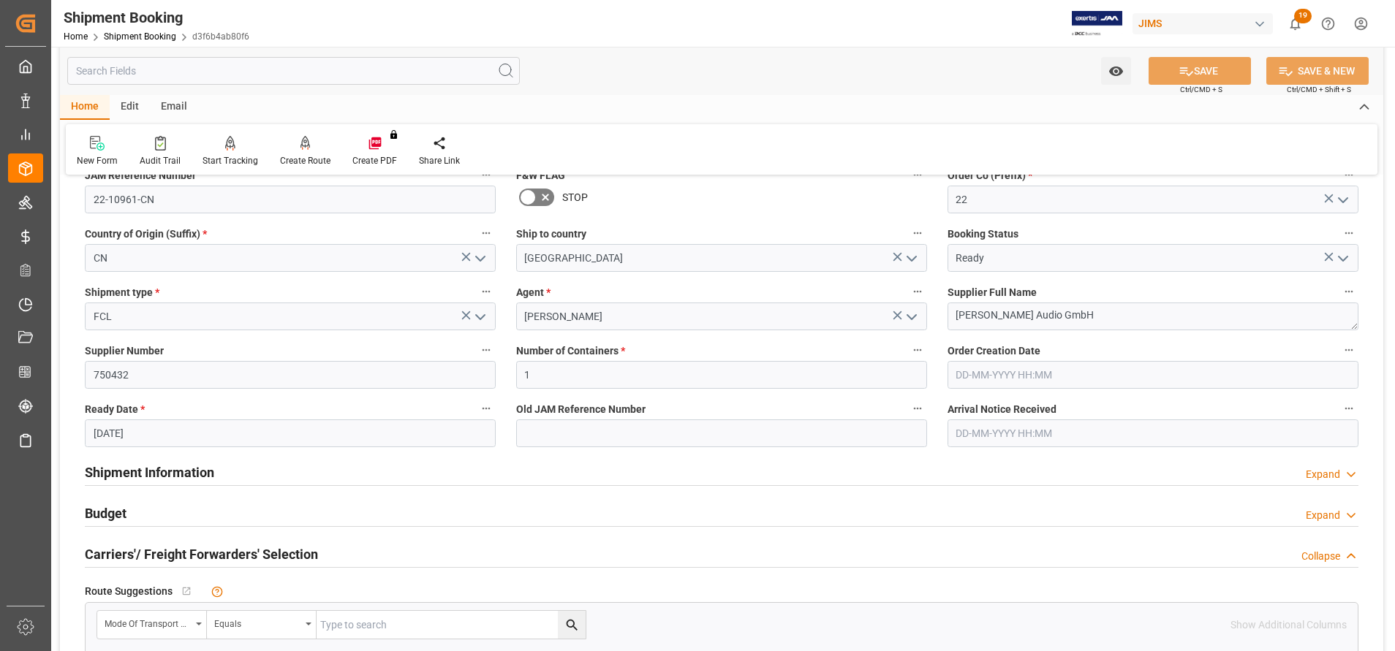
scroll to position [219, 0]
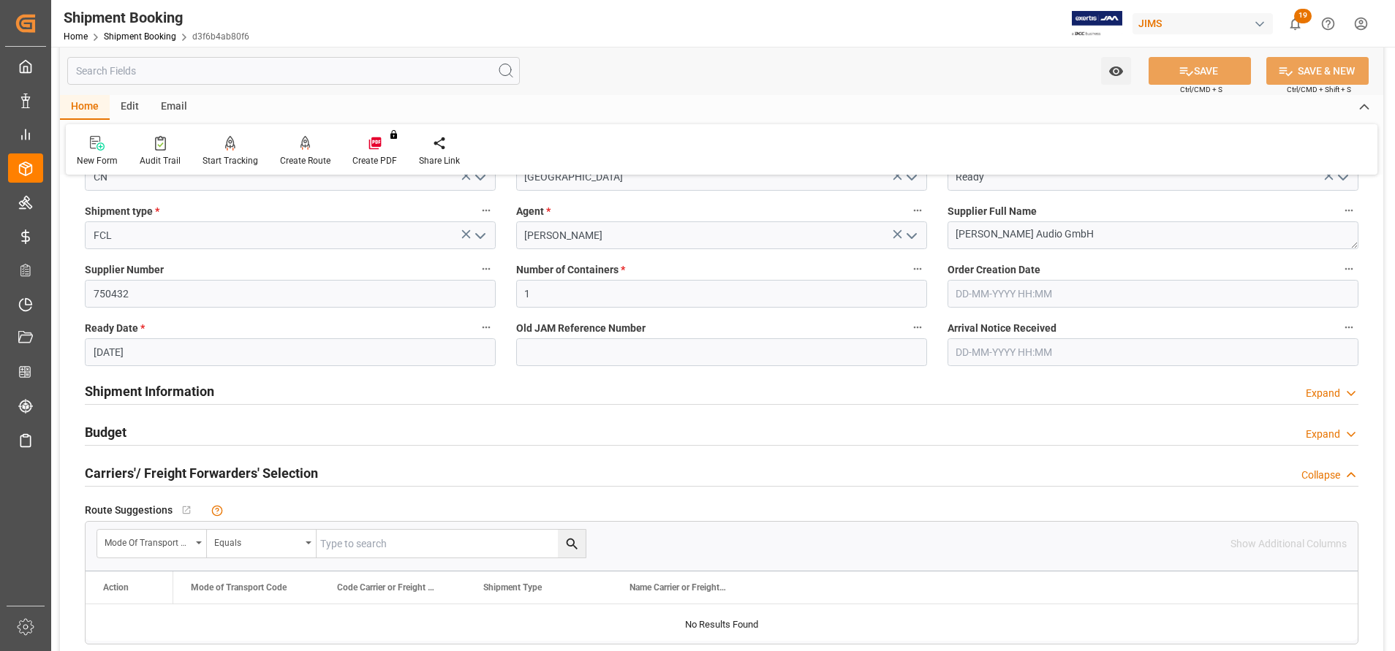
click at [161, 401] on div "Shipment Information" at bounding box center [149, 391] width 129 height 28
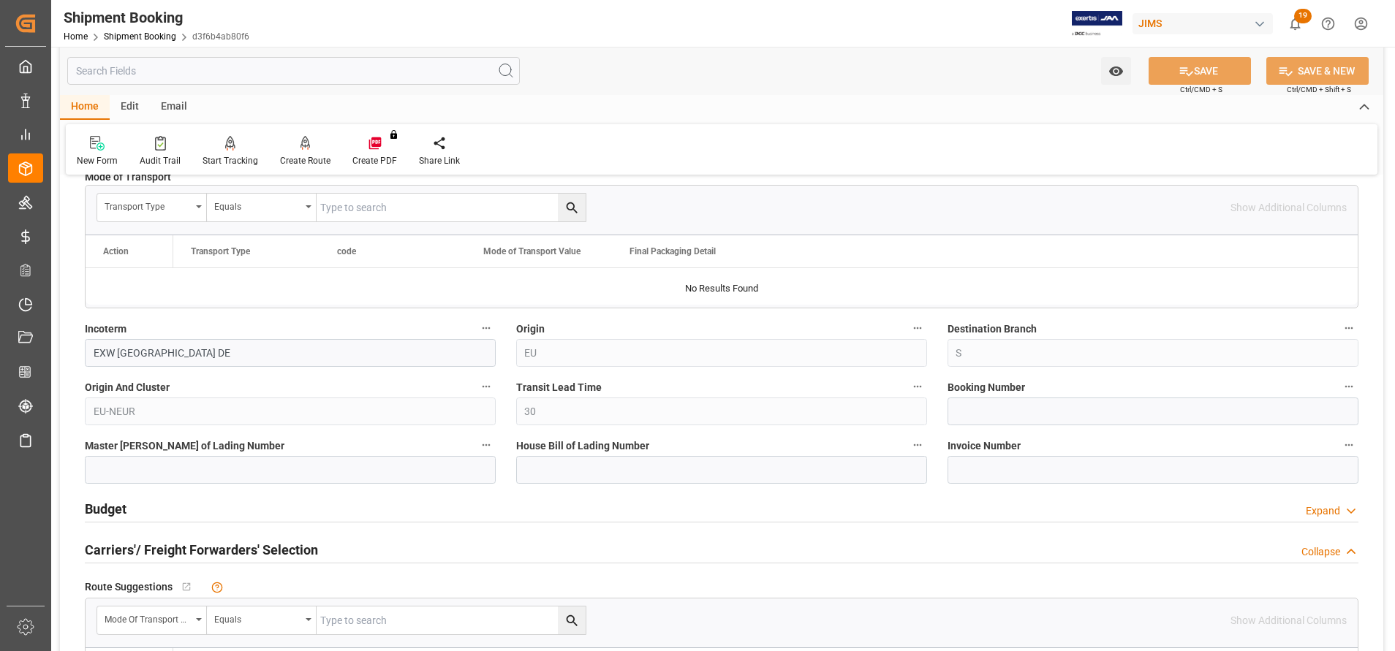
scroll to position [768, 0]
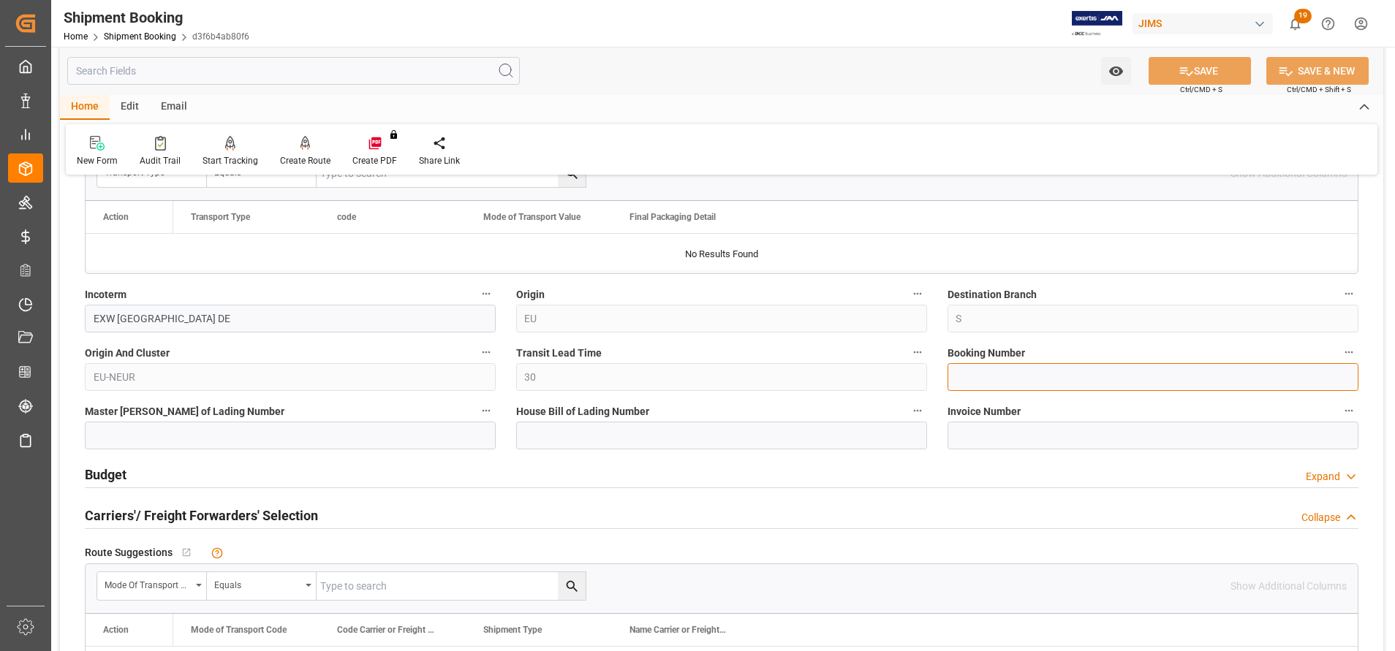
click at [1086, 388] on input at bounding box center [1153, 377] width 411 height 28
paste input "22-10961-CN"
type input "22-10961-CN"
click at [994, 369] on input at bounding box center [1153, 377] width 411 height 28
paste input "1069535815"
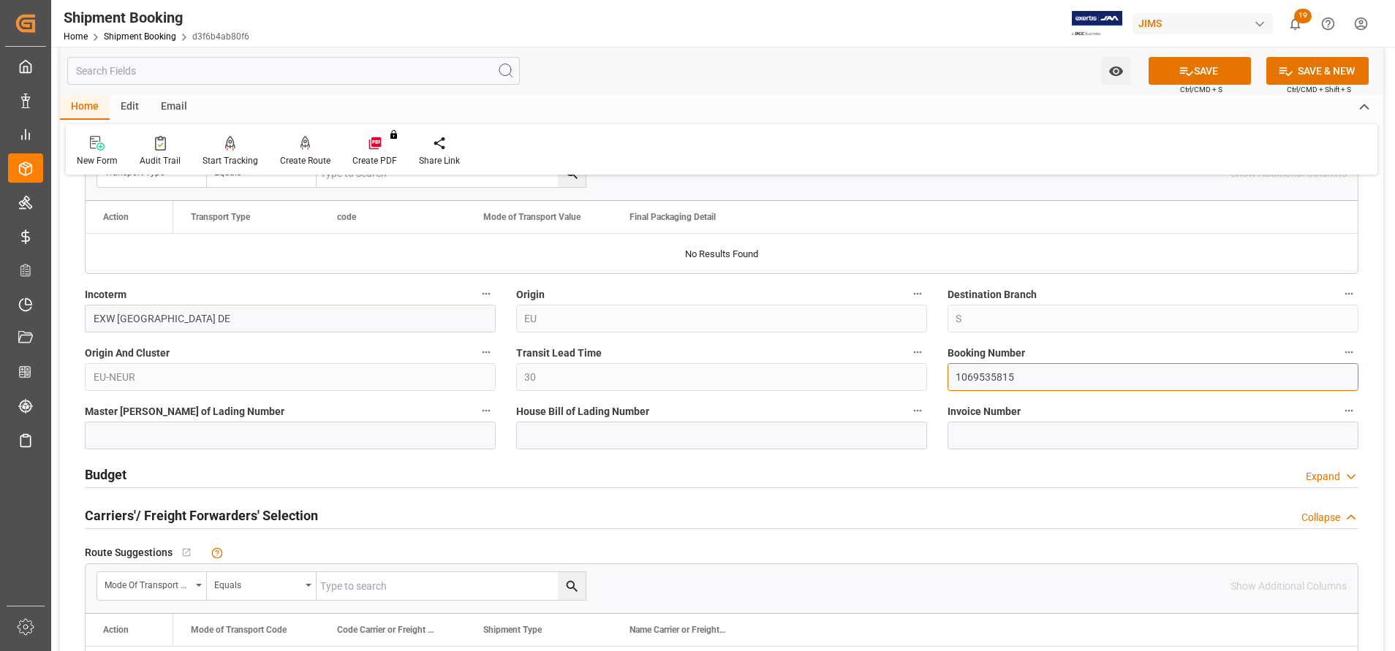
type input "1069535815"
click at [706, 442] on input at bounding box center [721, 436] width 411 height 28
paste input "1069535815"
type input "BANQ1069535815"
click at [1206, 74] on button "SAVE" at bounding box center [1200, 71] width 102 height 28
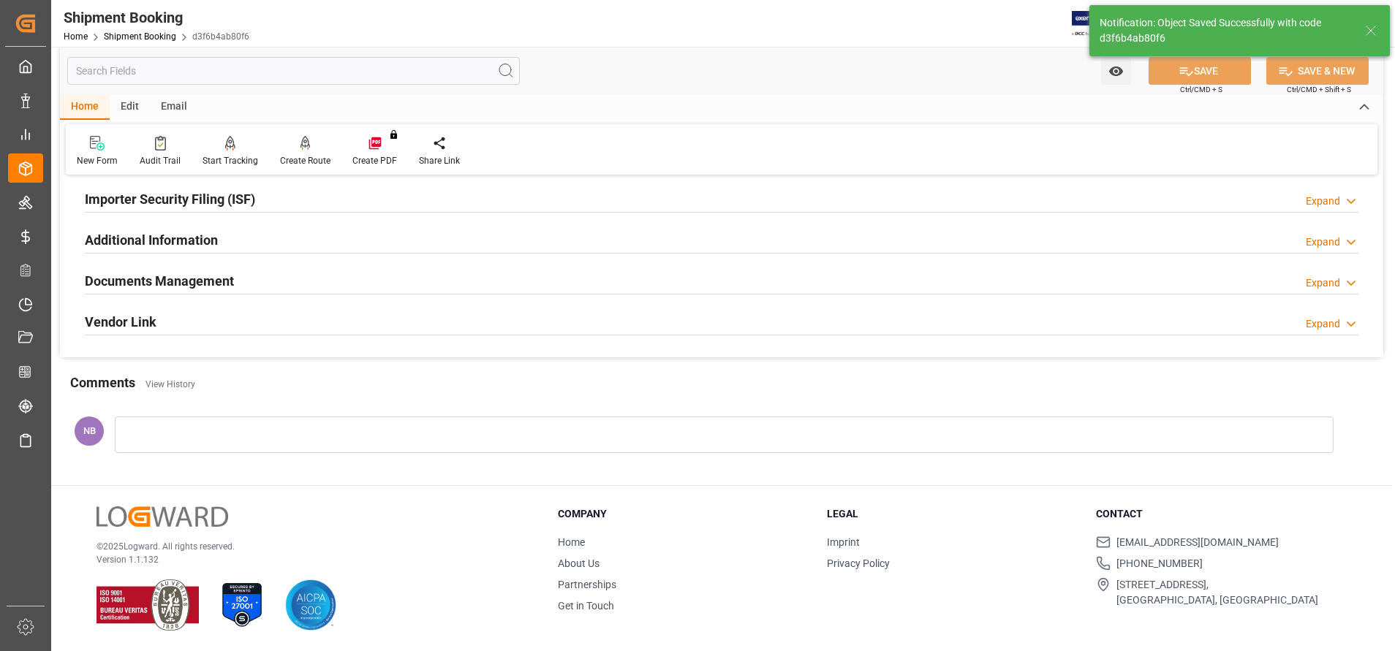
scroll to position [0, 0]
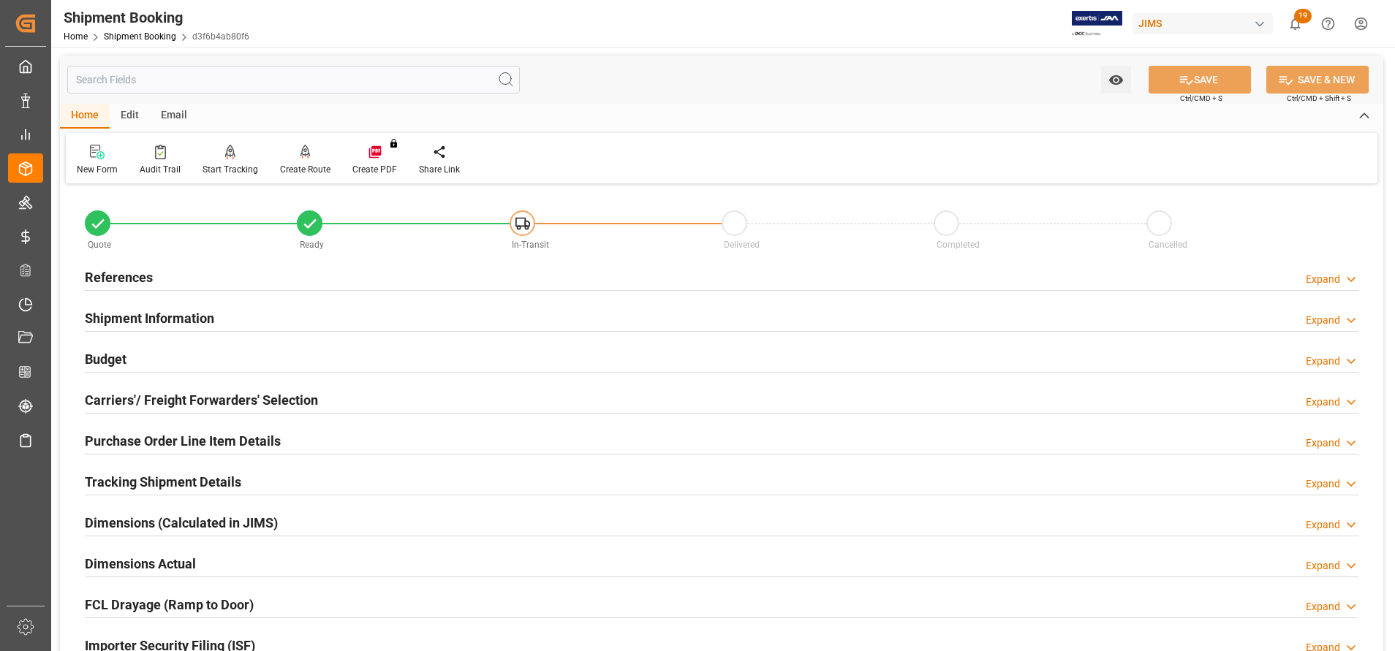
click at [146, 317] on h2 "Shipment Information" at bounding box center [149, 319] width 129 height 20
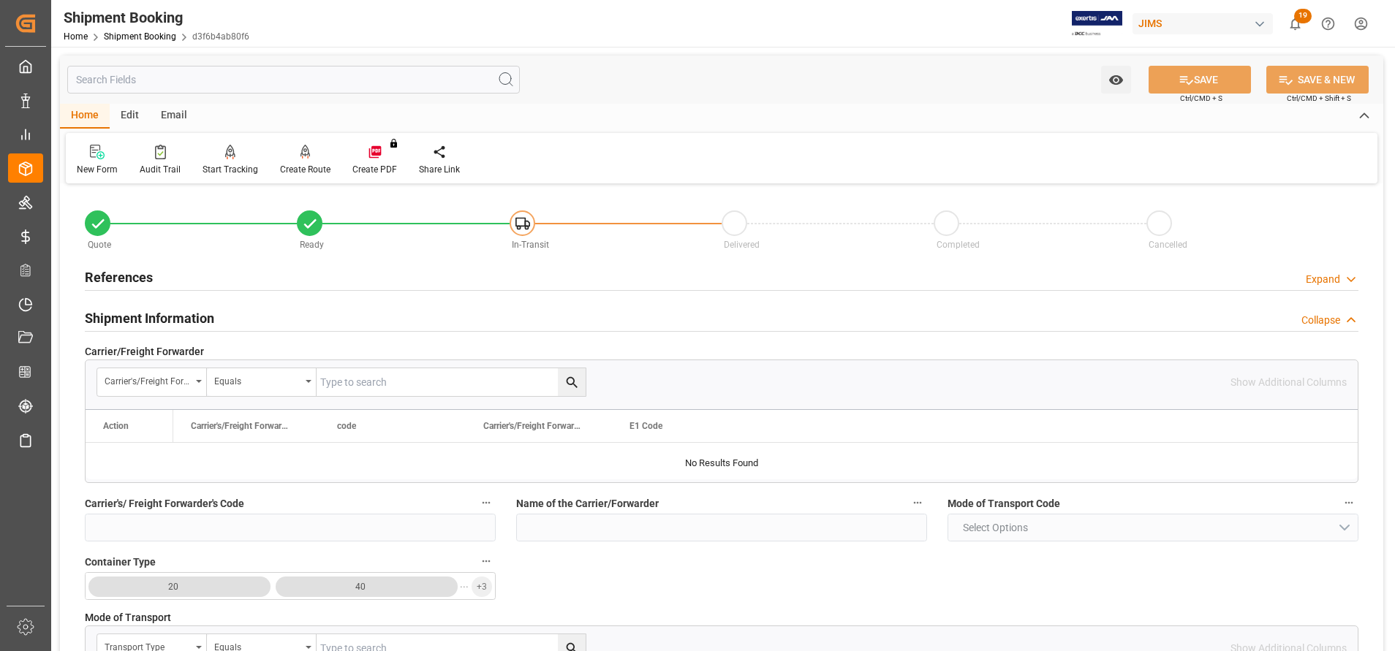
click at [146, 317] on h2 "Shipment Information" at bounding box center [149, 319] width 129 height 20
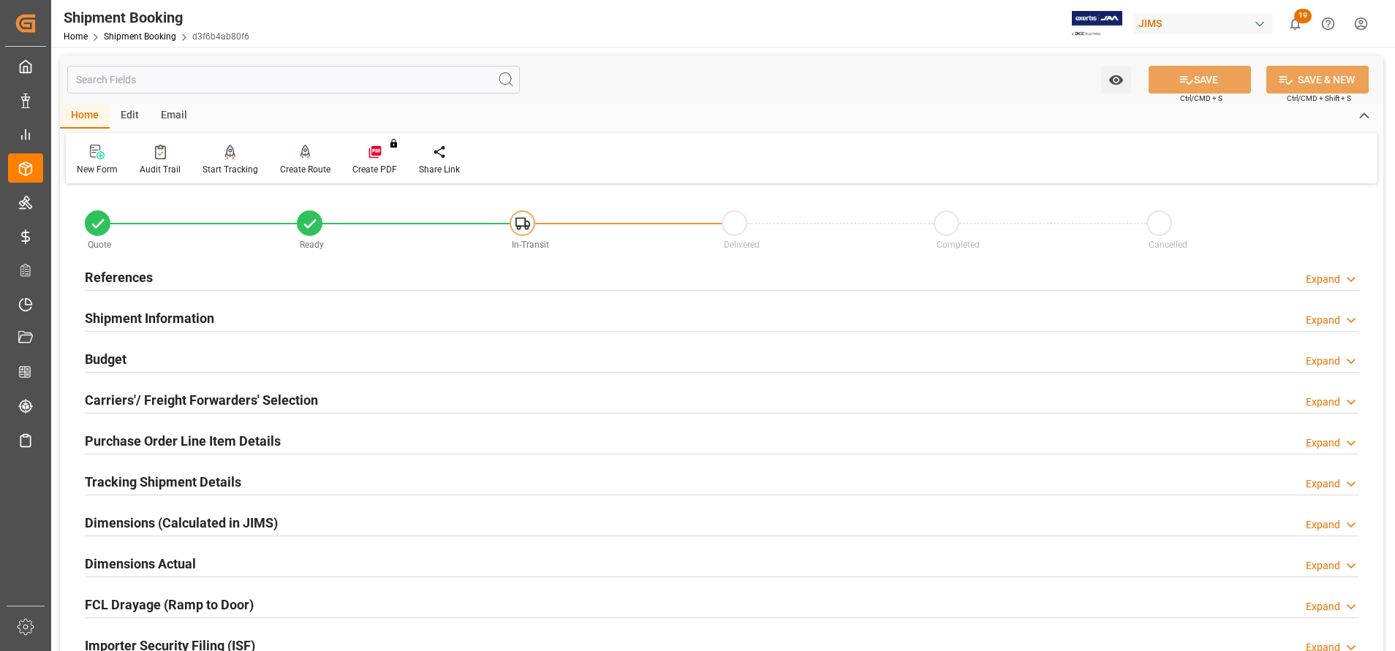
click at [143, 311] on h2 "Shipment Information" at bounding box center [149, 319] width 129 height 20
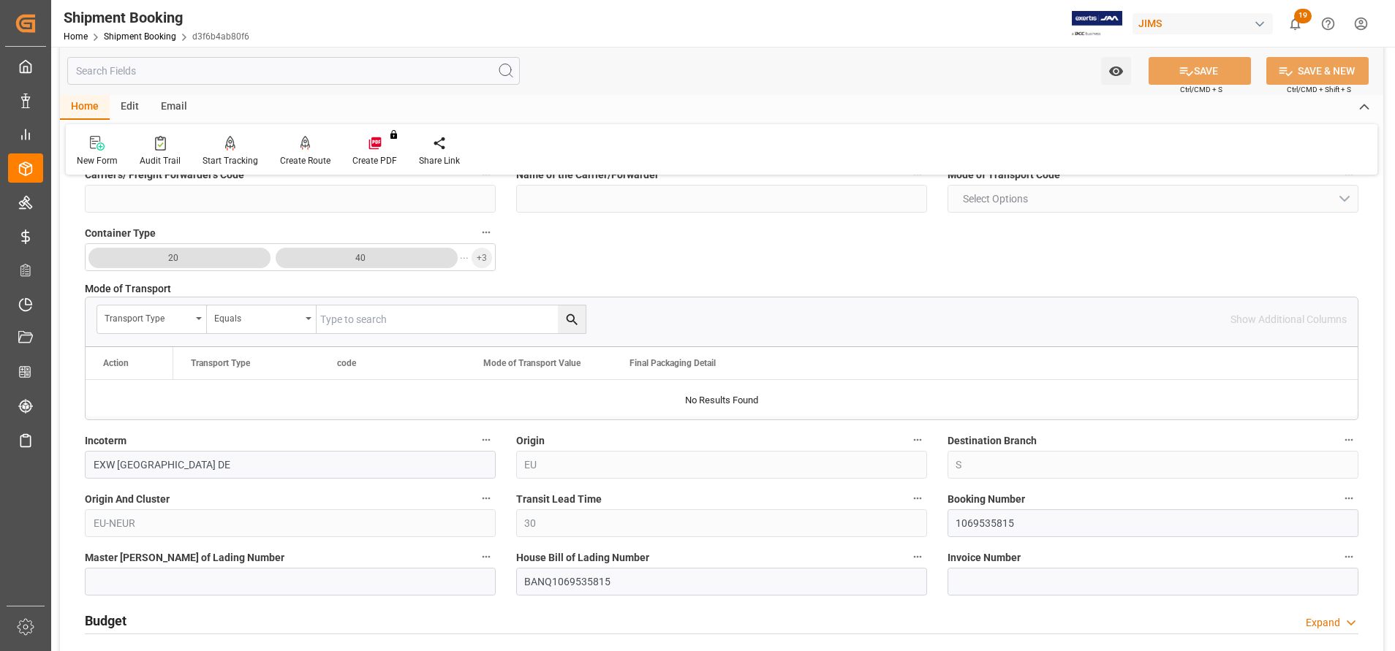
scroll to position [439, 0]
